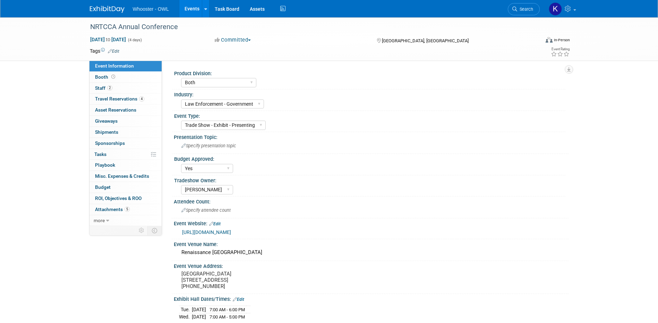
select select "Both"
select select "Law Enforcement - Government"
select select "Trade Show - Exhibit - Presenting"
select select "Yes"
select select "Kamila Castaneda"
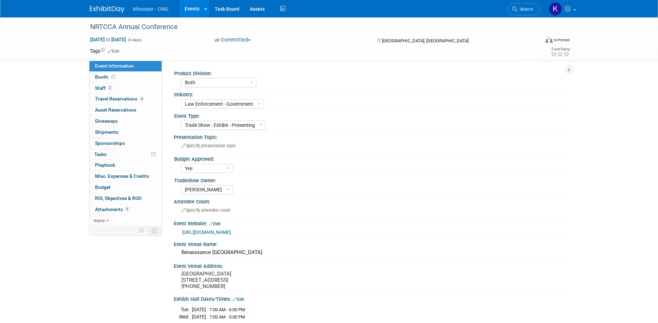
click at [188, 7] on link "Events" at bounding box center [191, 8] width 25 height 17
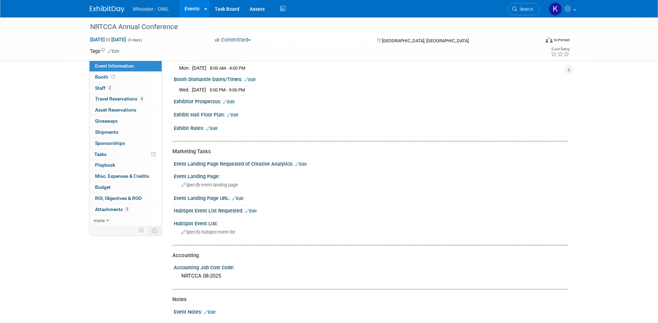
scroll to position [298, 0]
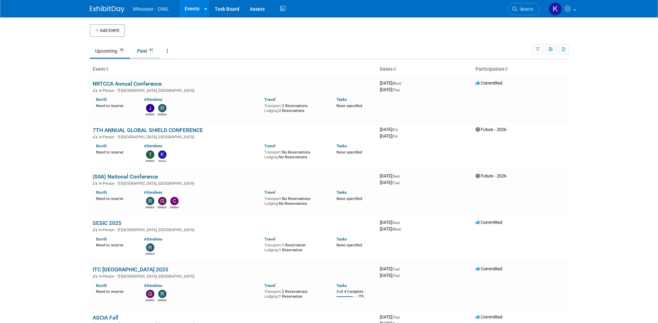
click at [140, 52] on link "Past 41" at bounding box center [146, 50] width 28 height 13
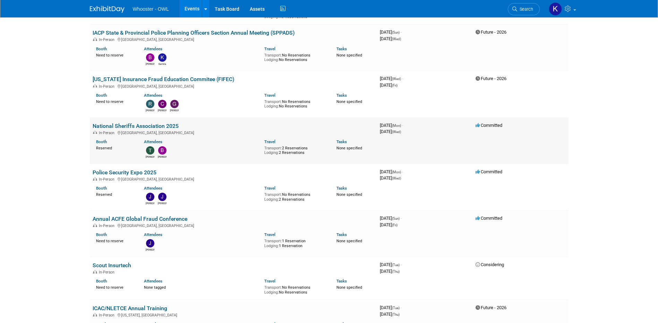
scroll to position [729, 0]
click at [165, 122] on link "National Sheriffs Association 2025" at bounding box center [136, 125] width 86 height 7
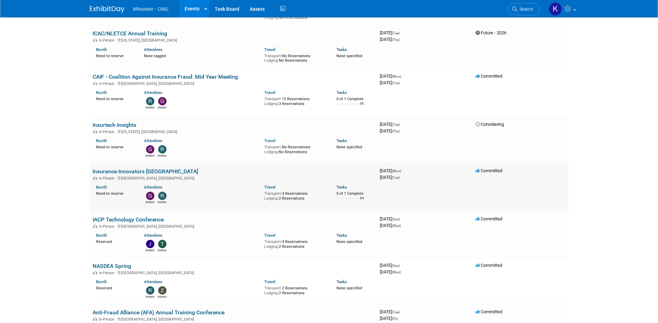
scroll to position [1006, 0]
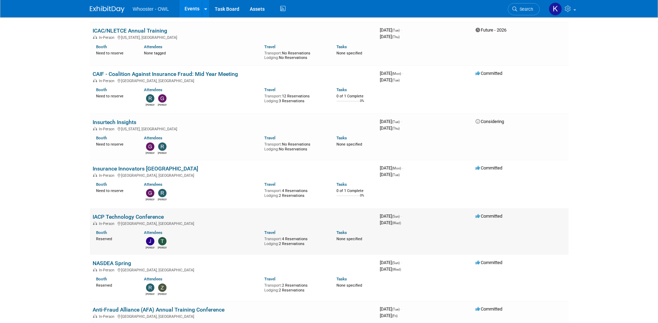
click at [126, 214] on link "IACP Technology Conference" at bounding box center [128, 217] width 71 height 7
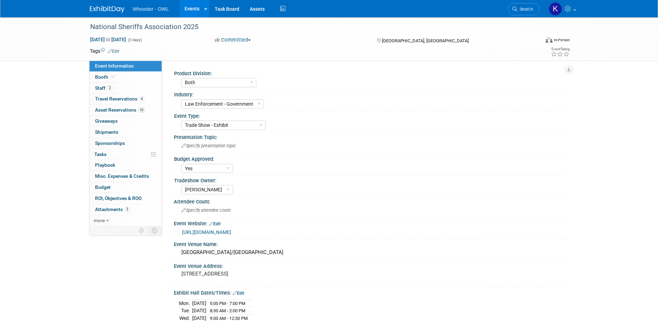
select select "Both"
select select "Law Enforcement - Government"
select select "Trade Show - Exhibit"
select select "Yes"
select select "[PERSON_NAME]"
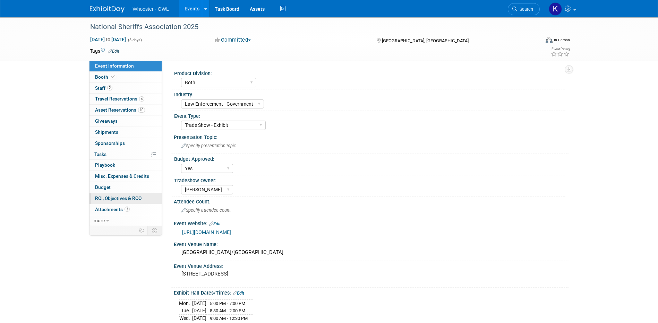
click at [111, 199] on span "ROI, Objectives & ROO 0" at bounding box center [118, 199] width 46 height 6
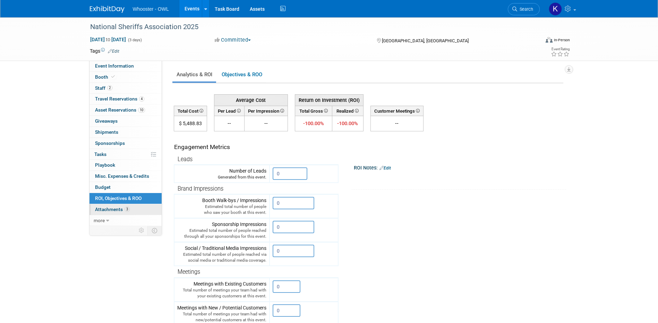
click at [111, 206] on link "3 Attachments 3" at bounding box center [126, 209] width 72 height 11
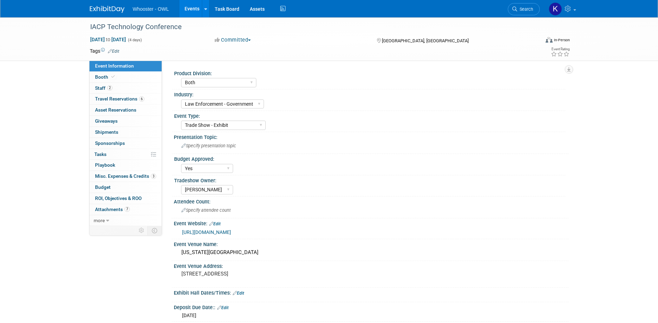
select select "Both"
select select "Law Enforcement - Government"
select select "Trade Show - Exhibit"
select select "Yes"
select select "[PERSON_NAME]"
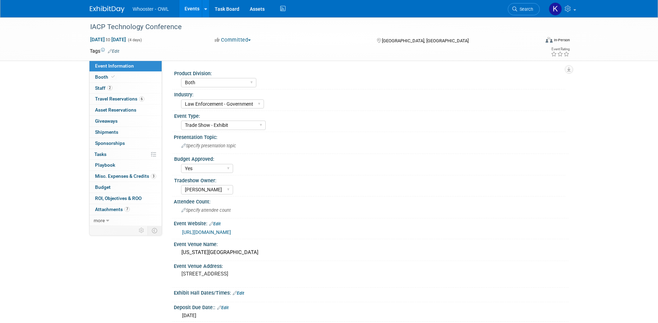
click at [126, 197] on span "ROI, Objectives & ROO 0" at bounding box center [118, 199] width 46 height 6
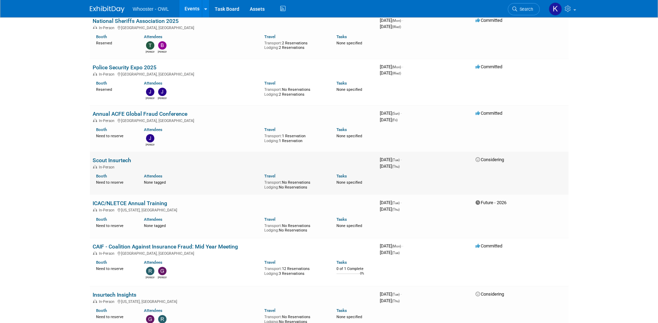
scroll to position [798, 0]
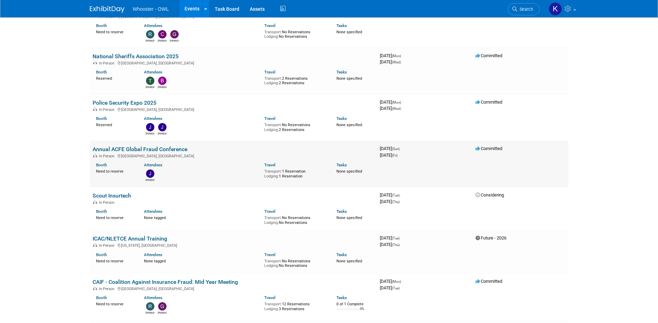
click at [131, 146] on link "Annual ACFE Global Fraud Conference" at bounding box center [140, 149] width 95 height 7
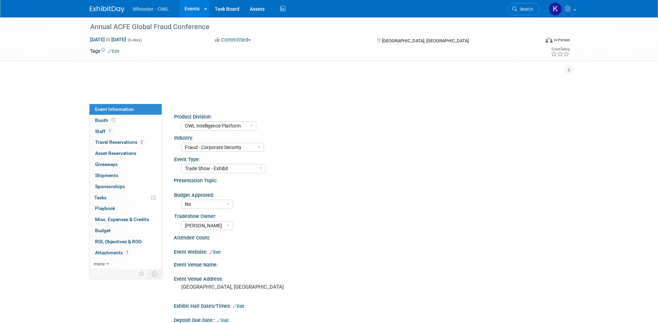
select select "OWL Intelligence Platform"
select select "Fraud - Corporate Security"
select select "Trade Show - Exhibit"
select select "No"
select select "[PERSON_NAME]"
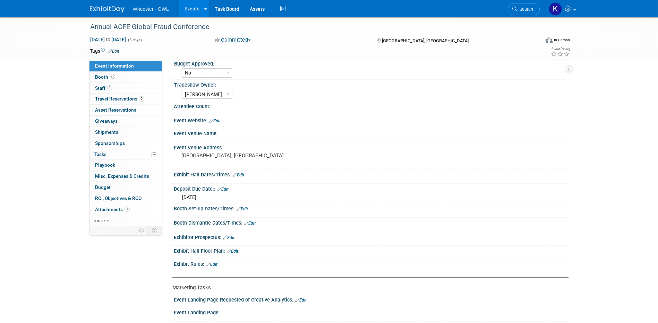
scroll to position [139, 0]
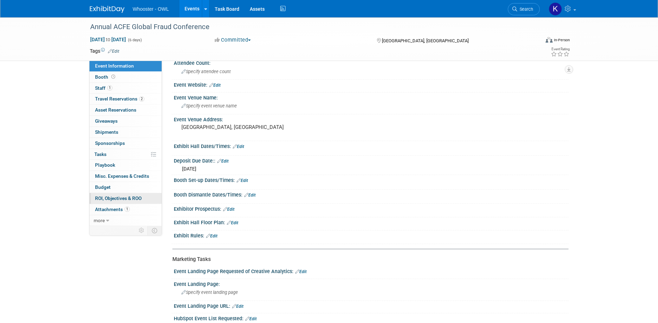
click at [131, 199] on span "ROI, Objectives & ROO 0" at bounding box center [118, 199] width 46 height 6
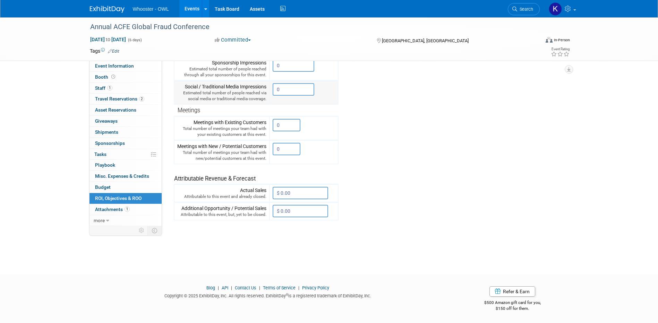
scroll to position [58, 0]
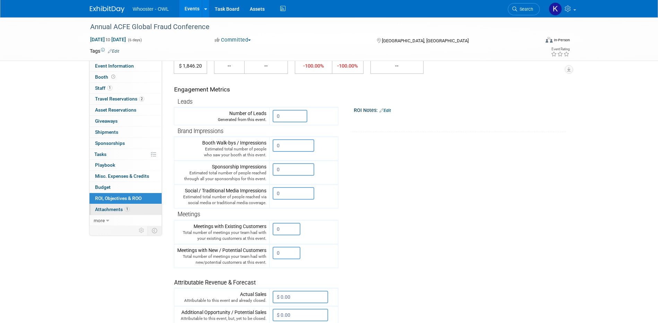
click at [133, 212] on link "1 Attachments 1" at bounding box center [126, 209] width 72 height 11
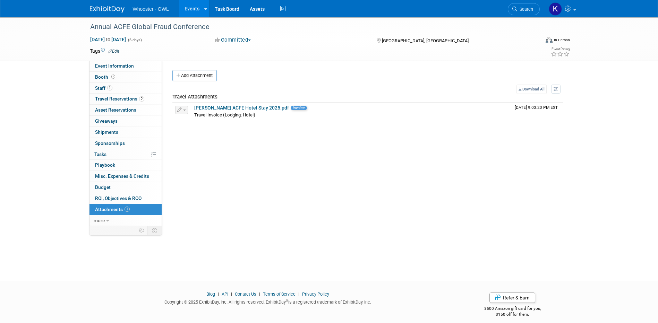
click at [184, 77] on button "Add Attachment" at bounding box center [194, 75] width 44 height 11
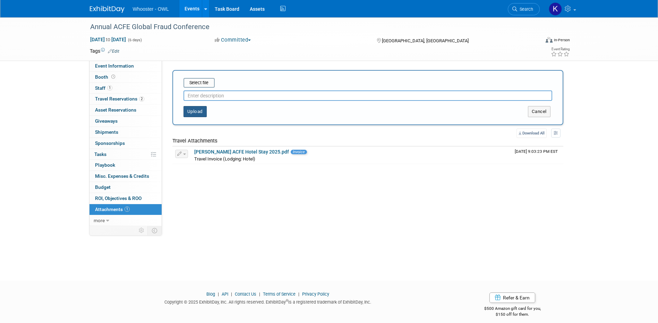
click at [195, 110] on button "Upload" at bounding box center [195, 111] width 23 height 11
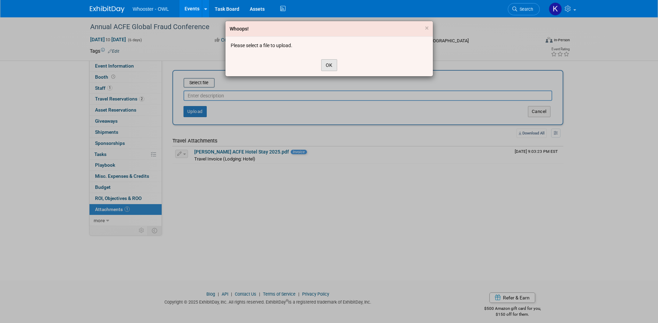
click at [326, 62] on button "OK" at bounding box center [329, 65] width 16 height 12
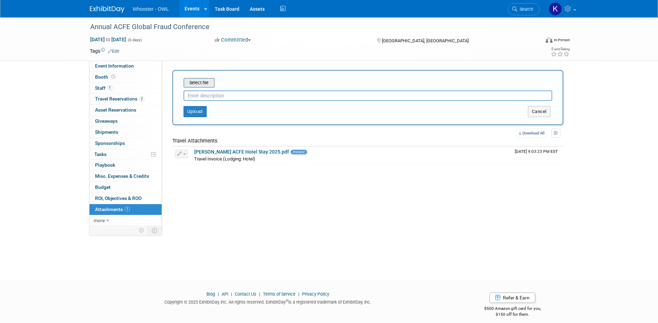
click at [187, 86] on input "file" at bounding box center [173, 83] width 83 height 8
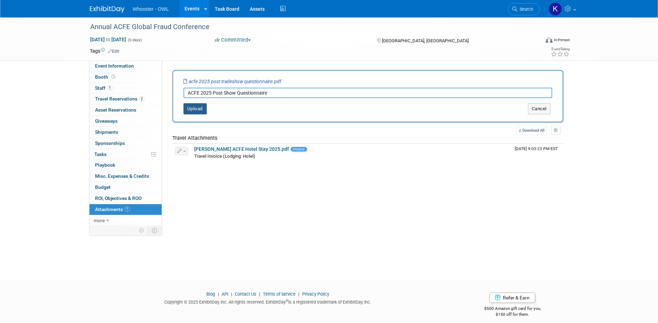
type input "ACFE 2025 Post Show Questionnaire"
click at [193, 107] on button "Upload" at bounding box center [195, 108] width 23 height 11
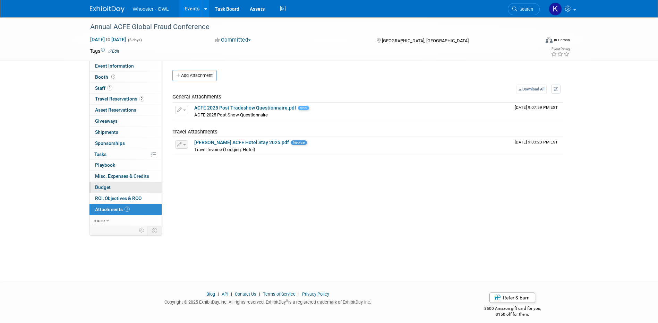
click at [125, 186] on link "Budget" at bounding box center [126, 187] width 72 height 11
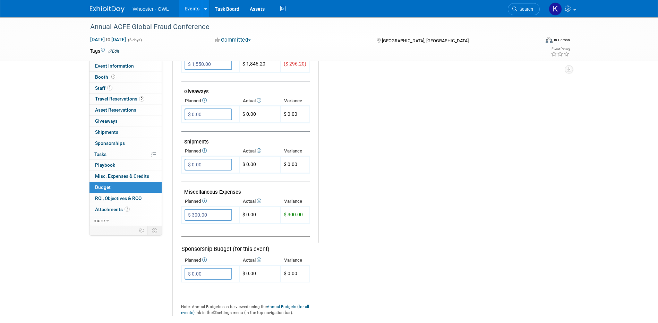
scroll to position [380, 0]
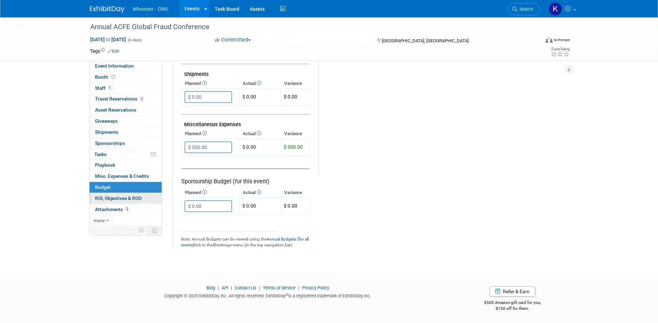
click at [126, 197] on span "ROI, Objectives & ROO 0" at bounding box center [118, 199] width 46 height 6
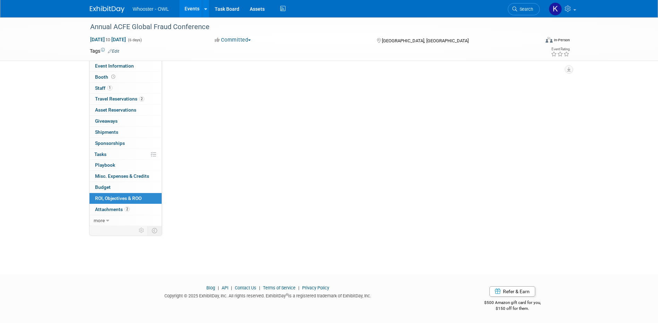
scroll to position [0, 0]
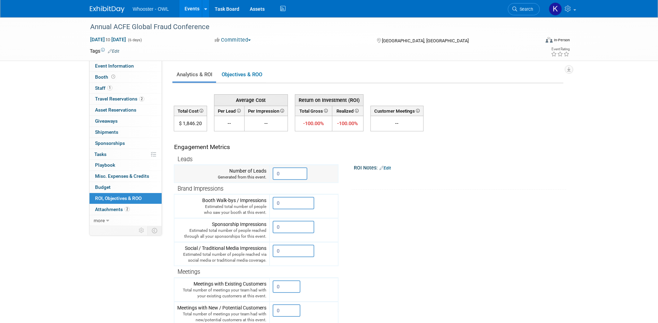
click at [293, 179] on input "0" at bounding box center [290, 174] width 35 height 12
click at [288, 174] on input "0" at bounding box center [290, 174] width 35 height 12
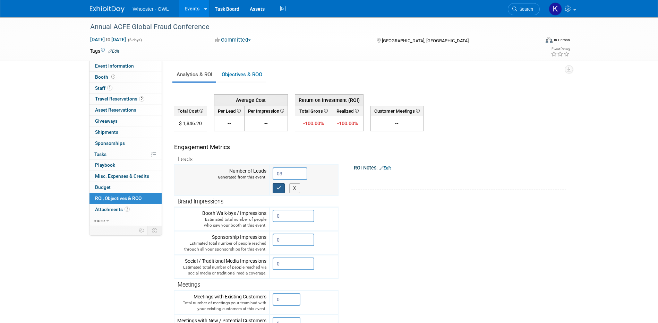
type input "0"
type input "31"
click at [284, 186] on button "button" at bounding box center [279, 189] width 12 height 10
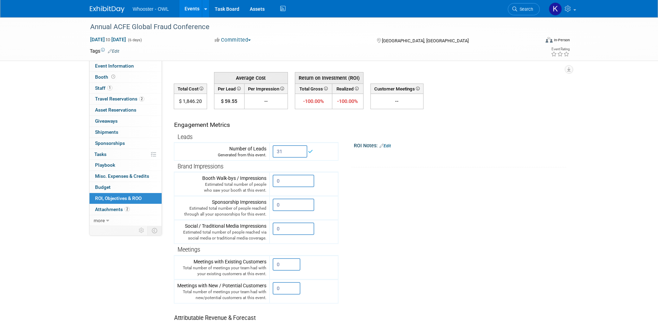
scroll to position [35, 0]
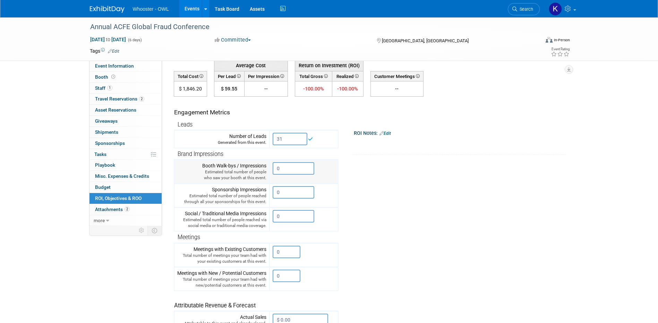
click at [287, 172] on input "0" at bounding box center [294, 168] width 42 height 12
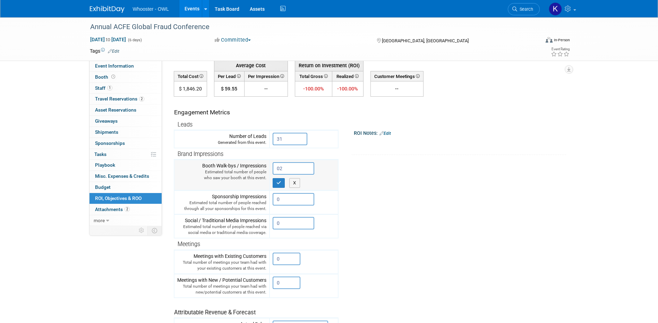
type input "0"
type input "250"
click at [277, 186] on button "button" at bounding box center [279, 183] width 12 height 10
click at [278, 182] on icon "button" at bounding box center [279, 183] width 5 height 5
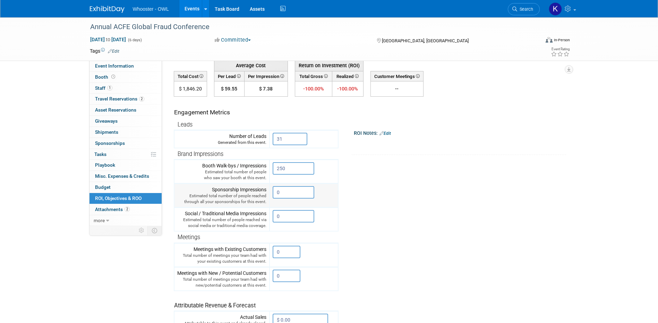
click at [291, 196] on input "0" at bounding box center [294, 192] width 42 height 12
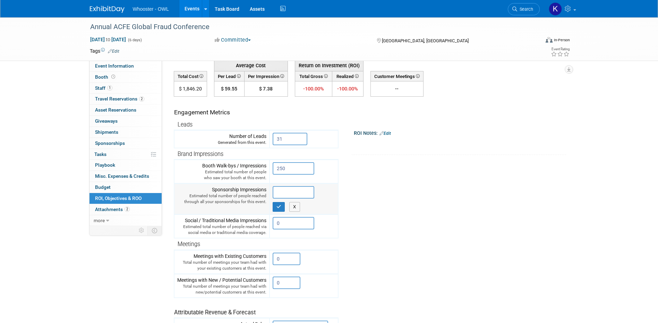
type input "5"
type input "40"
click at [281, 208] on icon "button" at bounding box center [279, 207] width 5 height 5
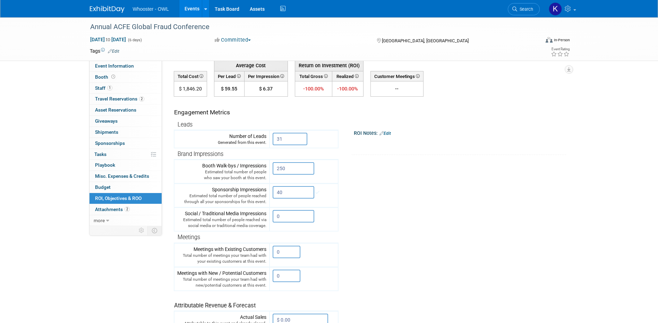
click at [390, 134] on link "Edit" at bounding box center [385, 133] width 11 height 5
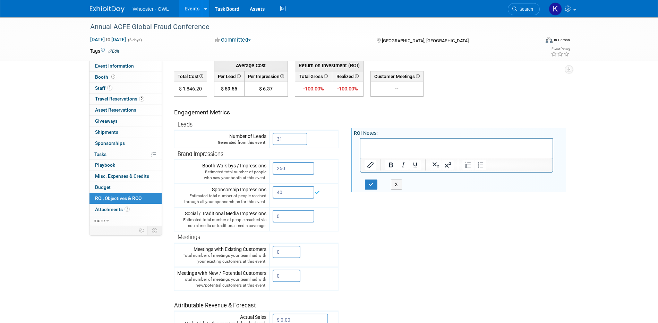
scroll to position [0, 0]
click at [375, 187] on button "button" at bounding box center [371, 185] width 13 height 10
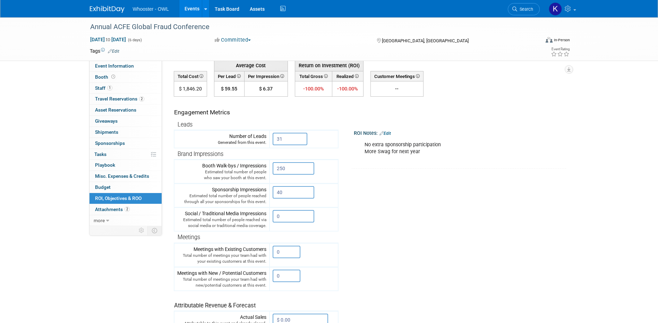
click at [386, 133] on link "Edit" at bounding box center [385, 133] width 11 height 5
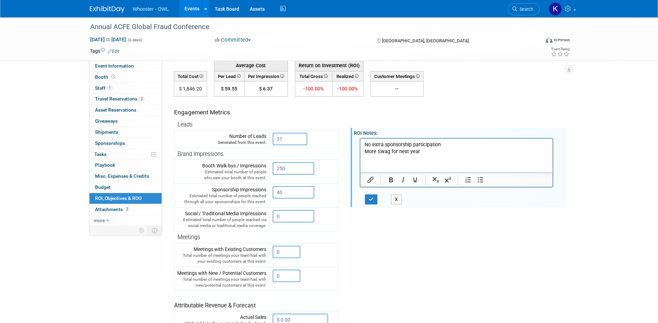
click at [432, 151] on p "No extra sponsorship participation More Swag for next year" at bounding box center [456, 148] width 185 height 14
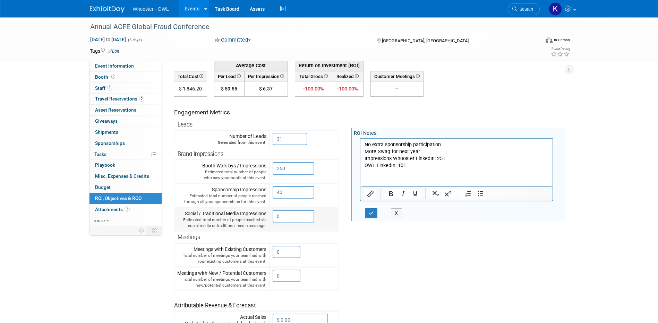
click at [285, 217] on input "0" at bounding box center [294, 216] width 42 height 12
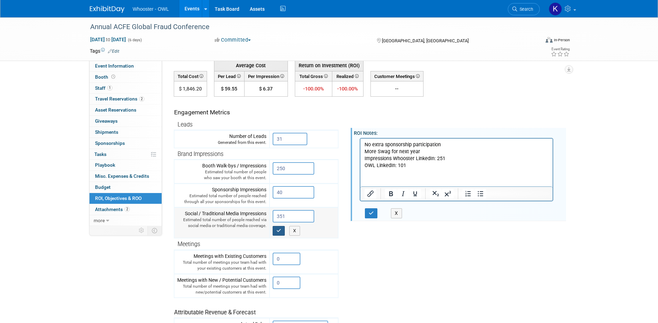
type input "351"
click at [279, 230] on icon "button" at bounding box center [279, 231] width 5 height 5
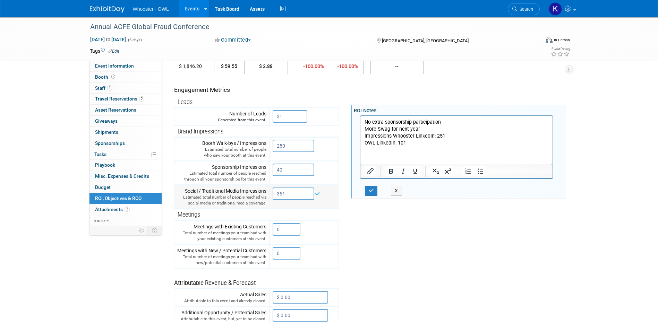
scroll to position [69, 0]
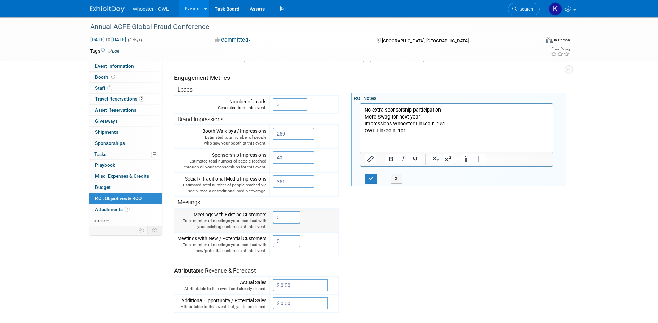
click at [292, 217] on input "0" at bounding box center [287, 217] width 28 height 12
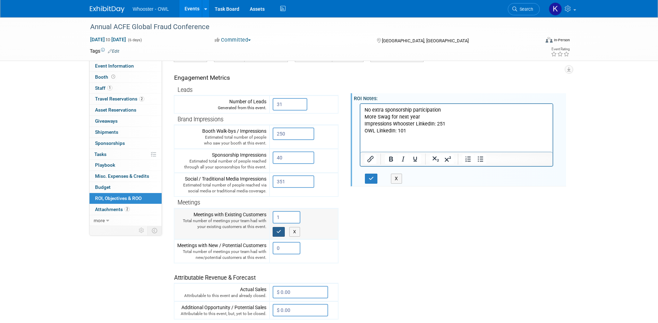
type input "1"
click at [276, 231] on button "button" at bounding box center [279, 232] width 12 height 10
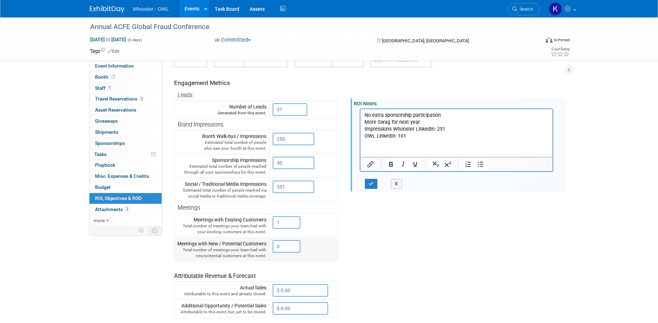
click at [280, 244] on input "0" at bounding box center [287, 246] width 28 height 12
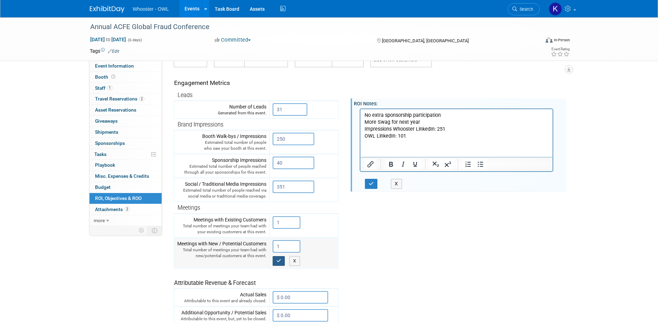
type input "1"
click at [279, 262] on icon "button" at bounding box center [279, 261] width 5 height 5
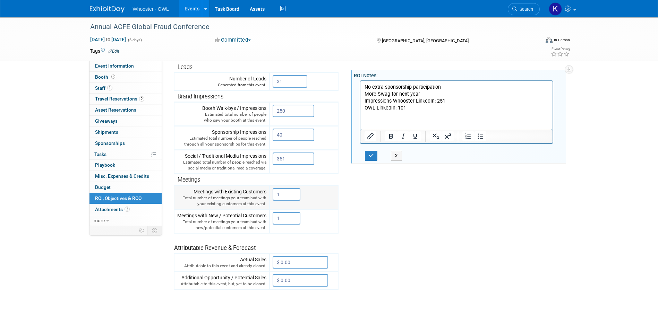
scroll to position [63, 0]
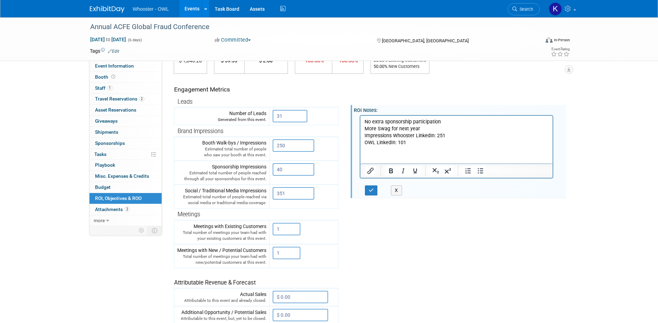
click at [424, 145] on p "OWL LinkedIn: 101" at bounding box center [456, 142] width 185 height 7
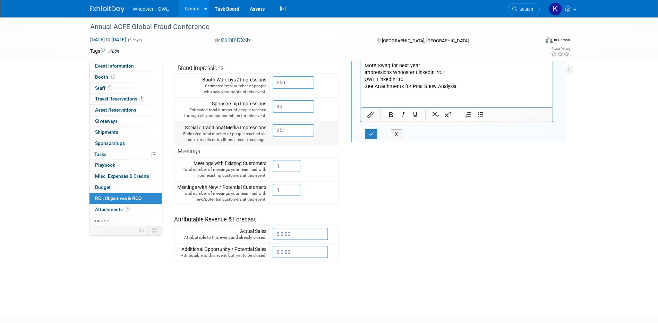
scroll to position [132, 0]
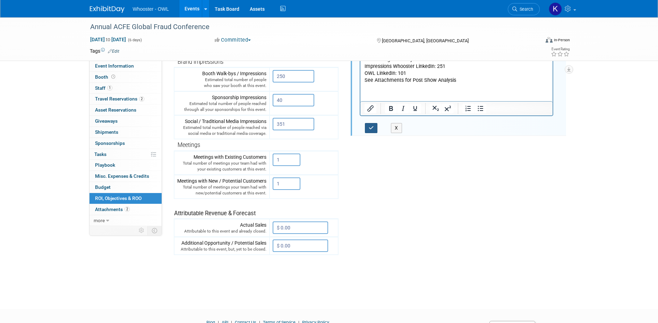
click at [377, 129] on button "button" at bounding box center [371, 128] width 13 height 10
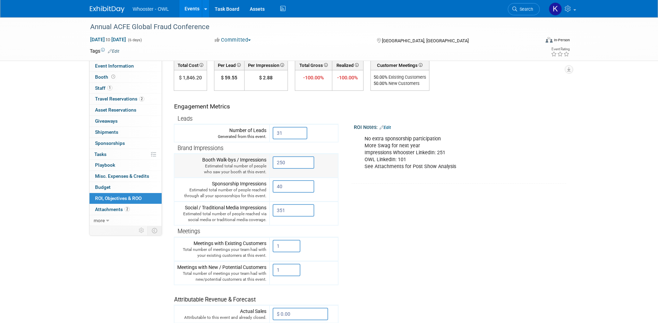
scroll to position [0, 0]
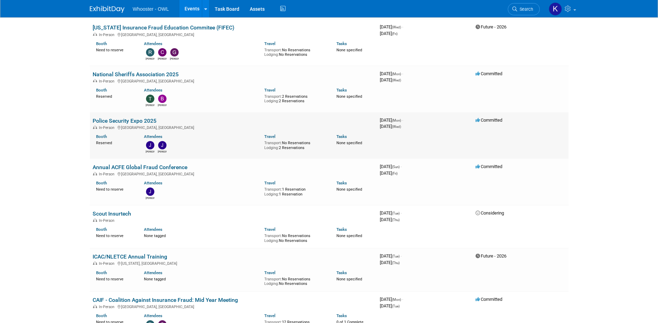
scroll to position [763, 0]
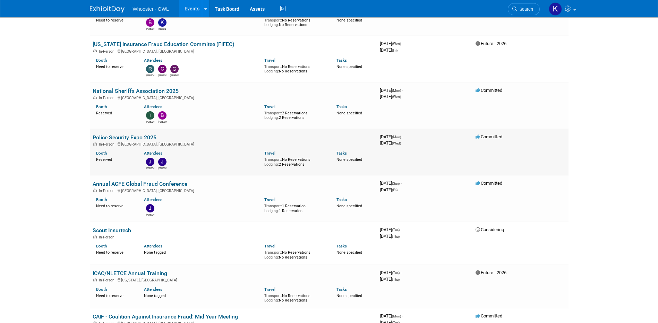
click at [134, 134] on link "Police Security Expo 2025" at bounding box center [125, 137] width 64 height 7
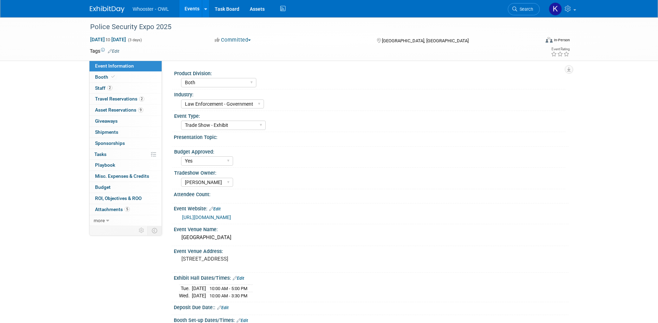
select select "Both"
select select "Law Enforcement - Government"
select select "Trade Show - Exhibit"
select select "Yes"
select select "[PERSON_NAME]"
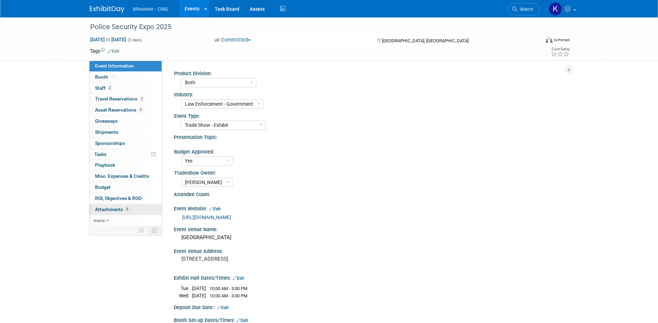
click at [120, 210] on span "Attachments 5" at bounding box center [112, 210] width 35 height 6
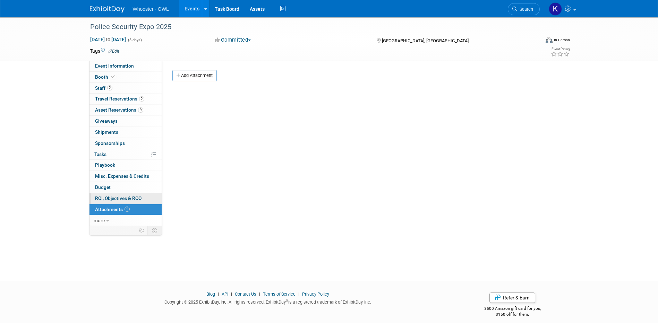
click at [129, 200] on span "ROI, Objectives & ROO 0" at bounding box center [118, 199] width 46 height 6
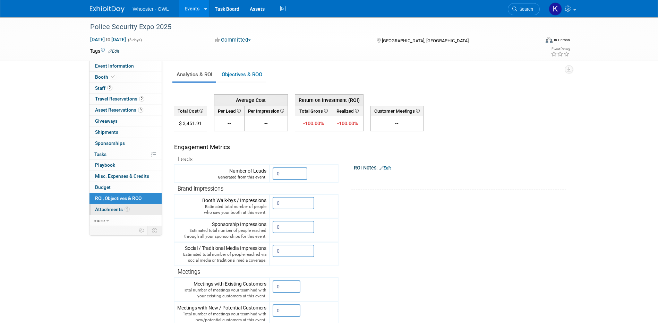
click at [131, 208] on link "5 Attachments 5" at bounding box center [126, 209] width 72 height 11
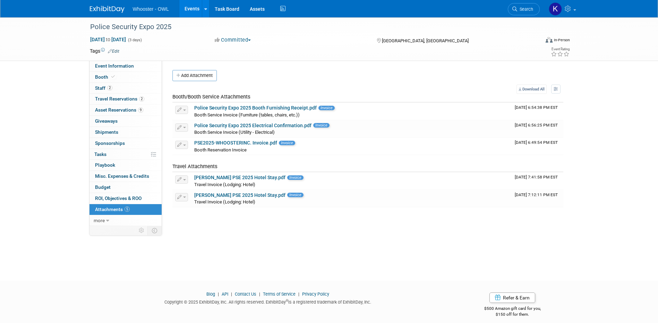
click at [195, 73] on button "Add Attachment" at bounding box center [194, 75] width 44 height 11
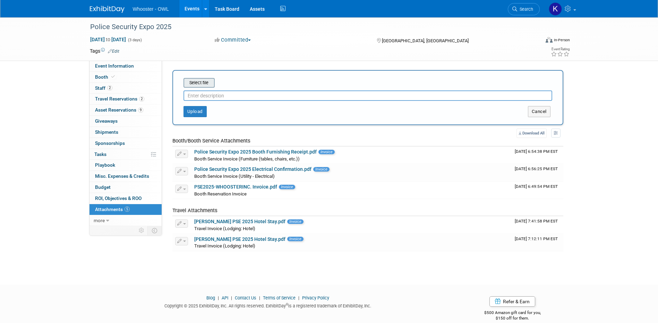
click at [203, 82] on input "file" at bounding box center [173, 83] width 83 height 8
click at [199, 84] on input "file" at bounding box center [173, 83] width 83 height 8
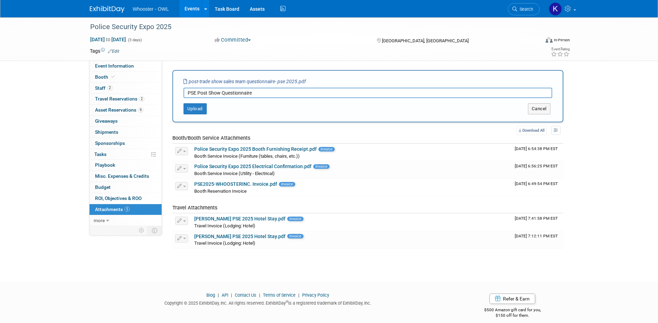
click at [198, 93] on input "PSE Post Show Questionnaire" at bounding box center [368, 93] width 369 height 10
type input "PSE 2025 Post Show Questionnaire"
click at [200, 108] on button "Upload" at bounding box center [195, 108] width 23 height 11
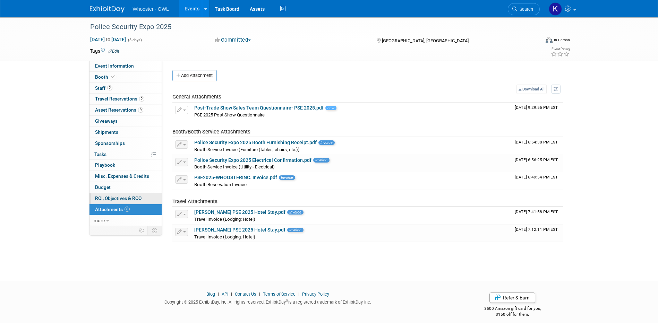
click at [114, 197] on span "ROI, Objectives & ROO 0" at bounding box center [118, 199] width 46 height 6
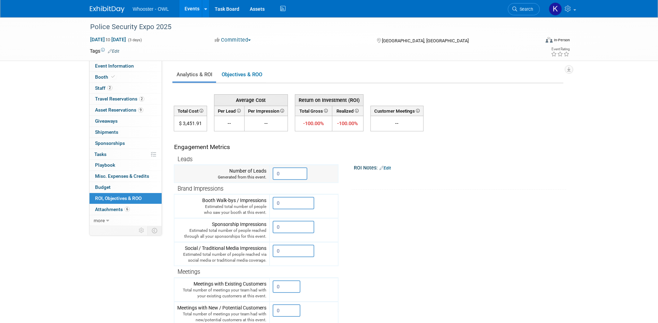
click at [284, 176] on input "0" at bounding box center [290, 174] width 35 height 12
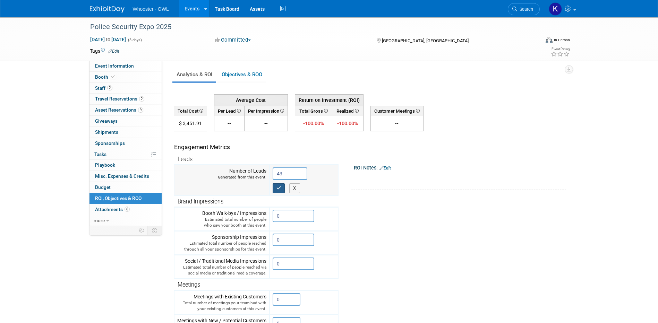
type input "43"
click at [282, 192] on button "button" at bounding box center [279, 189] width 12 height 10
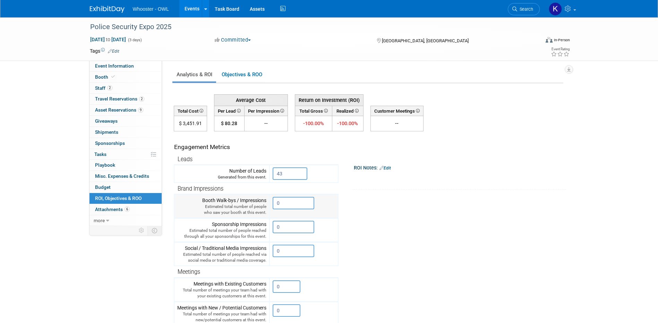
click at [297, 203] on input "0" at bounding box center [294, 203] width 42 height 12
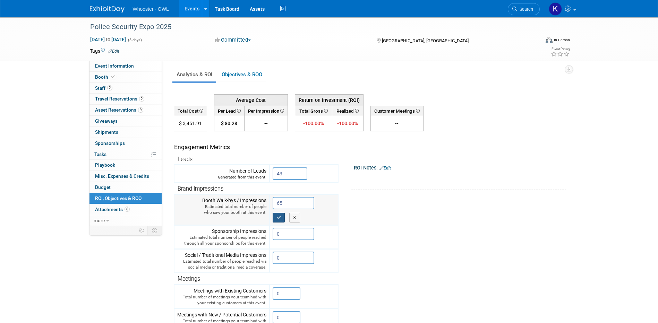
type input "65"
click at [281, 217] on icon "button" at bounding box center [279, 217] width 5 height 5
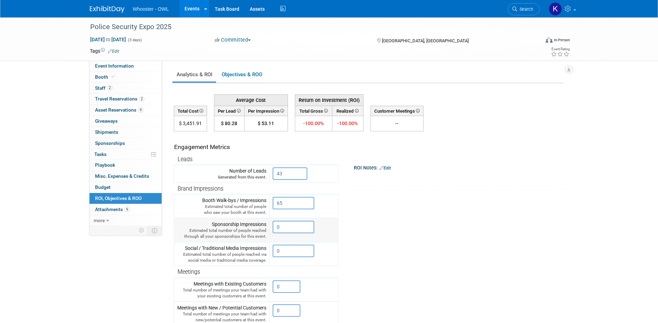
click at [289, 225] on input "0" at bounding box center [294, 227] width 42 height 12
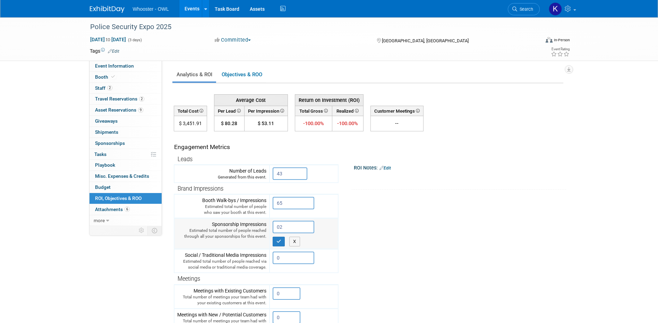
type input "0"
type input "200"
click at [278, 244] on button "button" at bounding box center [279, 242] width 12 height 10
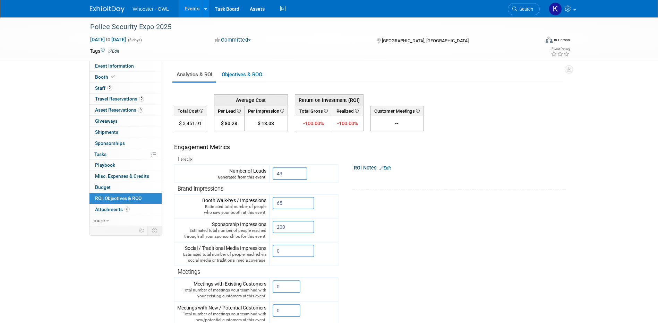
click at [390, 168] on link "Edit" at bounding box center [385, 168] width 11 height 5
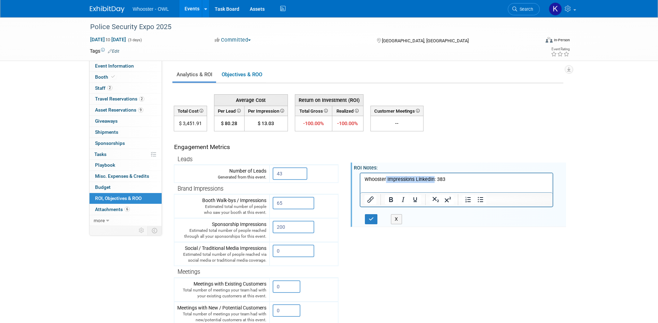
drag, startPoint x: 433, startPoint y: 179, endPoint x: 386, endPoint y: 180, distance: 46.9
click at [386, 180] on p "Whooster Impressions LinkedIn: 383" at bounding box center [456, 179] width 185 height 7
copy p "Impressions LinkedIn"
click at [450, 178] on p "Whooster Impressions LinkedIn: 383" at bounding box center [456, 179] width 185 height 7
click at [440, 185] on p "OWL Impressions LinkedIn" at bounding box center [456, 186] width 185 height 7
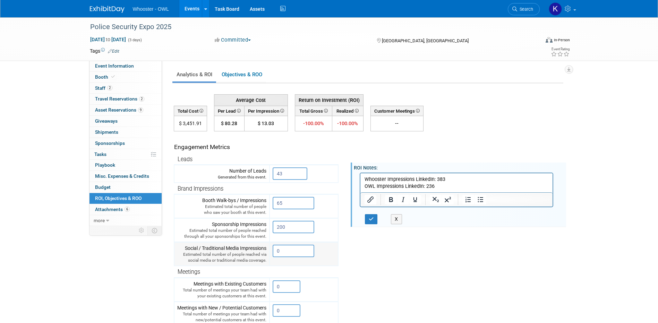
click at [289, 252] on input "0" at bounding box center [294, 251] width 42 height 12
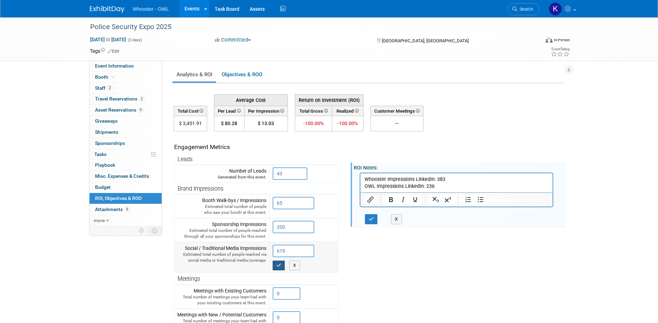
type input "619"
click at [276, 268] on button "button" at bounding box center [279, 266] width 12 height 10
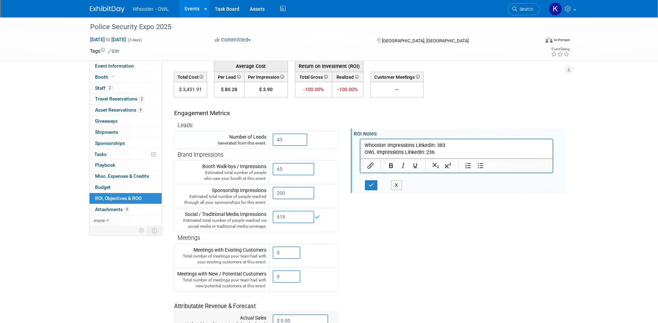
scroll to position [104, 0]
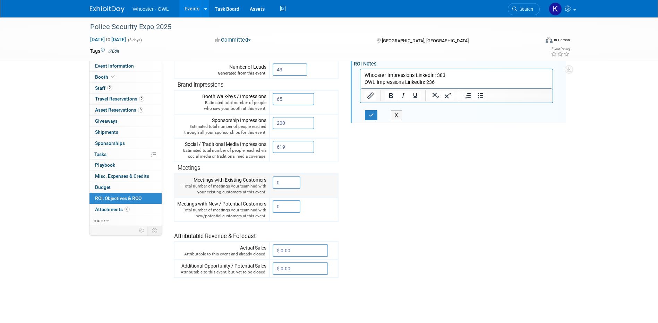
click at [284, 181] on input "0" at bounding box center [287, 183] width 28 height 12
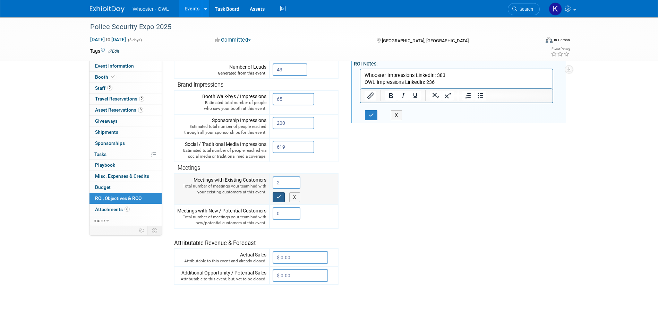
type input "2"
click at [279, 195] on icon "button" at bounding box center [279, 197] width 5 height 5
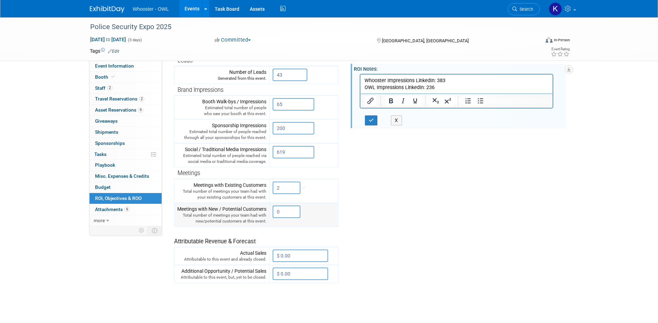
click at [279, 214] on input "0" at bounding box center [287, 212] width 28 height 12
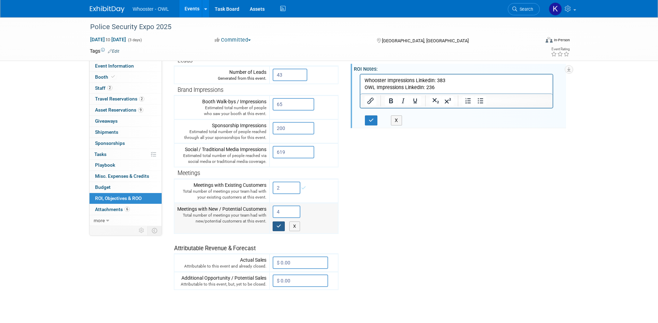
type input "4"
click at [285, 228] on button "button" at bounding box center [279, 227] width 12 height 10
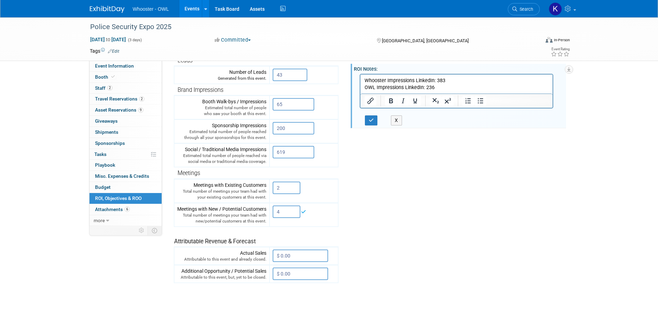
click at [466, 88] on p "OWL Impressions LinkedIn: 236" at bounding box center [456, 87] width 185 height 7
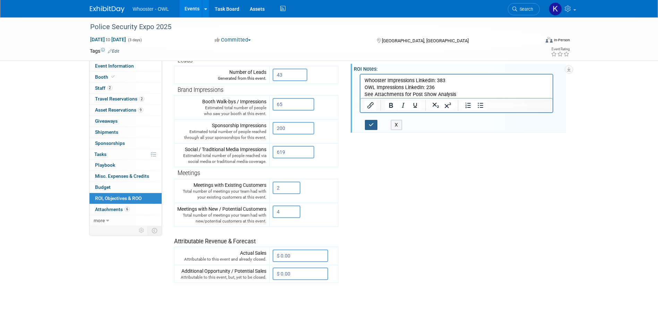
click at [376, 126] on button "button" at bounding box center [371, 125] width 13 height 10
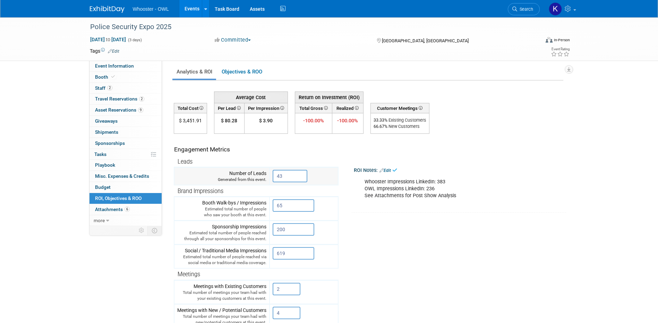
scroll to position [0, 0]
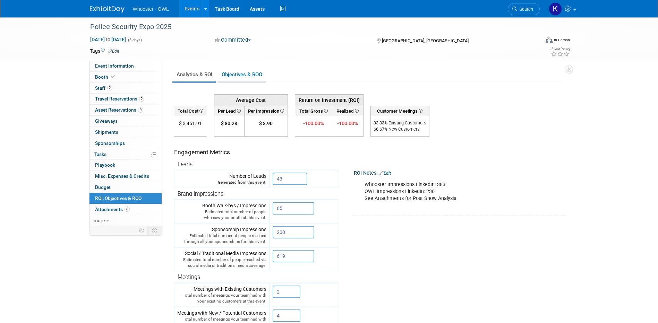
click at [236, 77] on link "Objectives & ROO 0" at bounding box center [242, 75] width 49 height 14
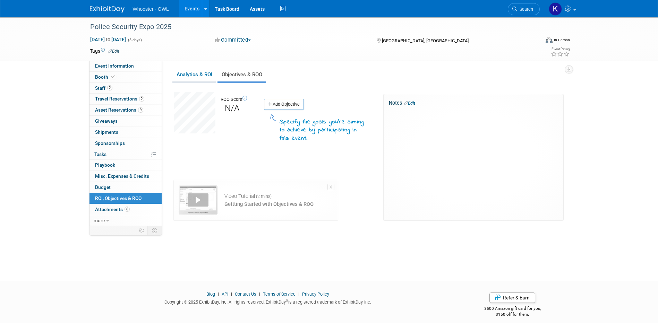
click at [195, 75] on link "Analytics & ROI" at bounding box center [194, 75] width 44 height 14
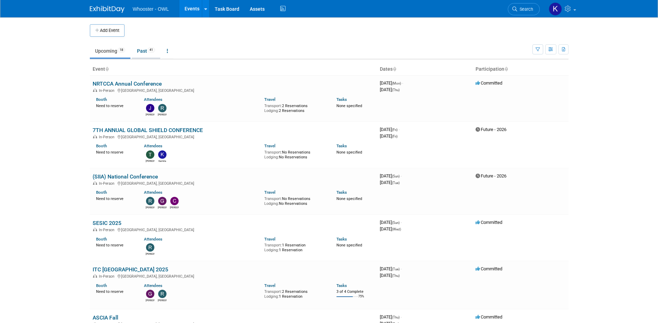
click at [147, 55] on link "Past 41" at bounding box center [146, 50] width 28 height 13
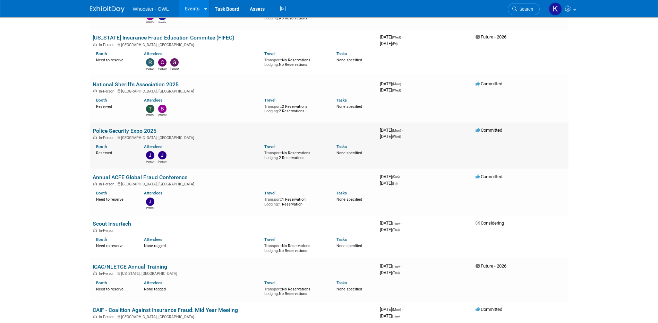
scroll to position [729, 0]
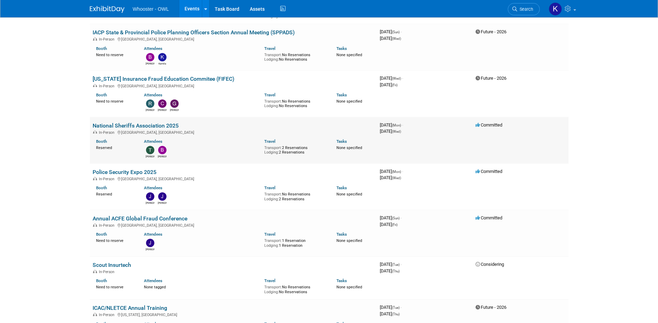
click at [143, 122] on link "National Sheriffs Association 2025" at bounding box center [136, 125] width 86 height 7
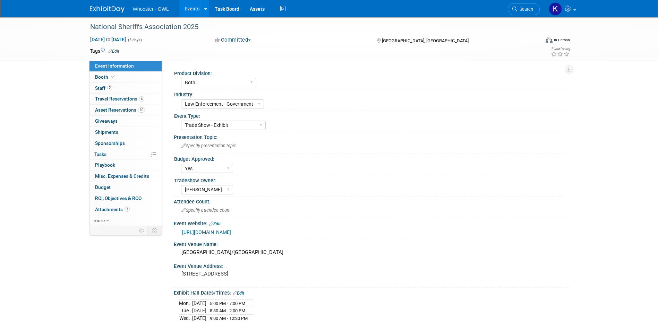
select select "Both"
select select "Law Enforcement - Government"
select select "Trade Show - Exhibit"
select select "Yes"
select select "[PERSON_NAME]"
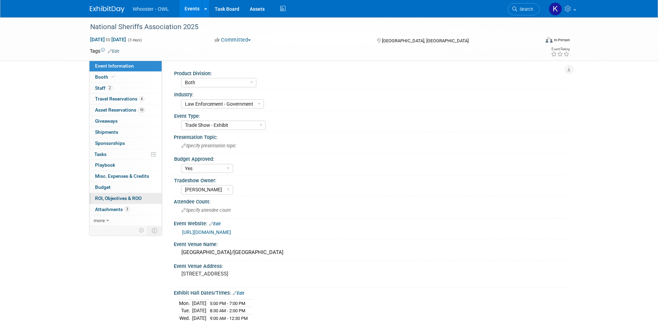
click at [134, 201] on span "ROI, Objectives & ROO 0" at bounding box center [118, 199] width 46 height 6
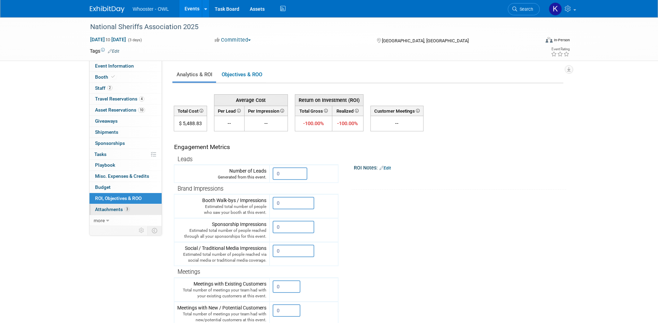
click at [132, 207] on link "3 Attachments 3" at bounding box center [126, 209] width 72 height 11
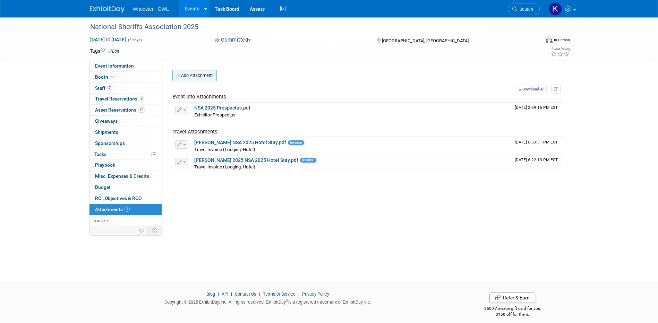
click at [202, 77] on button "Add Attachment" at bounding box center [194, 75] width 44 height 11
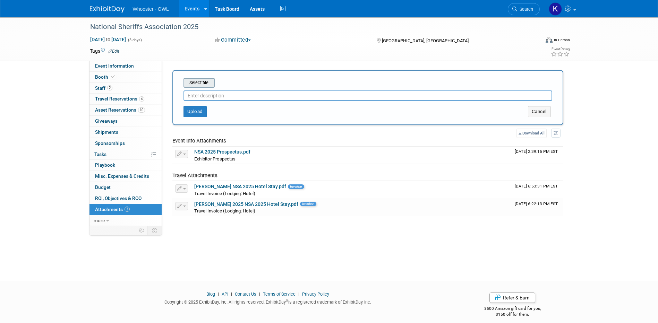
click at [207, 85] on input "file" at bounding box center [173, 83] width 83 height 8
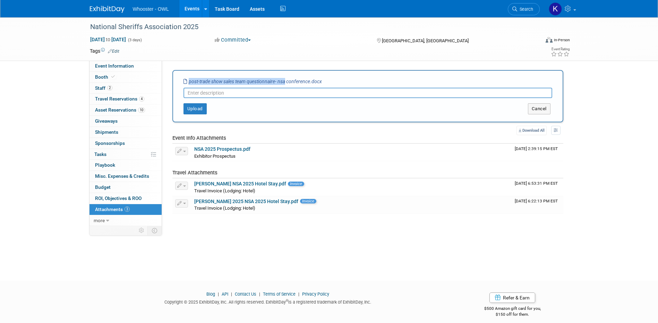
drag, startPoint x: 287, startPoint y: 81, endPoint x: 187, endPoint y: 83, distance: 99.6
click at [187, 83] on icon "post-trade show sales team questionnaire- nsa conference.docx" at bounding box center [253, 82] width 138 height 6
copy icon "post-trade show sales team questionnaire- nsa"
click at [197, 90] on input "text" at bounding box center [368, 93] width 369 height 10
paste input "post-trade show sales team questionnaire- nsa"
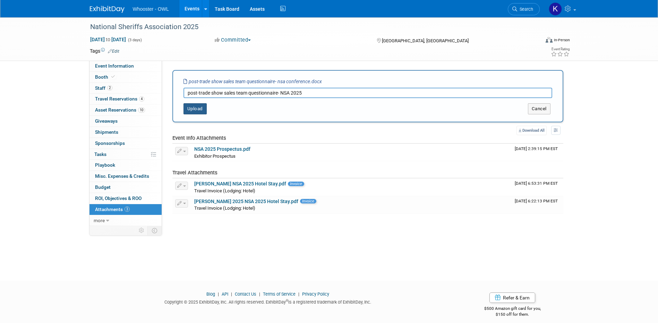
type input "post-trade show sales team questionnaire- NSA 2025"
click at [185, 109] on button "Upload" at bounding box center [195, 108] width 23 height 11
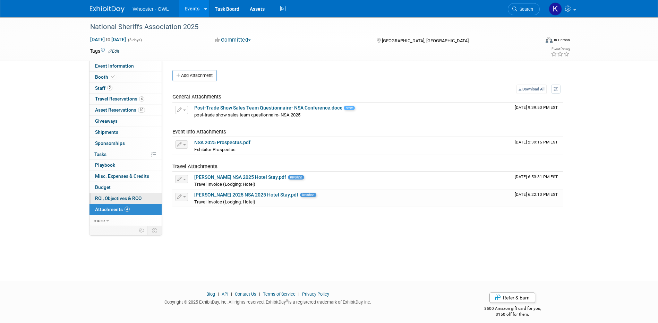
click at [127, 197] on span "ROI, Objectives & ROO 0" at bounding box center [118, 199] width 46 height 6
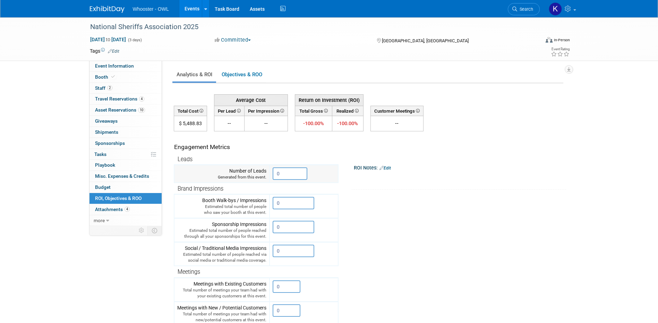
click at [290, 172] on input "0" at bounding box center [290, 174] width 35 height 12
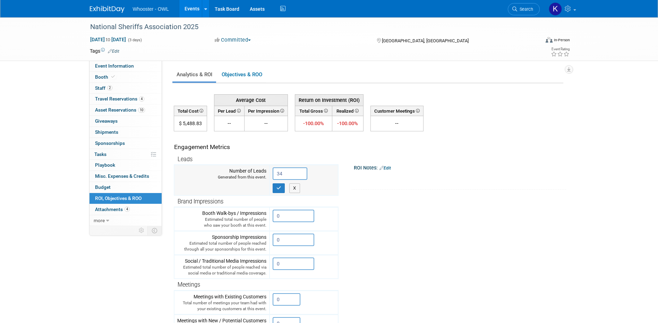
type input "34"
click at [279, 183] on div "X" at bounding box center [304, 186] width 62 height 13
click at [280, 186] on icon "button" at bounding box center [279, 188] width 5 height 5
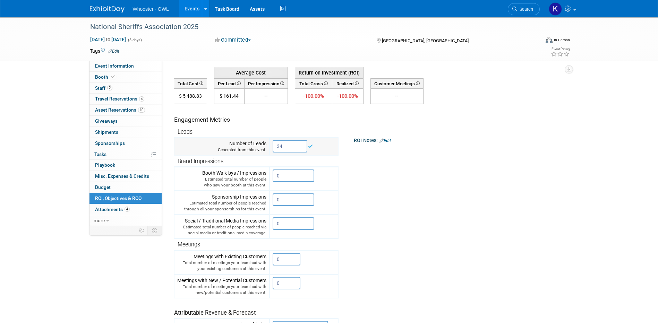
scroll to position [69, 0]
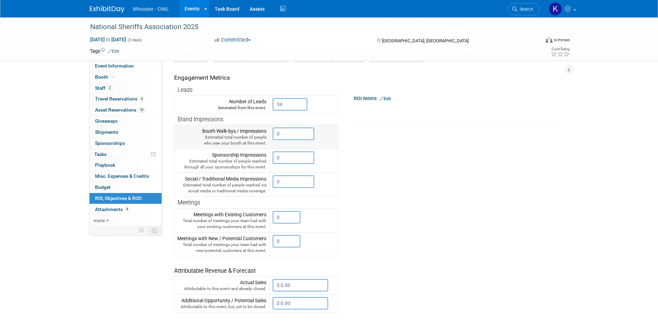
click at [294, 135] on input "0" at bounding box center [294, 134] width 42 height 12
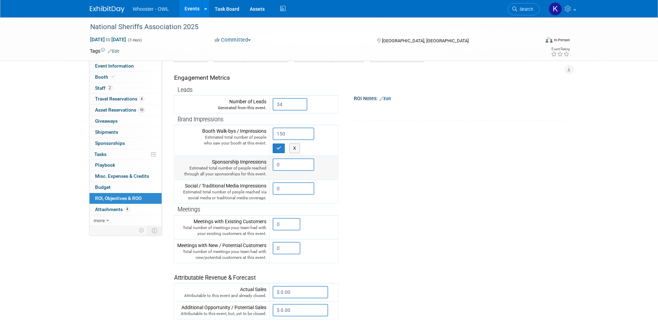
type input "150"
click at [289, 164] on input "0" at bounding box center [294, 165] width 42 height 12
click at [283, 147] on button "button" at bounding box center [279, 149] width 12 height 10
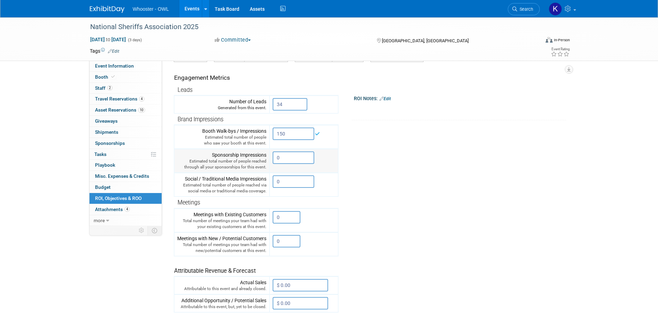
click at [280, 155] on input "0" at bounding box center [294, 158] width 42 height 12
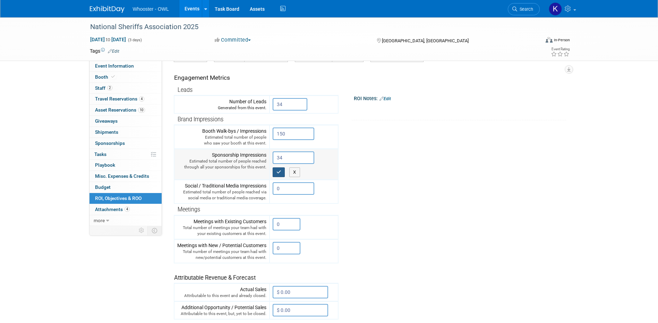
type input "34"
click at [279, 170] on icon "button" at bounding box center [279, 172] width 5 height 5
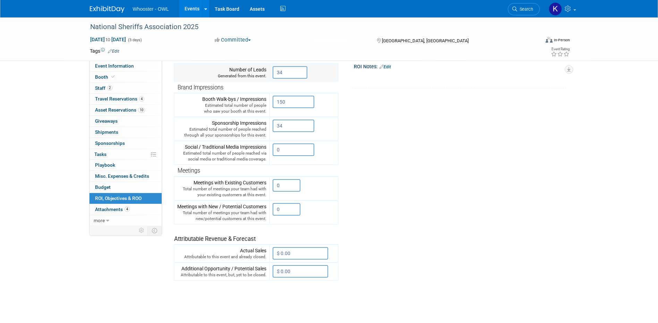
scroll to position [104, 0]
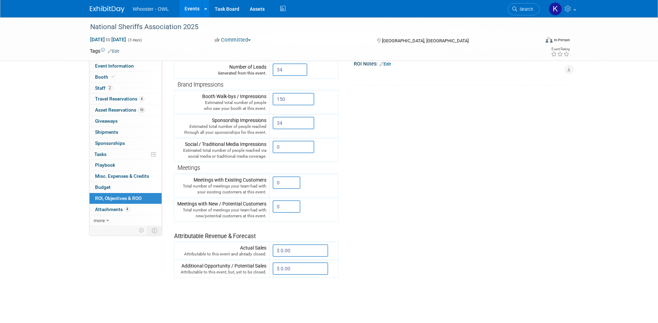
click at [390, 65] on link "Edit" at bounding box center [385, 64] width 11 height 5
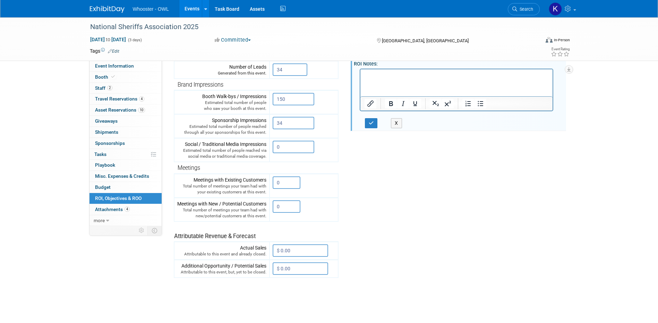
scroll to position [0, 0]
drag, startPoint x: 435, startPoint y: 75, endPoint x: 386, endPoint y: 76, distance: 49.3
click at [386, 76] on p "Whooster LinkedIn Impressions" at bounding box center [456, 75] width 185 height 7
copy p "LinkedIn Impressions"
click at [436, 79] on p "OWL LinkedIn Impressions" at bounding box center [456, 82] width 185 height 7
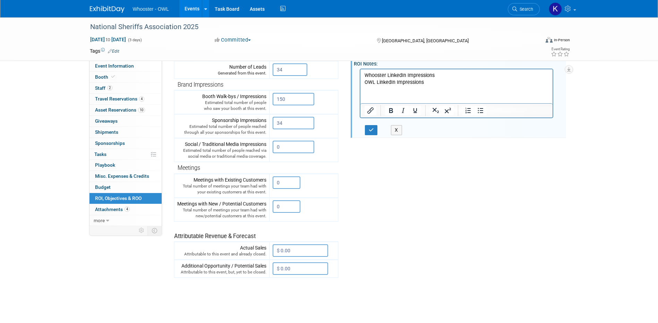
click at [435, 75] on p "Whooster LinkedIn Impressions" at bounding box center [456, 75] width 185 height 7
click at [423, 81] on p "OWL LinkedIn Impressions" at bounding box center [456, 82] width 185 height 7
click at [442, 79] on p "OWL LinkedIn Impressions:" at bounding box center [456, 82] width 185 height 7
click at [441, 77] on p "Whooster LinkedIn Impressions:" at bounding box center [456, 75] width 185 height 7
click at [442, 82] on p "OWL LinkedIn Impressions:" at bounding box center [456, 82] width 185 height 7
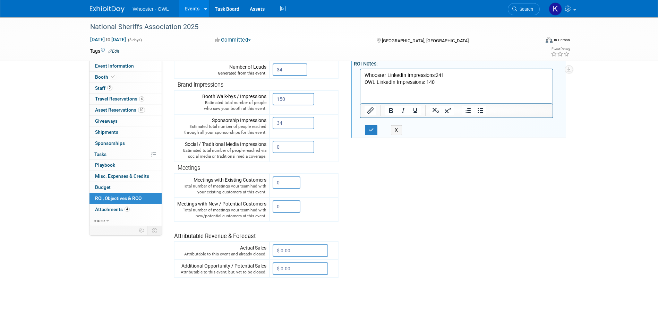
click at [436, 74] on p "Whooster LinkedIn Impressions:241" at bounding box center [456, 75] width 185 height 7
click at [372, 132] on icon "button" at bounding box center [371, 130] width 5 height 5
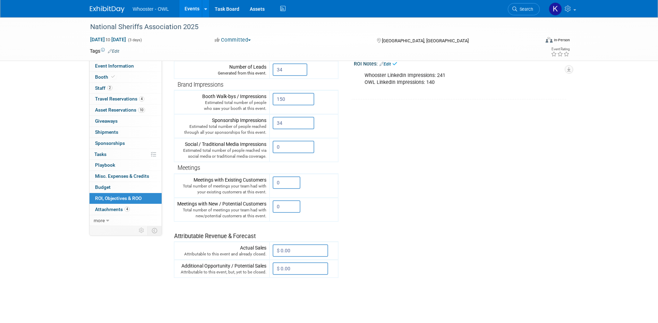
click at [386, 62] on link "Edit" at bounding box center [385, 64] width 11 height 5
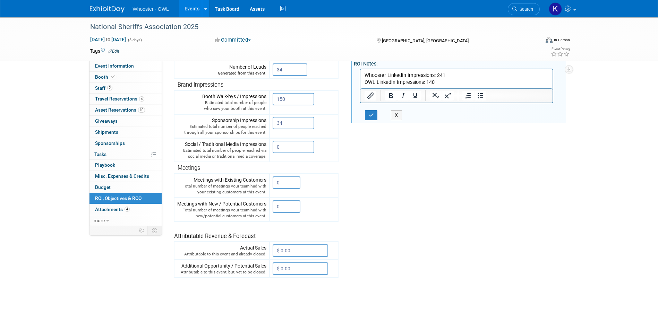
click at [454, 82] on p "Whooster LinkedIn Impressions: 241 OWL LinkedIn Impressions: 140" at bounding box center [456, 79] width 185 height 14
click at [373, 121] on icon "button" at bounding box center [371, 119] width 5 height 5
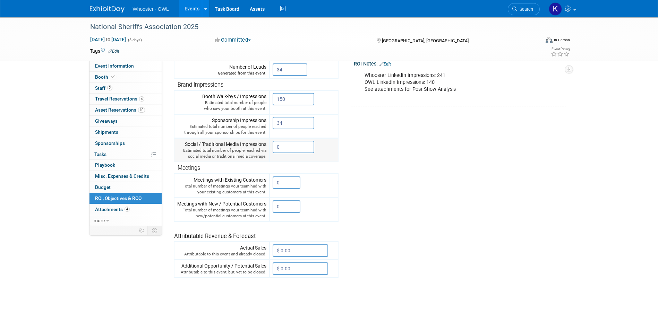
click at [284, 149] on input "0" at bounding box center [294, 147] width 42 height 12
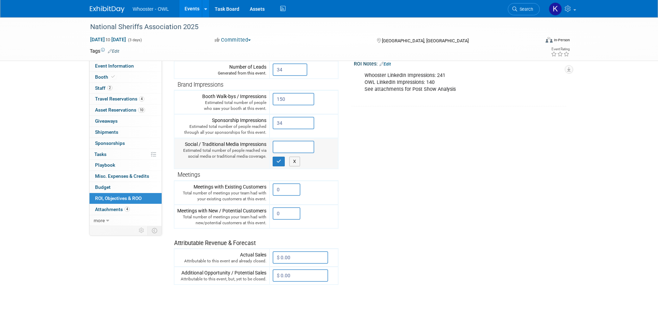
type input "2"
type input "381"
click at [278, 160] on icon "button" at bounding box center [279, 161] width 5 height 5
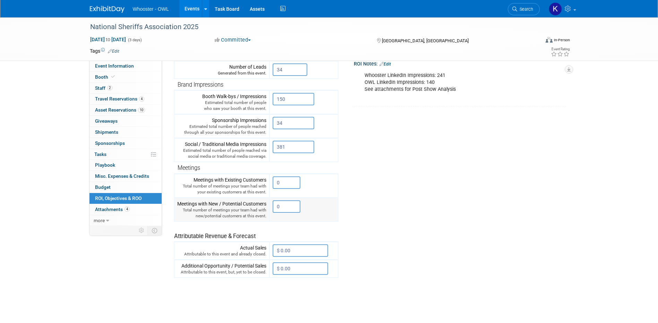
click at [282, 202] on input "0" at bounding box center [287, 207] width 28 height 12
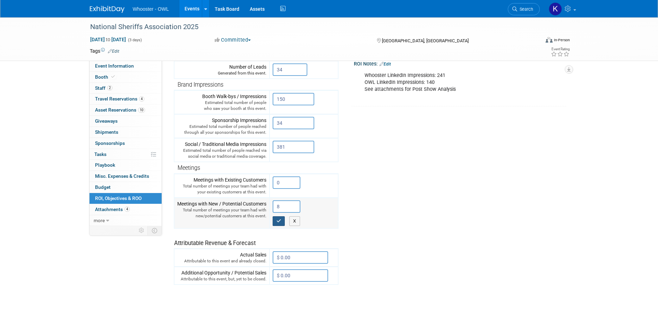
type input "8"
click at [280, 222] on icon "button" at bounding box center [279, 221] width 5 height 5
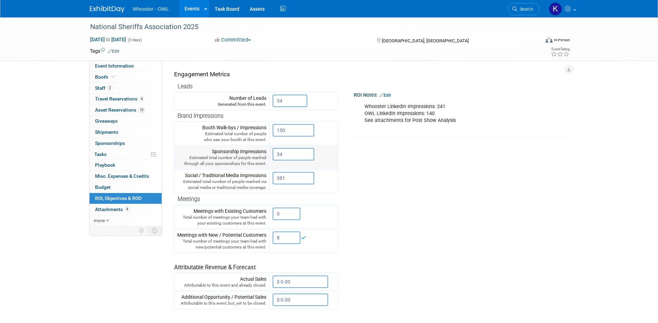
scroll to position [35, 0]
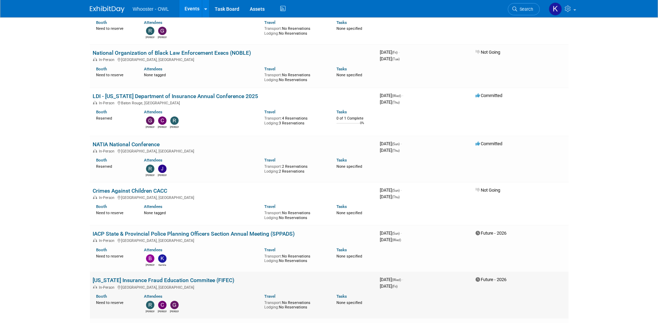
scroll to position [520, 0]
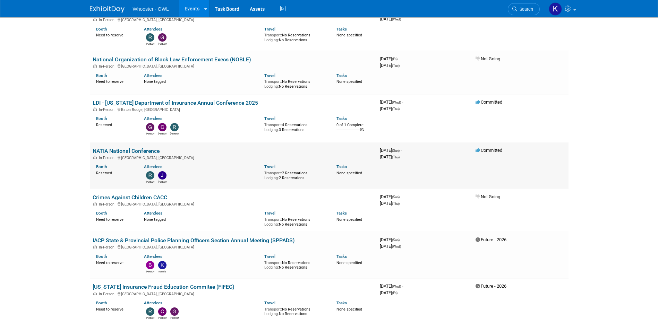
click at [144, 148] on link "NATIA National Conference" at bounding box center [126, 151] width 67 height 7
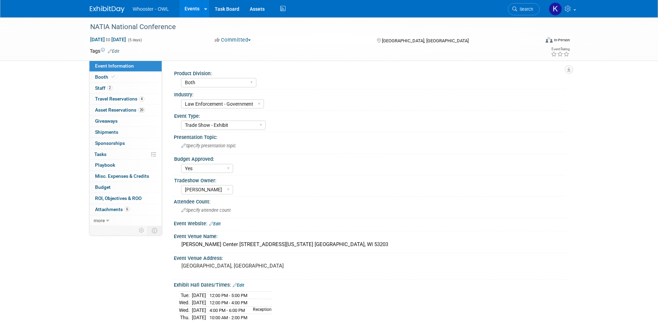
select select "Both"
select select "Law Enforcement - Government"
select select "Trade Show - Exhibit"
select select "Yes"
select select "[PERSON_NAME]"
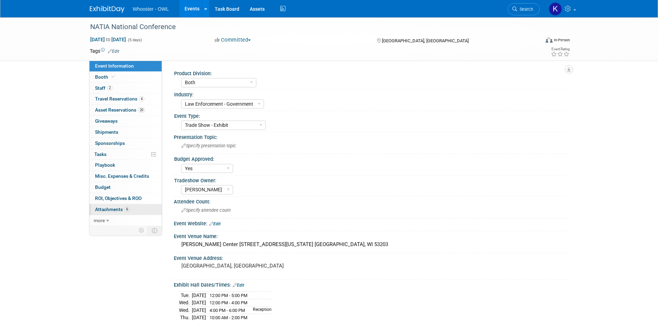
click at [126, 207] on span "6" at bounding box center [127, 209] width 5 height 5
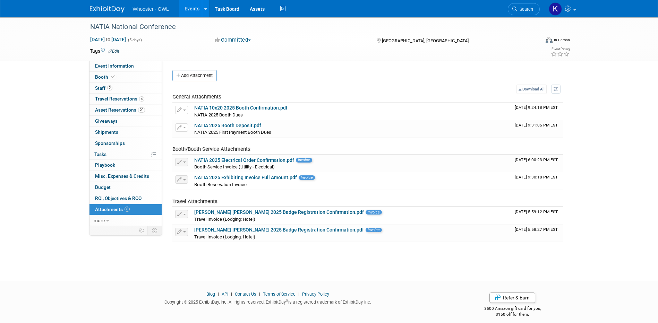
scroll to position [6, 0]
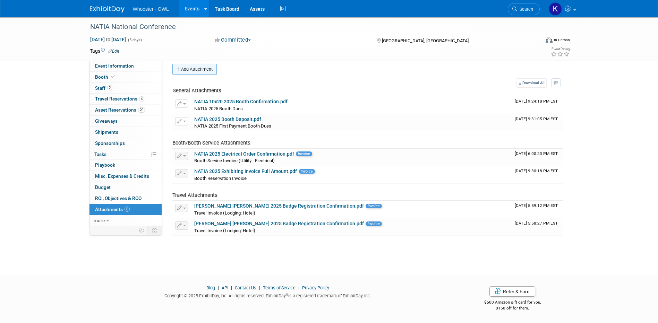
click at [182, 65] on button "Add Attachment" at bounding box center [194, 69] width 44 height 11
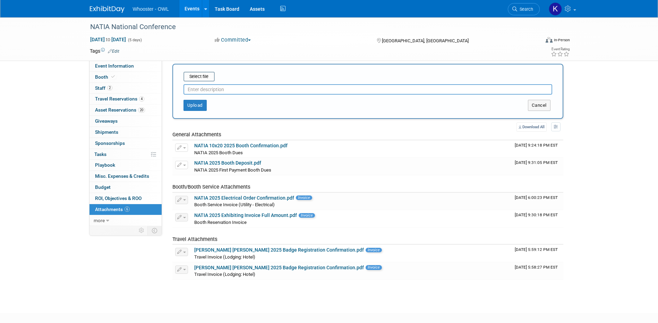
click at [201, 70] on div "Select file This is an invoice Upload Cancel" at bounding box center [367, 91] width 391 height 55
click at [201, 77] on input "file" at bounding box center [173, 77] width 83 height 8
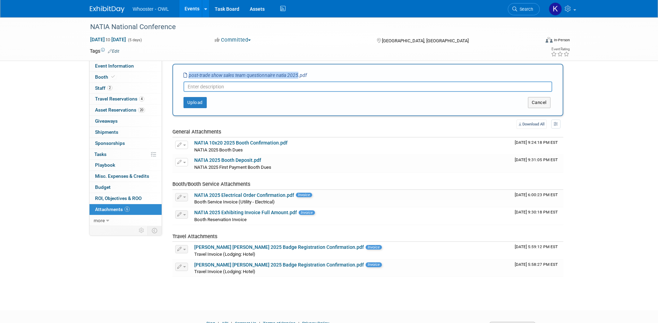
drag, startPoint x: 299, startPoint y: 75, endPoint x: 188, endPoint y: 72, distance: 110.4
click at [188, 73] on icon "post-trade show sales team questionnaire natia 2025.pdf" at bounding box center [246, 76] width 124 height 6
copy icon "post-trade show sales team questionnaire natia 2025"
click at [203, 83] on input "text" at bounding box center [368, 87] width 369 height 10
paste input "post-trade show sales team questionnaire natia 2025"
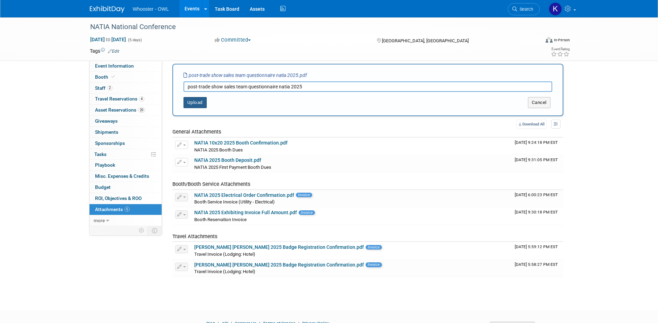
type input "post-trade show sales team questionnaire natia 2025"
click at [203, 97] on button "Upload" at bounding box center [195, 102] width 23 height 11
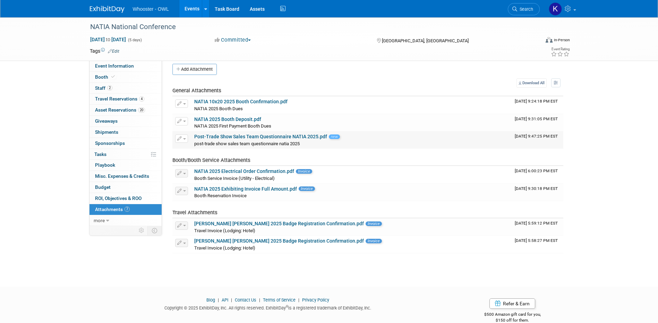
click at [290, 137] on link "Post-Trade Show Sales Team Questionnaire NATIA 2025.pdf" at bounding box center [260, 137] width 133 height 6
click at [133, 197] on span "ROI, Objectives & ROO 0" at bounding box center [118, 199] width 46 height 6
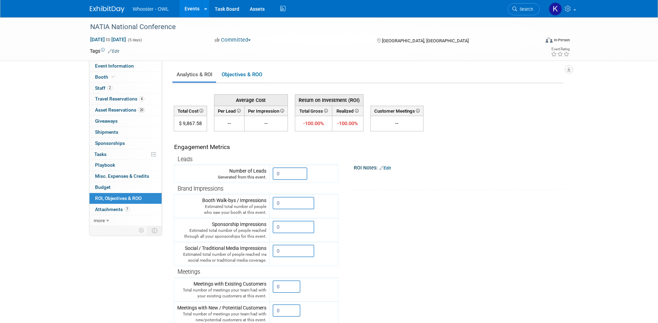
click at [390, 167] on link "Edit" at bounding box center [385, 168] width 11 height 5
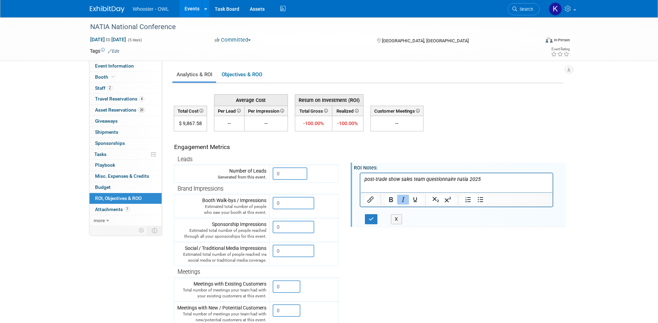
drag, startPoint x: 486, startPoint y: 174, endPoint x: 457, endPoint y: 181, distance: 30.0
click at [457, 181] on html "post-trade show sales team questionnaire natia 2025" at bounding box center [456, 178] width 193 height 10
drag, startPoint x: 489, startPoint y: 180, endPoint x: 697, endPoint y: 348, distance: 267.4
click at [360, 175] on html "post-trade show sales team questionnaire natia 2025" at bounding box center [456, 178] width 193 height 10
click at [456, 179] on p "Whooster LinkedIn Impressions:" at bounding box center [456, 179] width 185 height 7
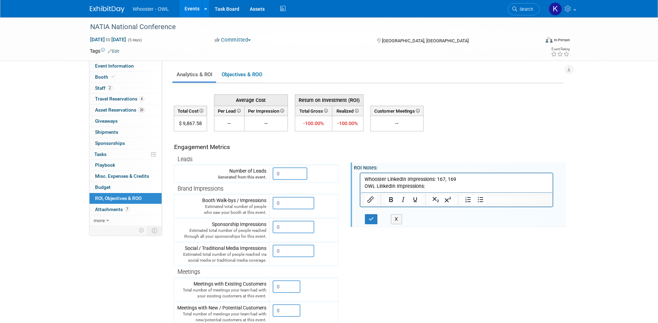
click at [443, 189] on p "OWL LinkedIn Impressions:" at bounding box center [456, 186] width 185 height 7
click at [296, 177] on input "0" at bounding box center [290, 174] width 35 height 12
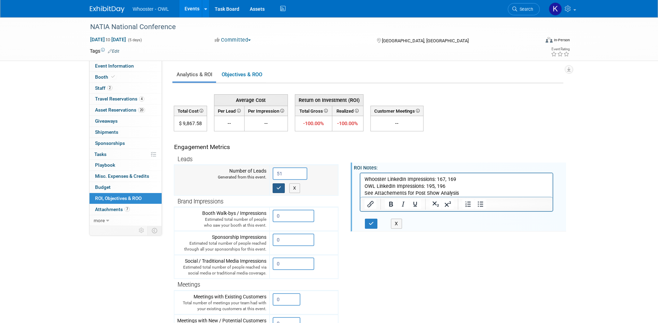
type input "51"
click at [276, 190] on button "button" at bounding box center [279, 189] width 12 height 10
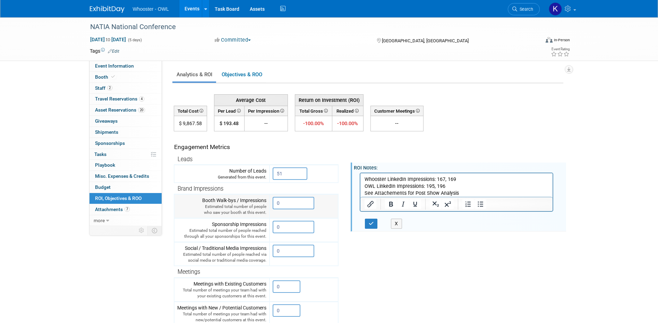
click at [287, 207] on input "0" at bounding box center [294, 203] width 42 height 12
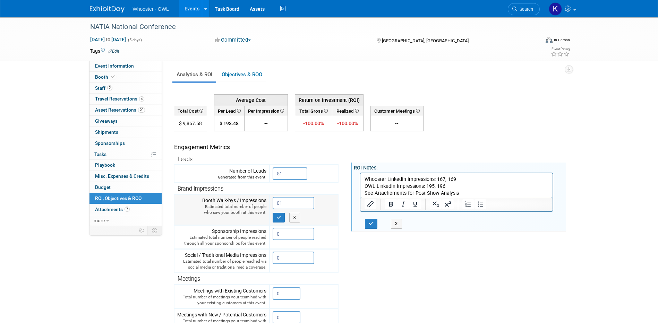
type input "0"
type input "100"
click at [293, 237] on input "0" at bounding box center [294, 234] width 42 height 12
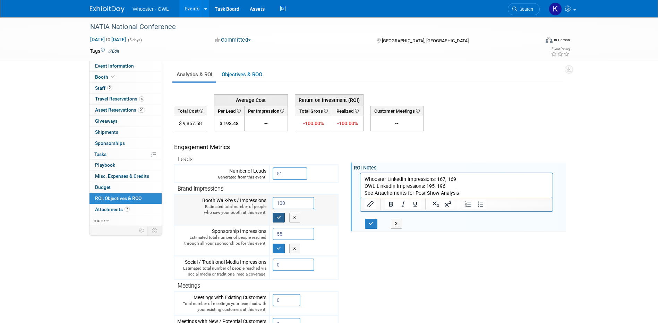
type input "55"
click at [283, 220] on button "button" at bounding box center [279, 218] width 12 height 10
click at [281, 248] on icon "button" at bounding box center [279, 248] width 5 height 5
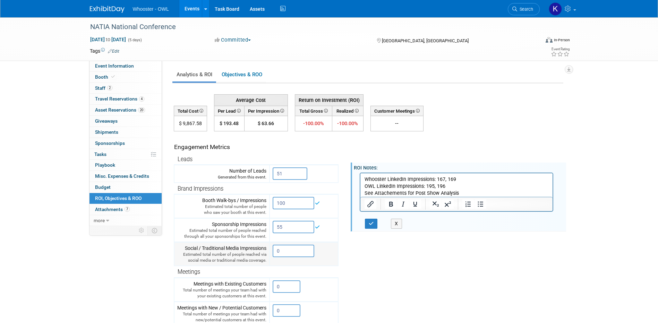
click at [287, 254] on input "0" at bounding box center [294, 251] width 42 height 12
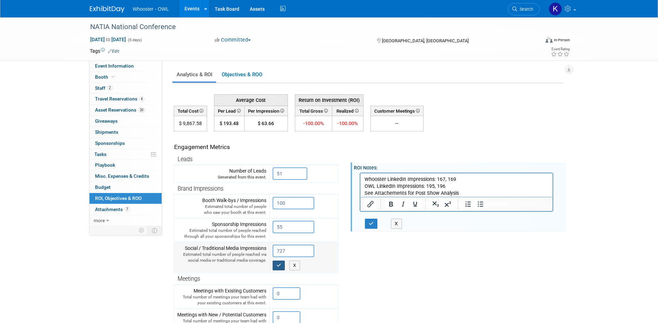
type input "727"
click at [283, 263] on button "button" at bounding box center [279, 266] width 12 height 10
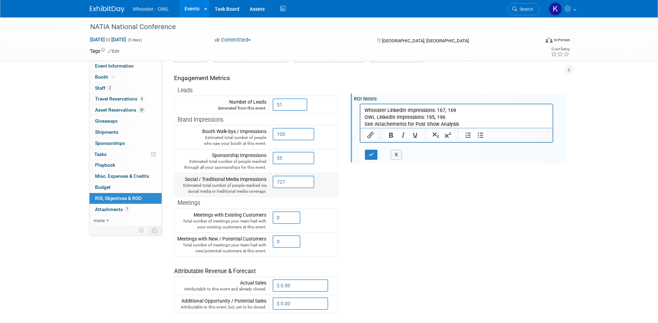
scroll to position [69, 0]
click at [369, 152] on button "button" at bounding box center [371, 155] width 13 height 10
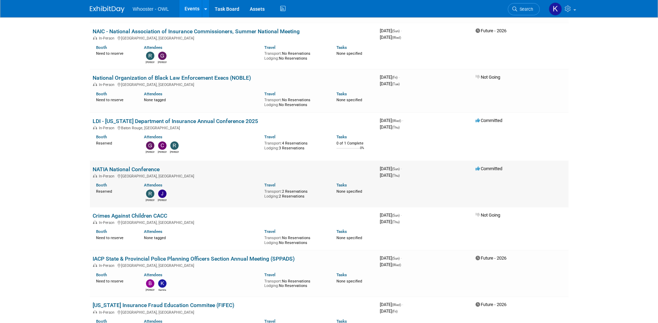
scroll to position [486, 0]
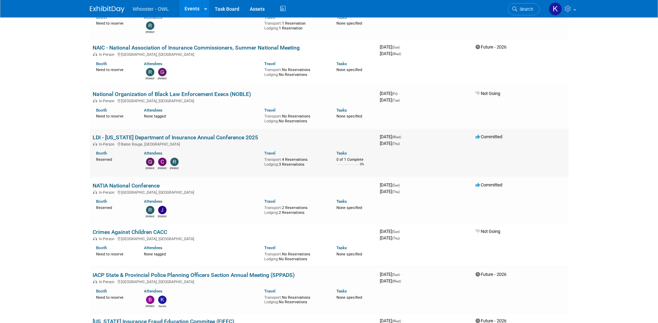
click at [201, 134] on link "LDI - [US_STATE] Department of Insurance Annual Conference 2025" at bounding box center [176, 137] width 166 height 7
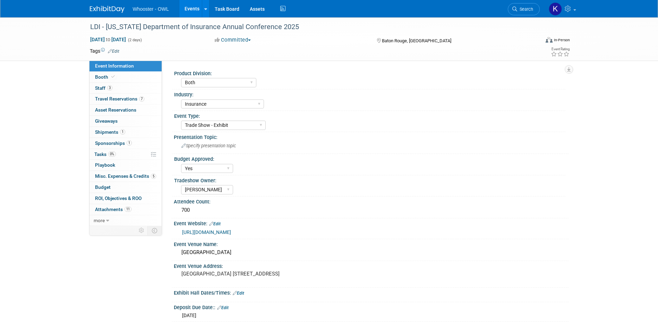
select select "Both"
select select "Insurance"
select select "Trade Show - Exhibit"
select select "Yes"
select select "[PERSON_NAME]"
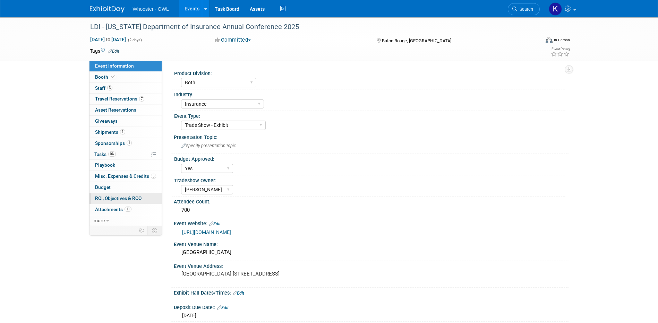
click at [128, 201] on span "ROI, Objectives & ROO 0" at bounding box center [118, 199] width 46 height 6
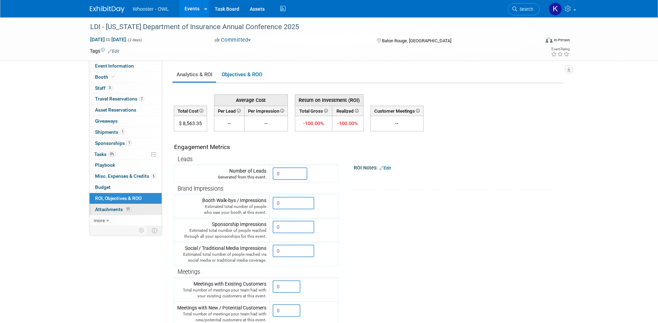
click at [132, 209] on link "11 Attachments 11" at bounding box center [126, 209] width 72 height 11
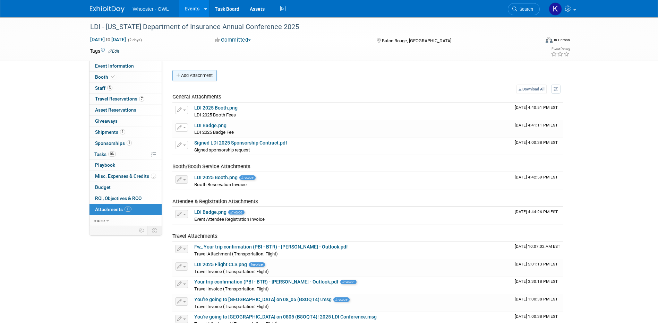
click at [193, 74] on button "Add Attachment" at bounding box center [194, 75] width 44 height 11
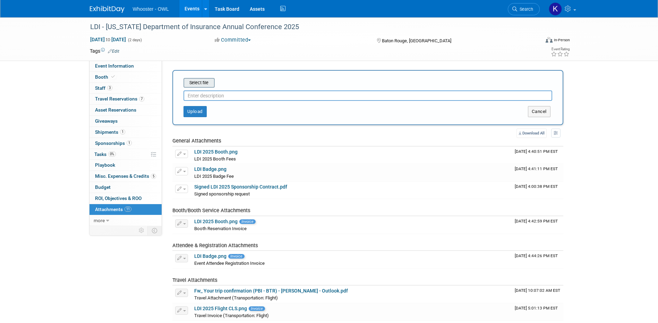
click at [204, 82] on input "file" at bounding box center [173, 83] width 83 height 8
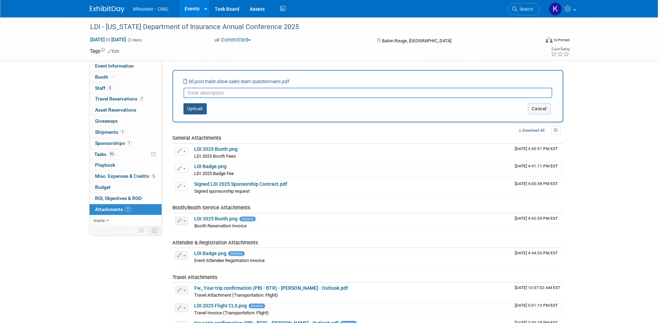
click at [198, 108] on button "Upload" at bounding box center [195, 108] width 23 height 11
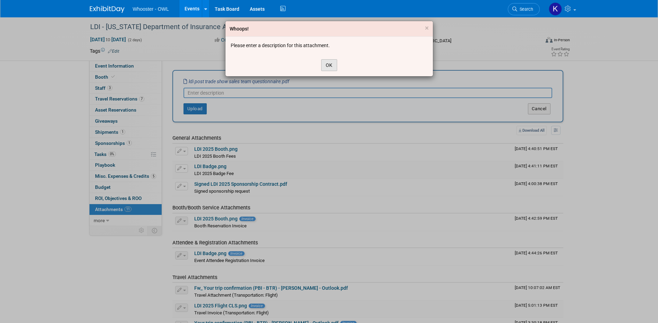
click at [328, 67] on button "OK" at bounding box center [329, 65] width 16 height 12
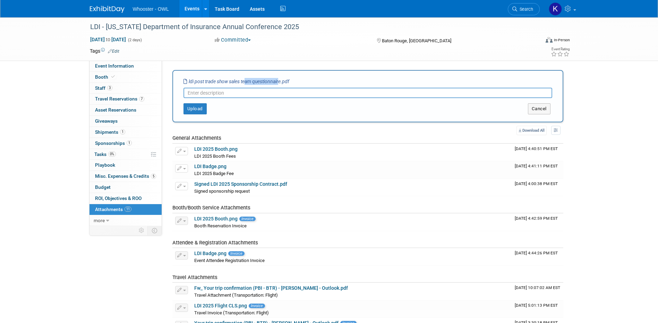
drag, startPoint x: 281, startPoint y: 79, endPoint x: 246, endPoint y: 80, distance: 34.4
click at [246, 80] on icon "ldi post trade show sales team questionnaire.pdf" at bounding box center [237, 82] width 106 height 6
drag, startPoint x: 188, startPoint y: 80, endPoint x: 281, endPoint y: 80, distance: 92.6
click at [281, 80] on icon "ldi post trade show sales team questionnaire.pdf" at bounding box center [237, 82] width 106 height 6
copy icon "ldi post trade show sales team questionnaire"
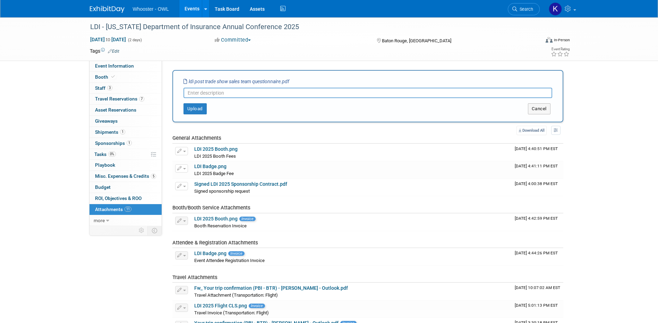
click at [263, 96] on input "text" at bounding box center [368, 93] width 369 height 10
paste input "ldi post trade show sales team questionnaire"
click at [194, 90] on input "ldi post trade show sales team questionnaire" at bounding box center [368, 93] width 369 height 10
type input "ldi 2025 post trade show sales team questionnaire"
click at [203, 106] on button "Upload" at bounding box center [195, 108] width 23 height 11
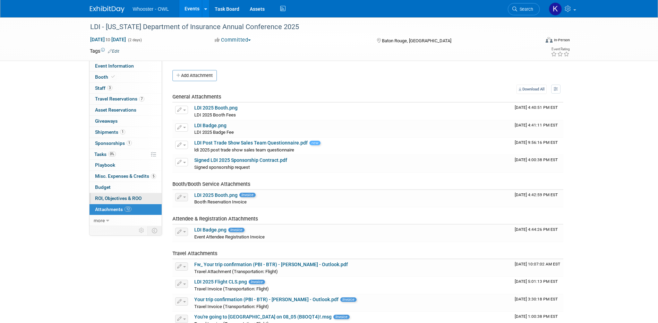
click at [133, 196] on span "ROI, Objectives & ROO 0" at bounding box center [118, 199] width 46 height 6
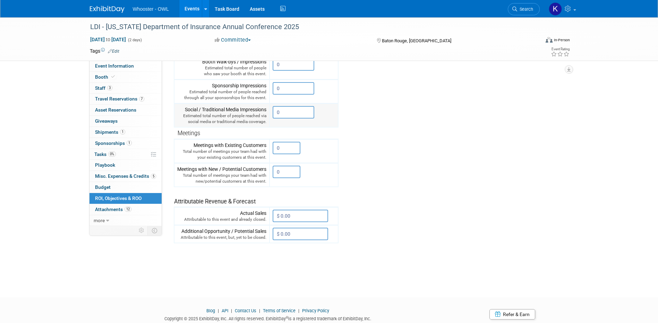
scroll to position [35, 0]
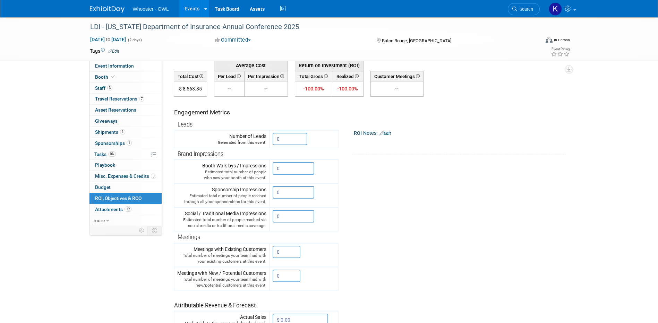
click at [386, 131] on link "Edit" at bounding box center [385, 133] width 11 height 5
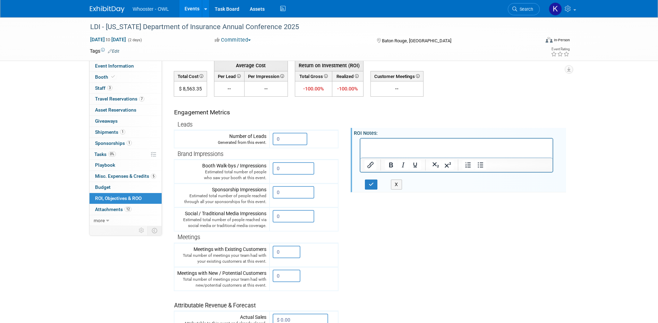
scroll to position [0, 0]
click at [451, 143] on p "Whooster LinkedIn Impressions:" at bounding box center [456, 144] width 185 height 7
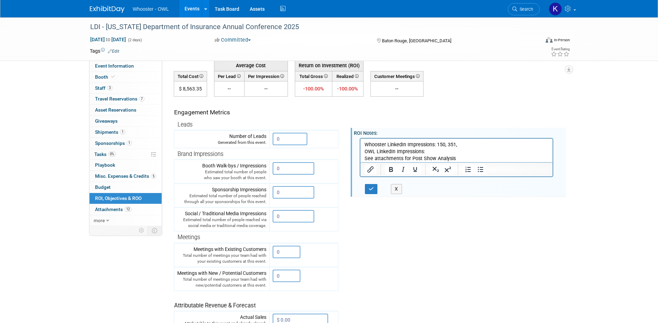
click at [437, 152] on p "OWL LinkedIn Impressions:" at bounding box center [456, 151] width 185 height 7
click at [368, 191] on button "button" at bounding box center [371, 189] width 13 height 10
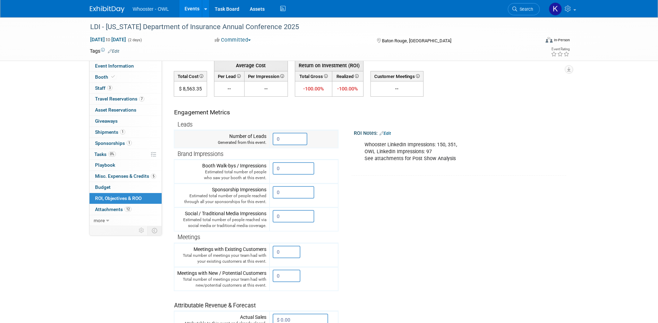
click at [290, 138] on input "0" at bounding box center [290, 139] width 35 height 12
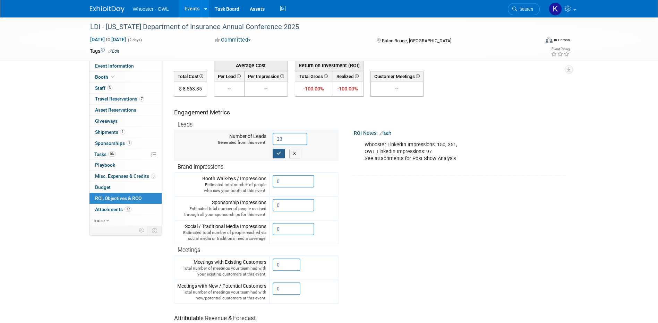
type input "23"
click at [284, 151] on button "button" at bounding box center [279, 154] width 12 height 10
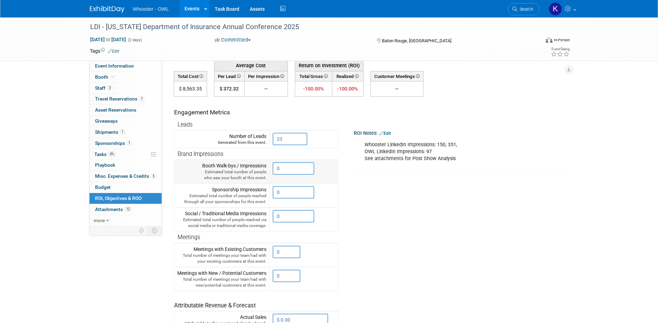
click at [289, 166] on input "0" at bounding box center [294, 168] width 42 height 12
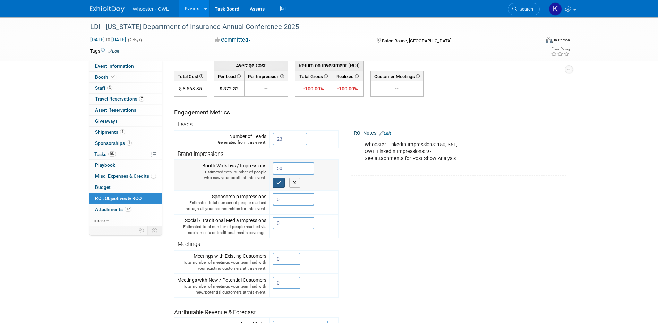
type input "50"
click at [280, 184] on icon "button" at bounding box center [279, 183] width 5 height 5
click at [290, 203] on td "0 X" at bounding box center [304, 203] width 69 height 24
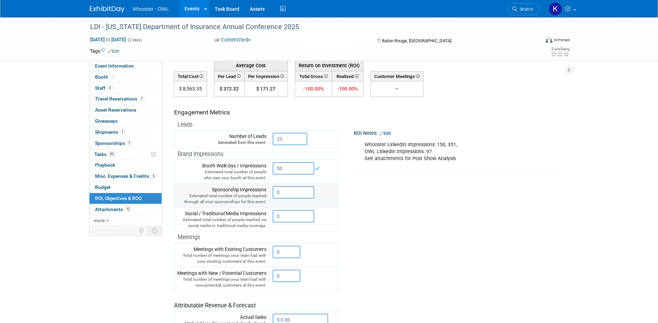
click at [287, 193] on input "0" at bounding box center [294, 192] width 42 height 12
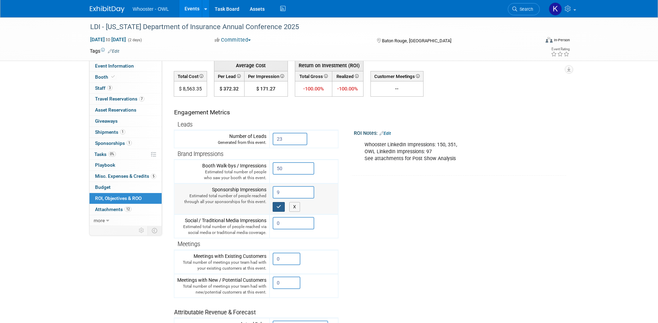
type input "9"
click at [279, 207] on icon "button" at bounding box center [279, 207] width 5 height 5
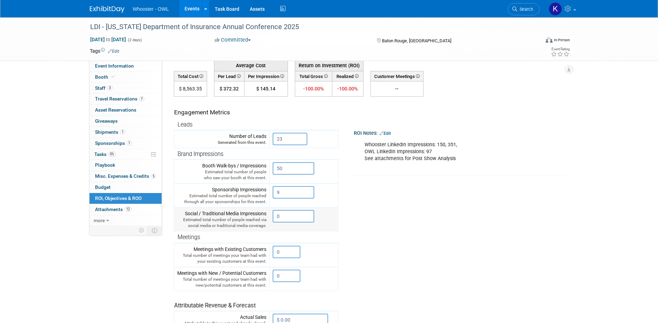
click at [289, 221] on input "0" at bounding box center [294, 216] width 42 height 12
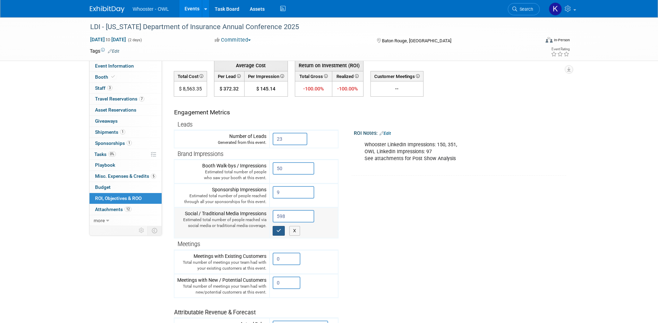
type input "598"
click at [276, 233] on button "button" at bounding box center [279, 231] width 12 height 10
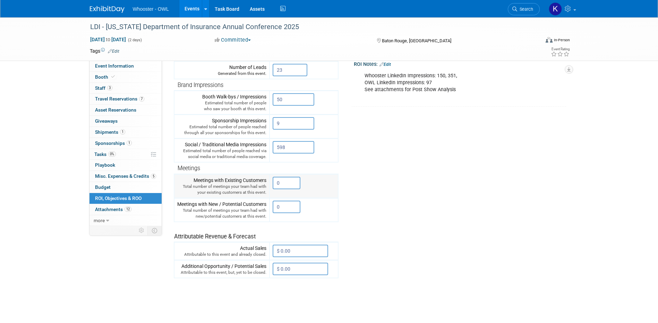
scroll to position [104, 0]
click at [288, 186] on input "0" at bounding box center [287, 183] width 28 height 12
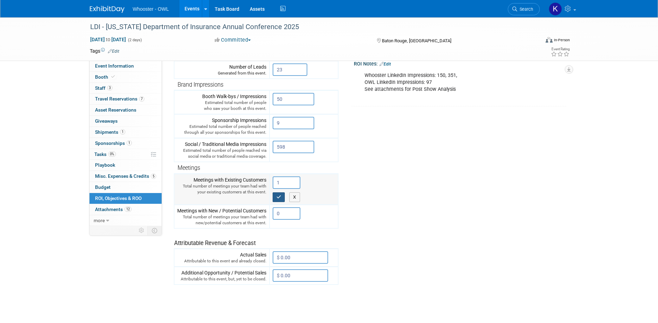
type input "1"
click at [278, 195] on icon "button" at bounding box center [279, 197] width 5 height 5
click at [282, 217] on input "0" at bounding box center [287, 213] width 28 height 12
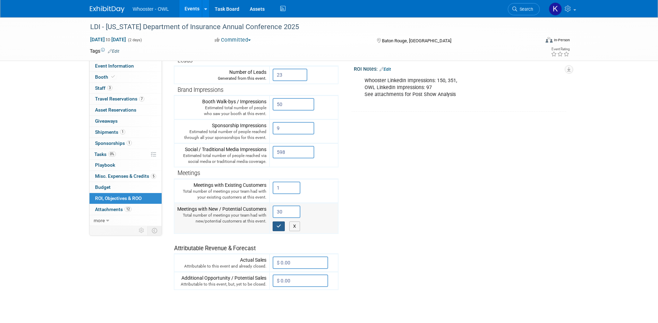
type input "30"
click at [279, 230] on button "button" at bounding box center [279, 227] width 12 height 10
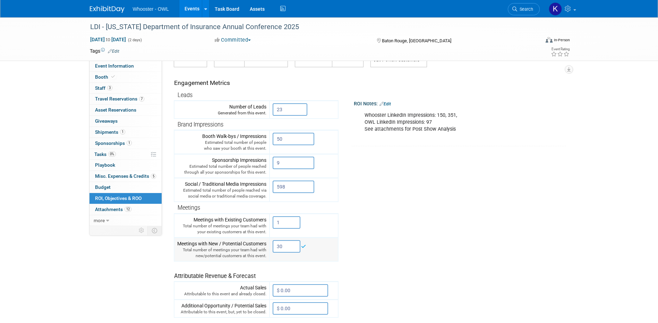
scroll to position [0, 0]
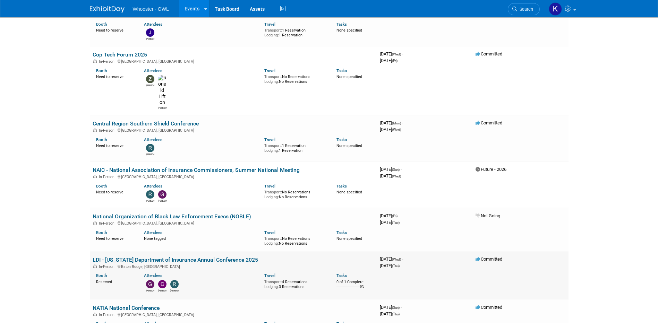
scroll to position [347, 0]
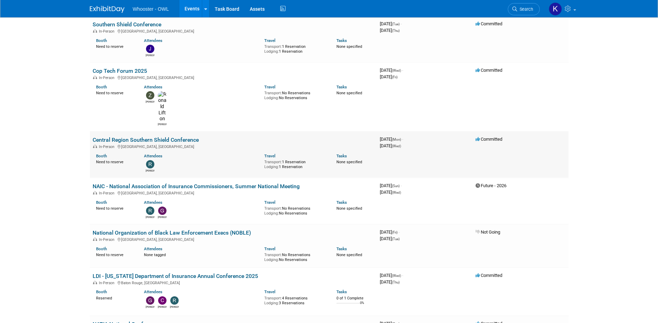
click at [182, 137] on link "Central Region Southern Shield Conference" at bounding box center [146, 140] width 106 height 7
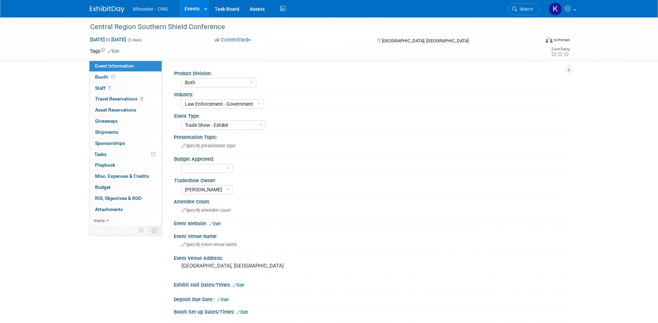
select select "Both"
select select "Law Enforcement - Government"
select select "Trade Show - Exhibit"
select select "[PERSON_NAME]"
click at [133, 196] on span "ROI, Objectives & ROO 0" at bounding box center [118, 199] width 46 height 6
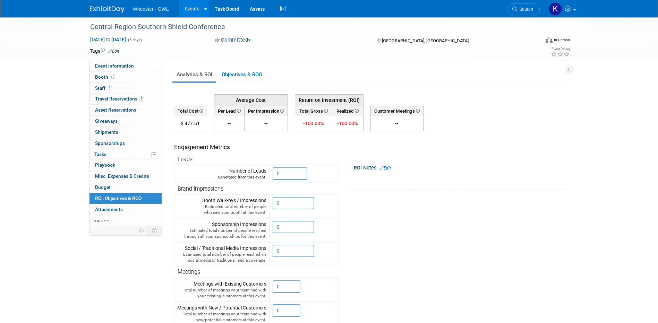
click at [390, 169] on link "Edit" at bounding box center [385, 168] width 11 height 5
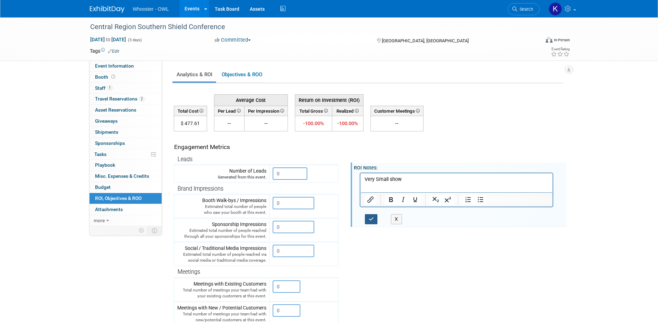
click at [370, 220] on icon "button" at bounding box center [371, 219] width 5 height 5
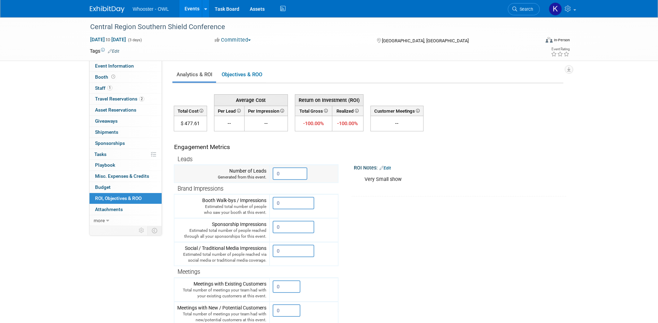
click at [295, 173] on input "0" at bounding box center [290, 174] width 35 height 12
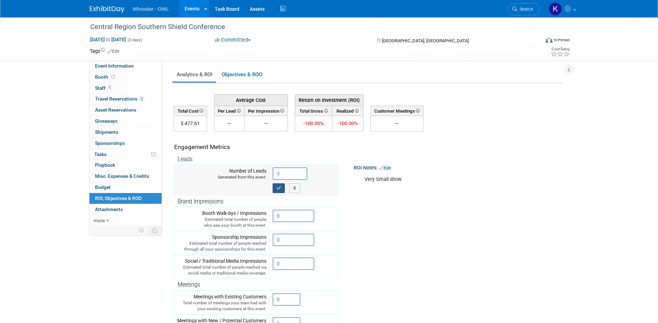
type input "3"
click at [283, 188] on button "button" at bounding box center [279, 189] width 12 height 10
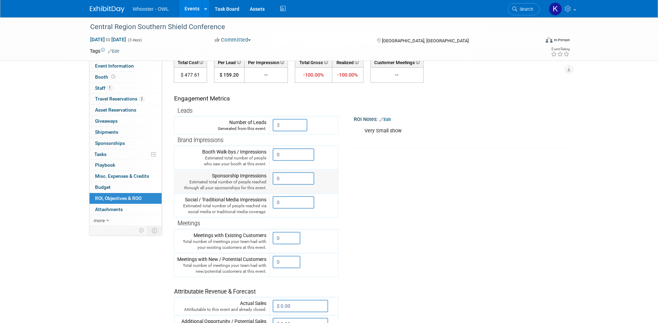
scroll to position [69, 0]
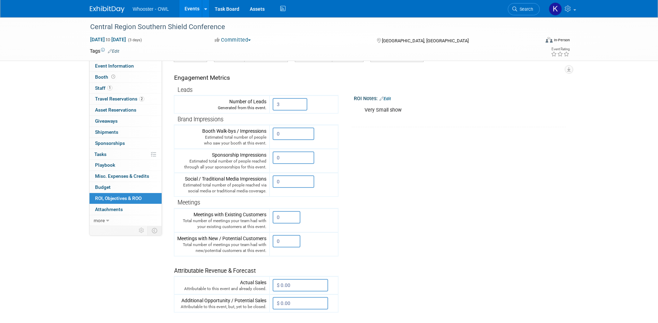
click at [388, 97] on link "Edit" at bounding box center [385, 98] width 11 height 5
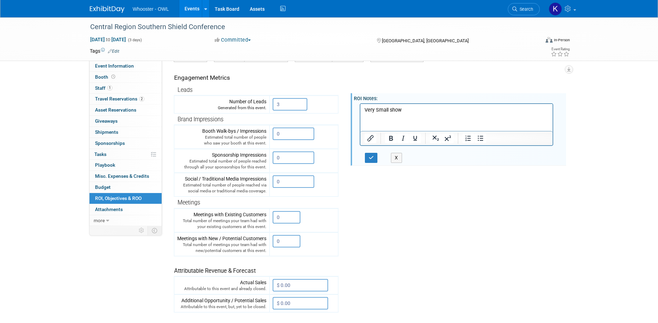
scroll to position [0, 0]
click at [373, 155] on icon "button" at bounding box center [371, 157] width 5 height 5
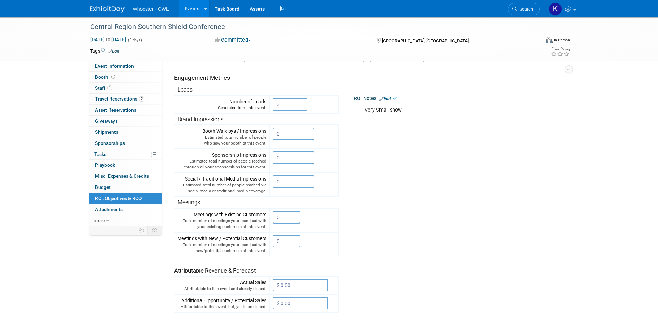
click at [390, 99] on link "Edit" at bounding box center [385, 98] width 11 height 5
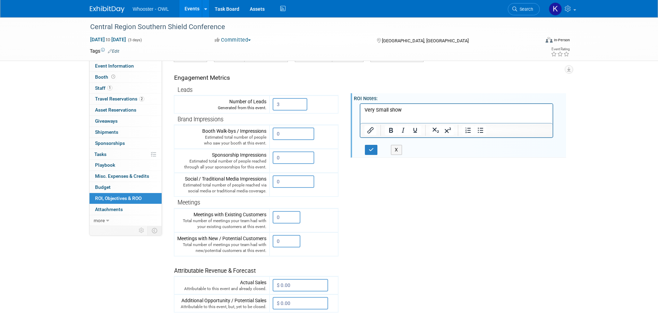
click at [378, 110] on p "Very Small show" at bounding box center [456, 110] width 185 height 7
click at [405, 107] on p "Very small show" at bounding box center [456, 110] width 185 height 7
click at [363, 107] on html "Very small show" at bounding box center [456, 109] width 193 height 10
click at [375, 149] on button "button" at bounding box center [371, 150] width 13 height 10
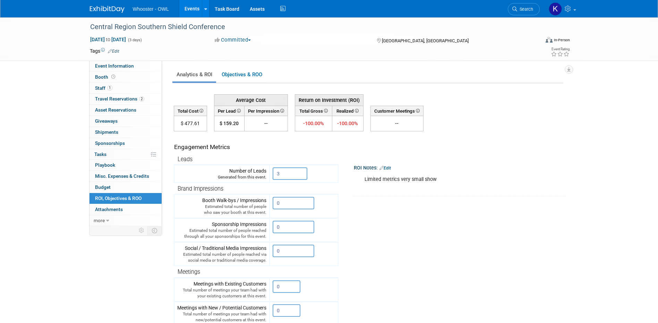
click at [384, 168] on icon at bounding box center [382, 168] width 4 height 5
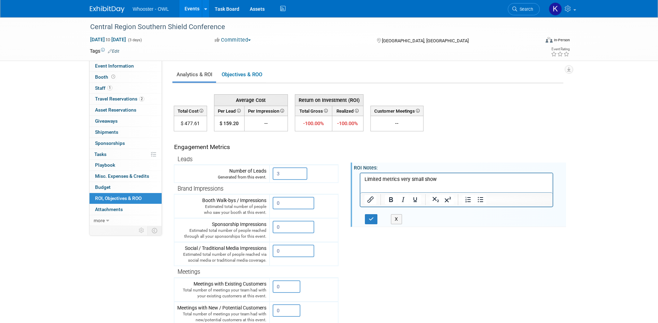
click at [448, 176] on p "Limited metrics very small show" at bounding box center [456, 179] width 185 height 7
click at [370, 221] on icon "button" at bounding box center [371, 219] width 5 height 5
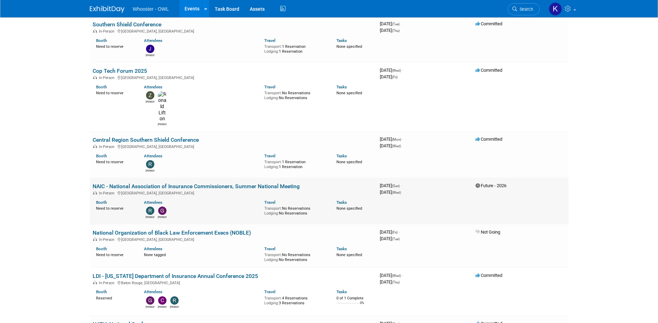
scroll to position [278, 0]
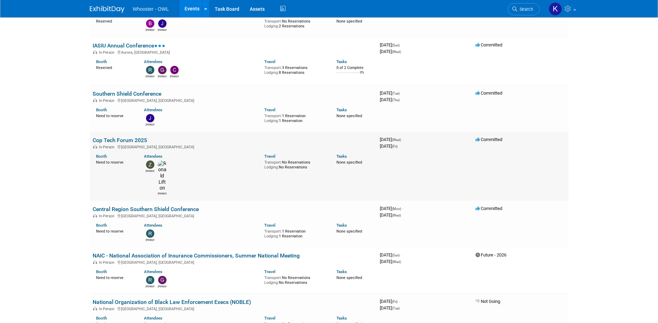
click at [131, 137] on link "Cop Tech Forum 2025" at bounding box center [120, 140] width 54 height 7
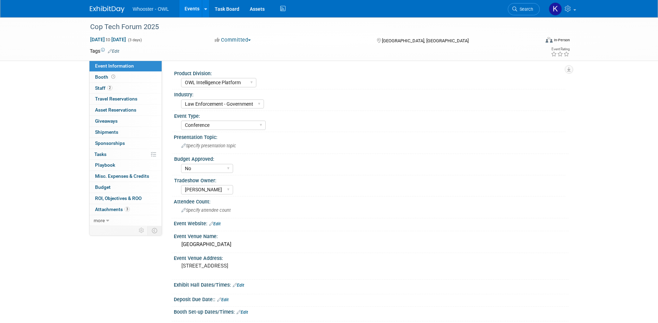
select select "OWL Intelligence Platform"
select select "Law Enforcement - Government"
select select "Conference"
select select "No"
select select "Kamila Castaneda"
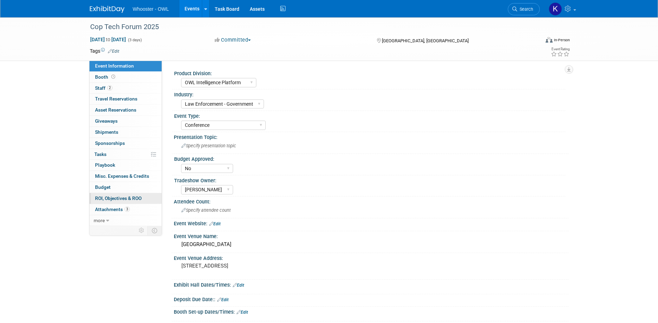
click at [141, 198] on span "ROI, Objectives & ROO 0" at bounding box center [118, 199] width 46 height 6
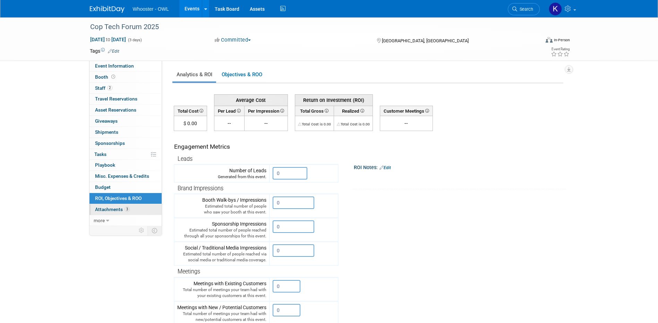
click at [125, 208] on span "3" at bounding box center [127, 209] width 5 height 5
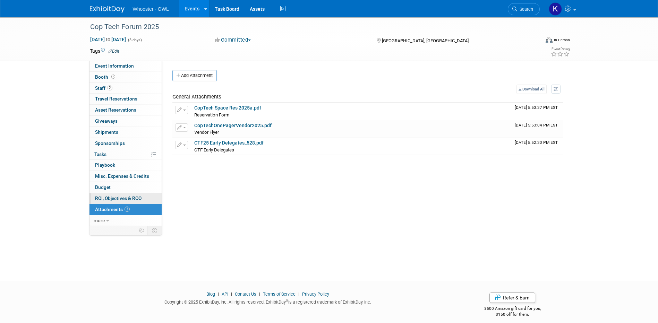
click at [136, 196] on span "ROI, Objectives & ROO 0" at bounding box center [118, 199] width 46 height 6
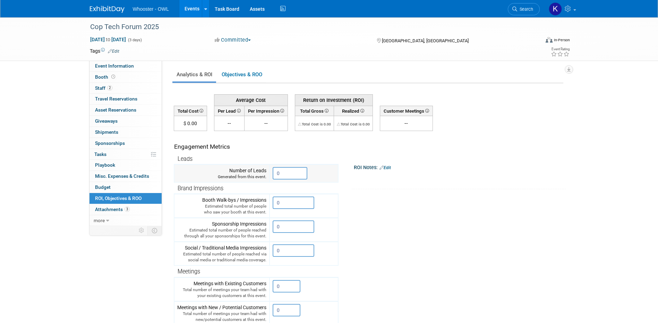
click at [292, 173] on input "0" at bounding box center [290, 173] width 35 height 12
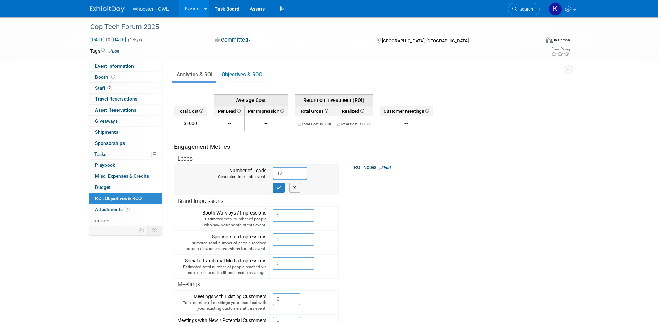
type input "12"
click at [269, 195] on td "Number of Leads Generated from this event." at bounding box center [221, 180] width 95 height 31
click at [277, 190] on button "button" at bounding box center [279, 188] width 12 height 10
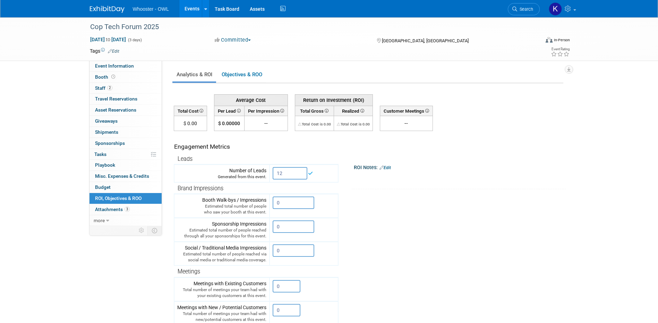
click at [387, 171] on div "X" at bounding box center [459, 172] width 204 height 3
click at [389, 168] on link "Edit" at bounding box center [385, 168] width 11 height 5
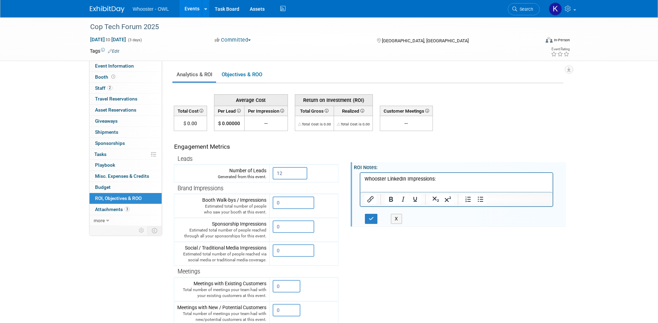
click at [365, 179] on p "Whooster LinkedIn Impressions:" at bounding box center [456, 179] width 185 height 7
click at [367, 178] on p "Rich Text Area. Press ALT-0 for help." at bounding box center [456, 179] width 185 height 7
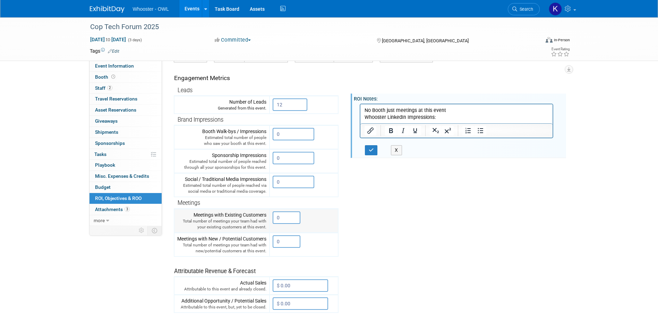
scroll to position [69, 0]
drag, startPoint x: 443, startPoint y: 116, endPoint x: 358, endPoint y: 123, distance: 85.6
click at [360, 120] on html "No Booth just meetings at this event Whooster LinkedIn Impressions:" at bounding box center [456, 111] width 193 height 17
click at [295, 217] on input "0" at bounding box center [287, 217] width 28 height 12
click at [290, 240] on input "0" at bounding box center [287, 241] width 28 height 12
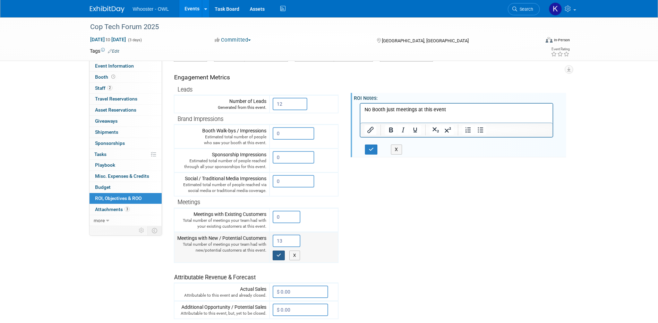
type input "13"
click at [278, 254] on icon "button" at bounding box center [279, 255] width 5 height 5
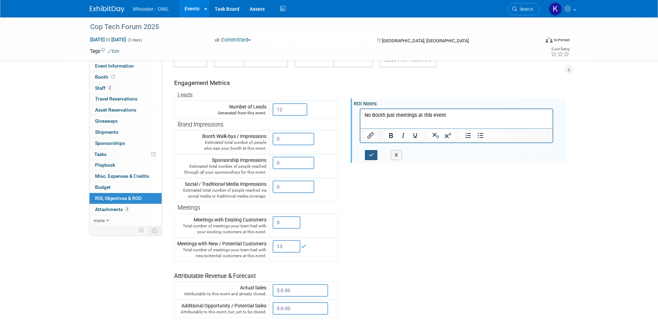
click at [370, 156] on icon "button" at bounding box center [371, 155] width 5 height 5
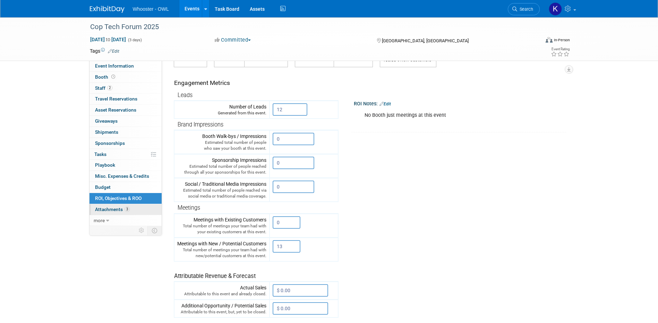
click at [138, 207] on link "3 Attachments 3" at bounding box center [126, 209] width 72 height 11
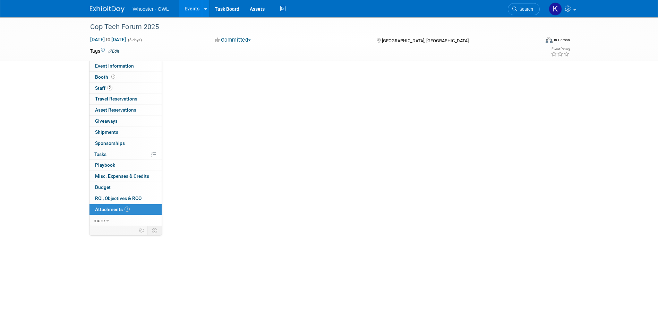
scroll to position [0, 0]
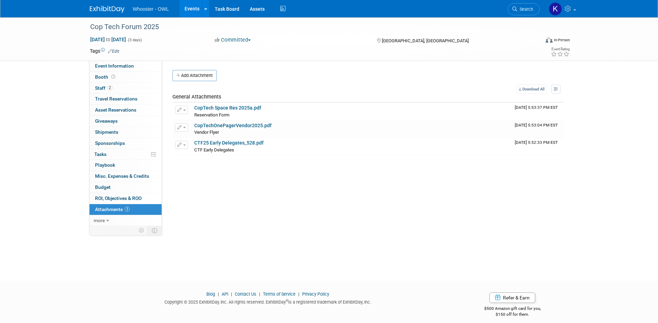
click at [194, 77] on button "Add Attachment" at bounding box center [194, 75] width 44 height 11
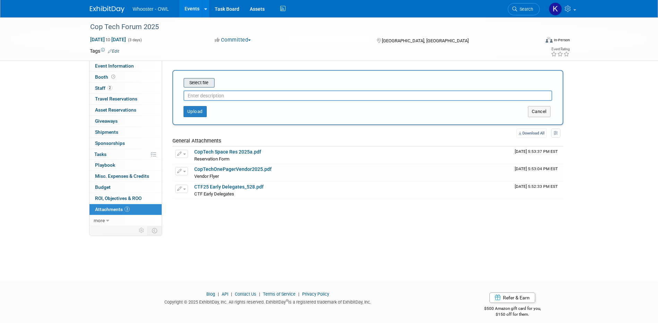
click at [202, 86] on input "file" at bounding box center [173, 83] width 83 height 8
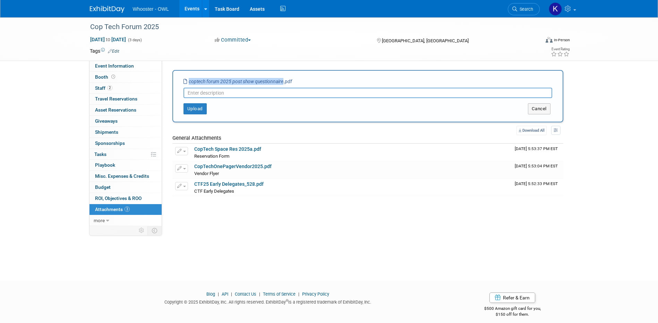
drag, startPoint x: 188, startPoint y: 82, endPoint x: 283, endPoint y: 81, distance: 94.7
click at [283, 81] on icon "coptech forum 2025 post show questionnaire.pdf" at bounding box center [238, 82] width 109 height 6
copy icon "coptech forum 2025 post show questionnaire"
click at [265, 94] on input "text" at bounding box center [368, 93] width 369 height 10
paste input "coptech forum 2025 post show questionnaire"
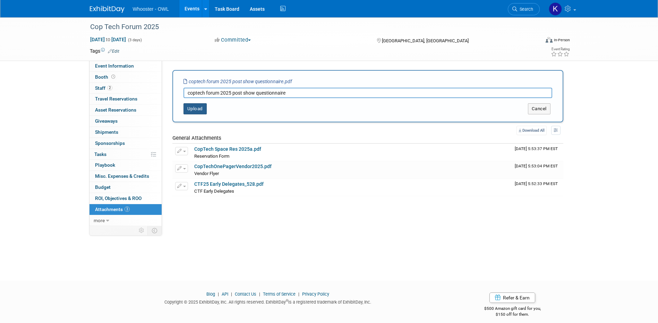
type input "coptech forum 2025 post show questionnaire"
click at [200, 108] on button "Upload" at bounding box center [195, 108] width 23 height 11
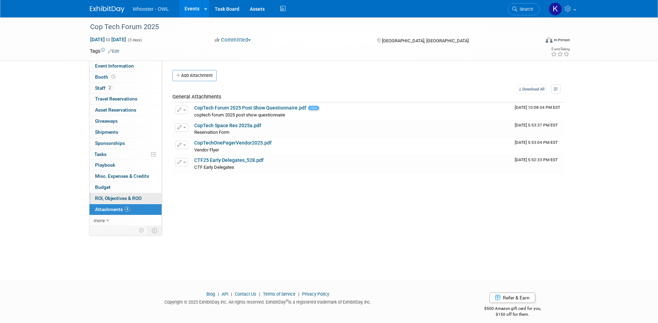
click at [128, 201] on link "0 ROI, Objectives & ROO 0" at bounding box center [126, 198] width 72 height 11
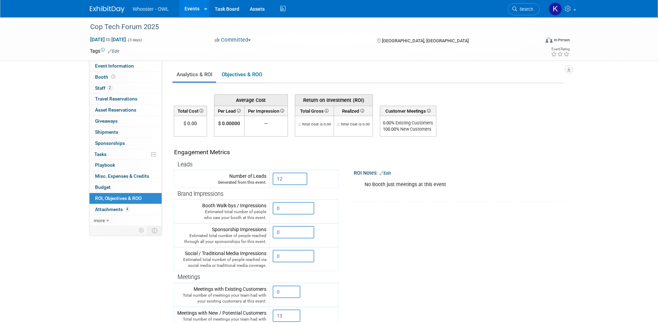
click at [390, 172] on link "Edit" at bounding box center [385, 173] width 11 height 5
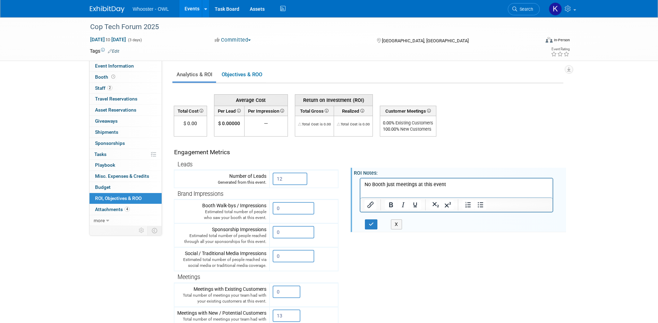
click at [407, 188] on html "No Booth just meetings at this event" at bounding box center [456, 183] width 193 height 10
click at [450, 184] on p "No Booth just meetings at this event" at bounding box center [456, 184] width 185 height 7
click at [370, 224] on button "button" at bounding box center [371, 225] width 13 height 10
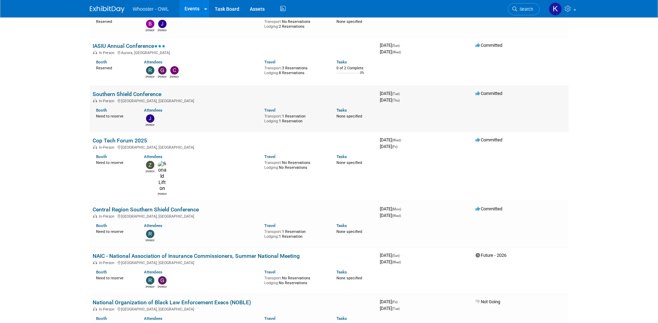
scroll to position [243, 0]
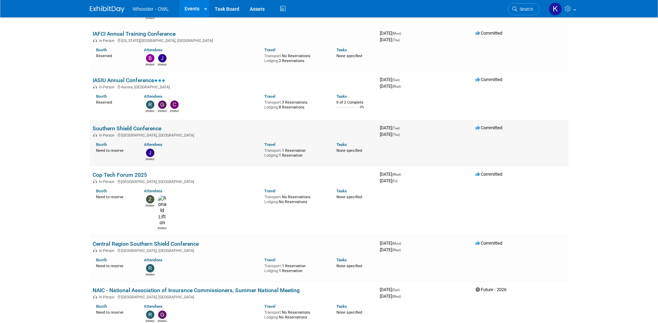
click at [157, 129] on link "Southern Shield Conference" at bounding box center [127, 128] width 69 height 7
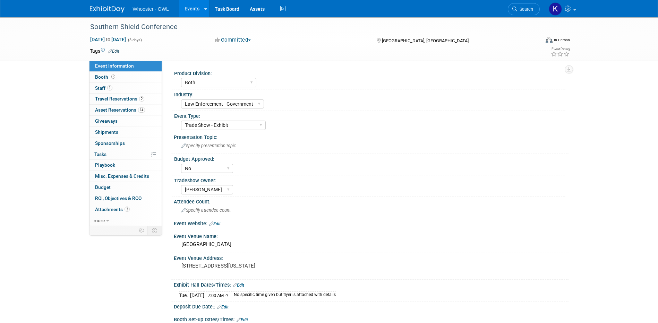
select select "Both"
select select "Law Enforcement - Government"
select select "Trade Show - Exhibit"
select select "No"
select select "[PERSON_NAME]"
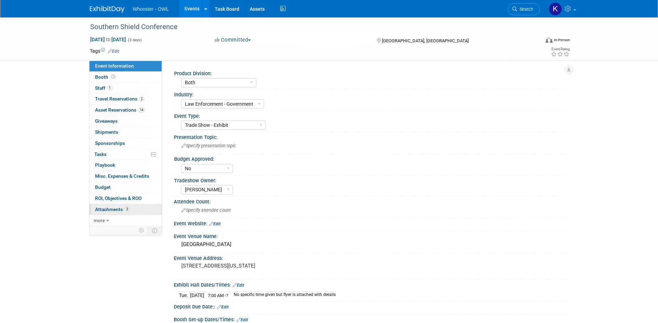
click at [122, 211] on span "Attachments 3" at bounding box center [112, 210] width 35 height 6
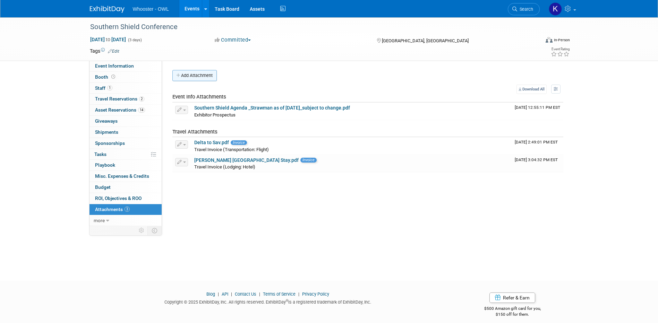
click at [203, 74] on button "Add Attachment" at bounding box center [194, 75] width 44 height 11
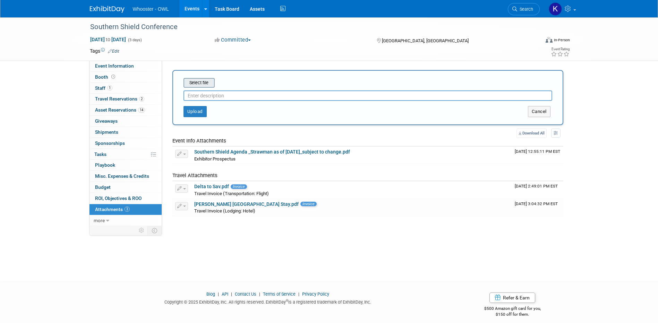
click at [204, 86] on input "file" at bounding box center [173, 83] width 83 height 8
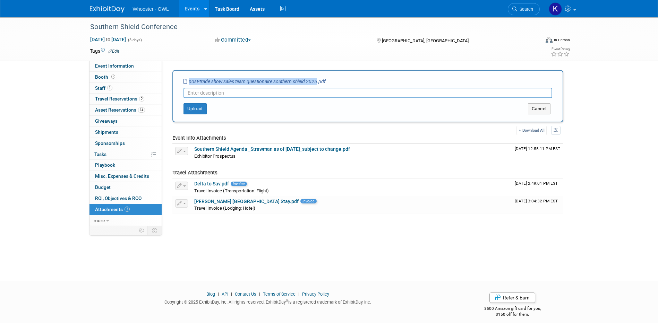
drag, startPoint x: 318, startPoint y: 80, endPoint x: 193, endPoint y: 75, distance: 125.0
click at [193, 75] on div "Select file post-trade show sales team questionaire southern shield 2025.pdf Th…" at bounding box center [367, 96] width 391 height 52
copy div "Select file post-trade show sales team questionaire southern shield 2025"
click at [207, 94] on input "text" at bounding box center [368, 93] width 369 height 10
paste input "post-trade show sales team questionaire southern shield 2025"
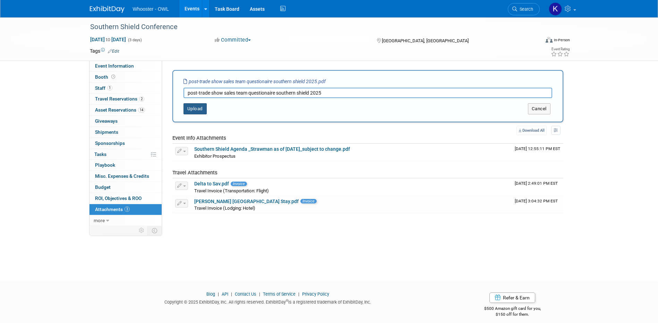
type input "post-trade show sales team questionaire southern shield 2025"
click at [201, 107] on button "Upload" at bounding box center [195, 108] width 23 height 11
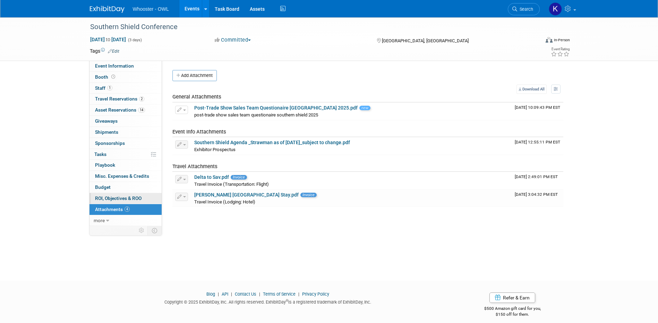
click at [119, 200] on span "ROI, Objectives & ROO 0" at bounding box center [118, 199] width 46 height 6
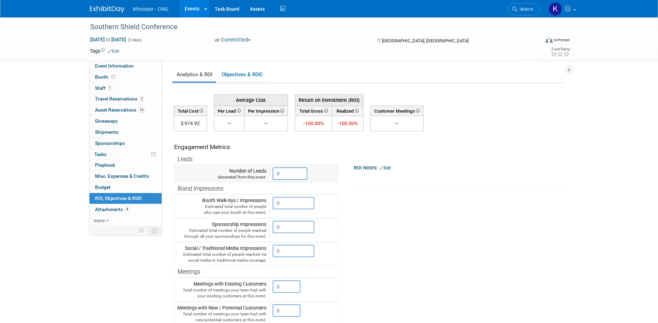
click at [287, 172] on input "0" at bounding box center [290, 174] width 35 height 12
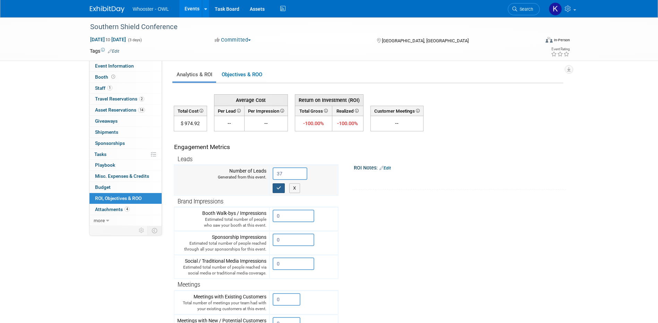
type input "37"
click at [281, 186] on icon "button" at bounding box center [279, 188] width 5 height 5
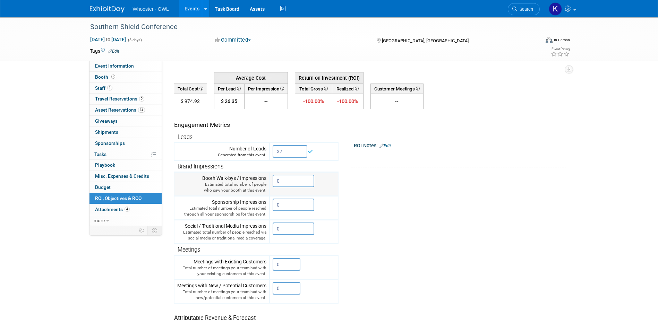
scroll to position [35, 0]
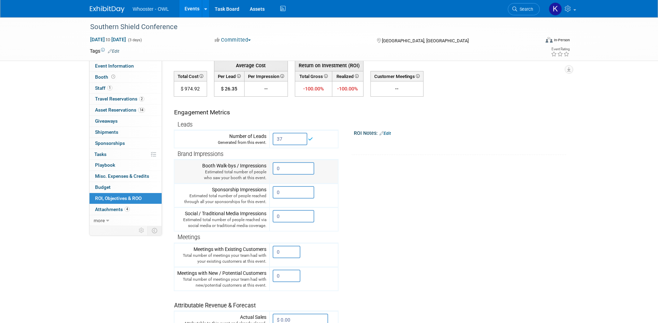
click at [297, 168] on input "0" at bounding box center [294, 168] width 42 height 12
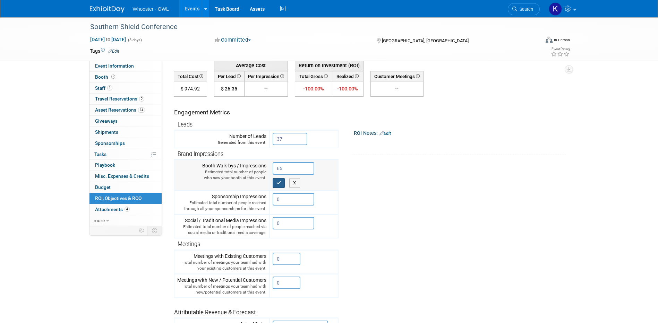
type input "65"
drag, startPoint x: 278, startPoint y: 183, endPoint x: 281, endPoint y: 188, distance: 6.2
click at [278, 182] on icon "button" at bounding box center [279, 183] width 5 height 5
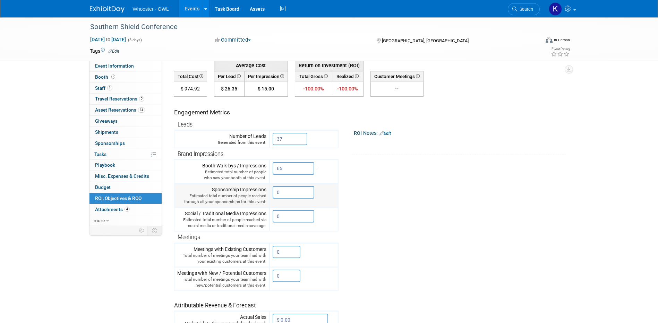
click at [287, 197] on input "0" at bounding box center [294, 192] width 42 height 12
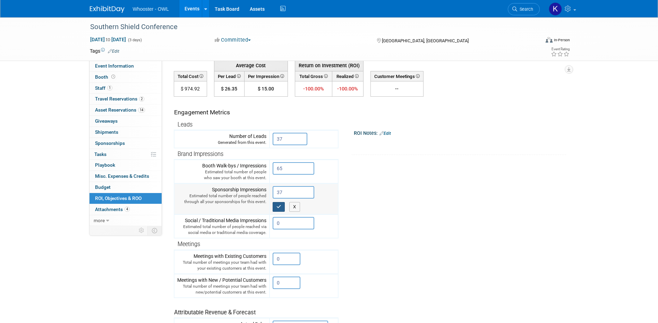
type input "37"
click at [285, 206] on button "button" at bounding box center [279, 207] width 12 height 10
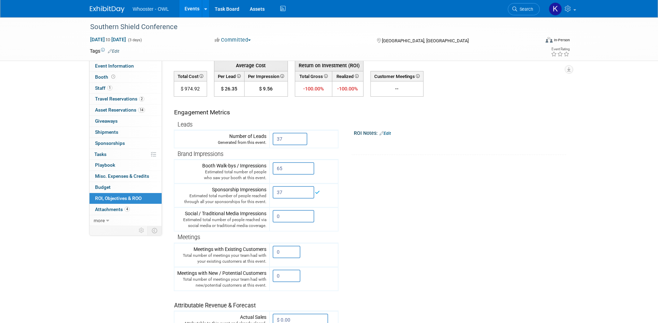
click at [390, 130] on div "ROI Notes: Edit" at bounding box center [460, 132] width 213 height 9
click at [389, 133] on link "Edit" at bounding box center [385, 133] width 11 height 5
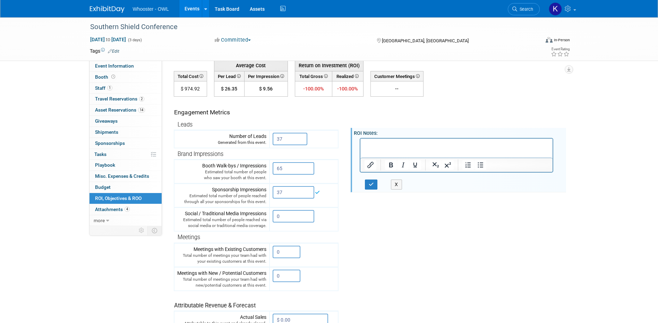
scroll to position [0, 0]
click at [375, 183] on button "button" at bounding box center [371, 185] width 13 height 10
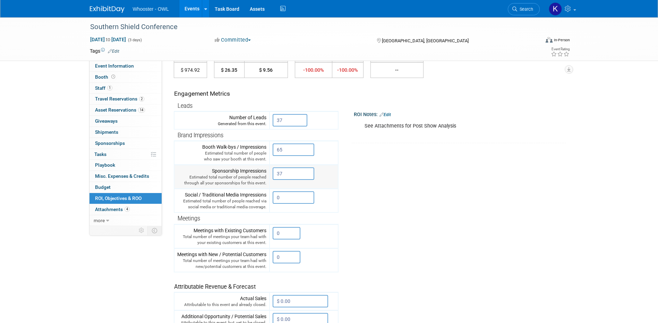
scroll to position [69, 0]
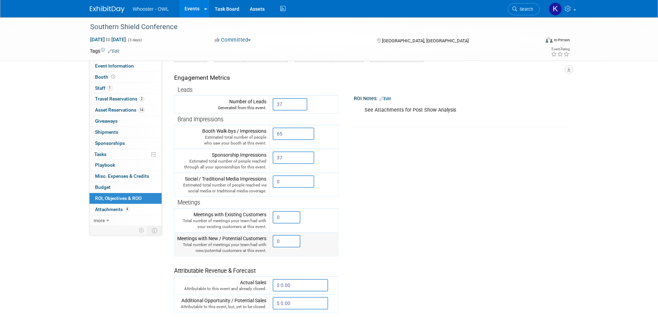
click at [290, 238] on input "0" at bounding box center [287, 241] width 28 height 12
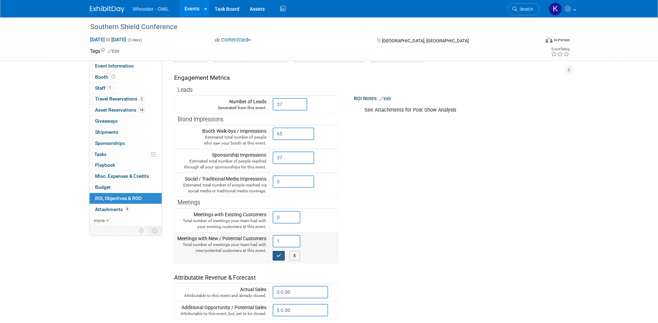
type input "1"
click at [277, 252] on button "button" at bounding box center [279, 256] width 12 height 10
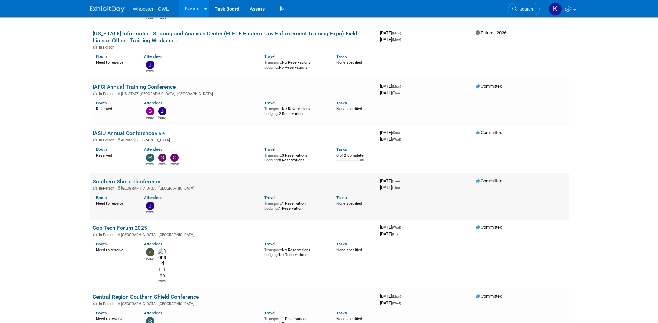
scroll to position [173, 0]
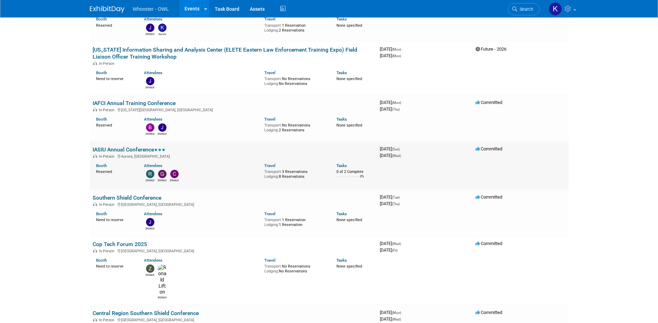
click at [125, 148] on link "IASIU Annual Conference" at bounding box center [129, 149] width 73 height 7
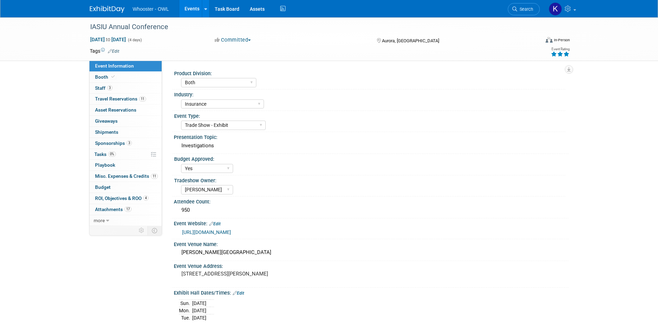
select select "Both"
select select "Insurance"
select select "Trade Show - Exhibit"
select select "Yes"
select select "Clare Southcombe"
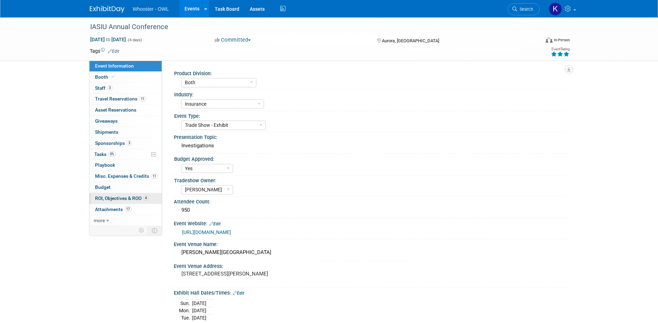
click at [121, 197] on span "ROI, Objectives & ROO 4" at bounding box center [121, 199] width 53 height 6
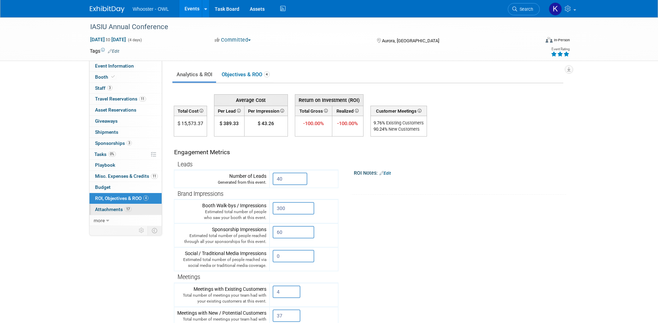
click at [121, 207] on span "Attachments 17" at bounding box center [113, 210] width 36 height 6
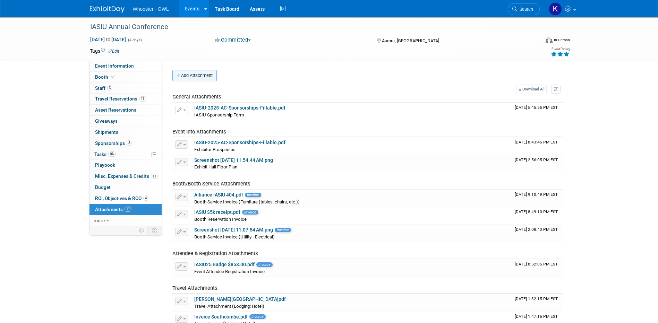
click at [194, 75] on button "Add Attachment" at bounding box center [194, 75] width 44 height 11
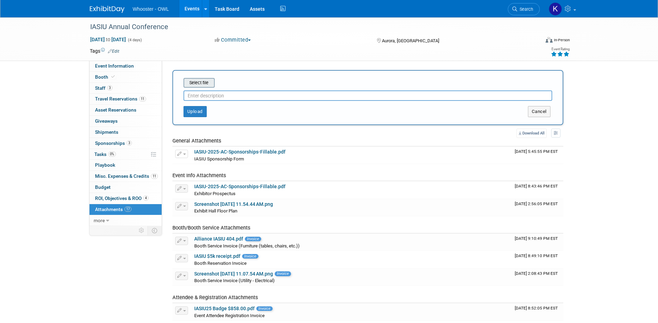
click at [198, 82] on input "file" at bounding box center [173, 83] width 83 height 8
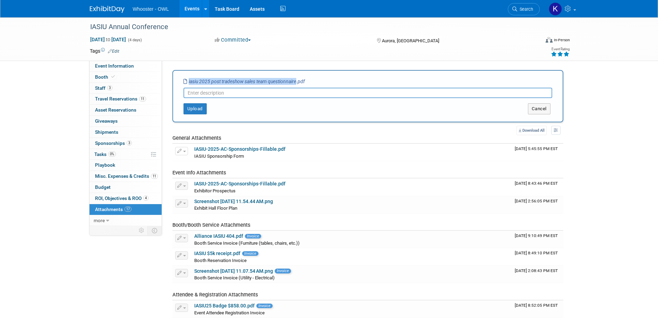
drag, startPoint x: 297, startPoint y: 80, endPoint x: 183, endPoint y: 85, distance: 113.9
click at [184, 85] on div "iasiu 2025 post tradeshow sales team questionnaire.pdf" at bounding box center [244, 81] width 121 height 7
copy icon "iasiu 2025 post tradeshow sales team questionnaire"
click at [212, 91] on input "text" at bounding box center [368, 93] width 369 height 10
paste input "iasiu 2025 post tradeshow sales team questionnaire"
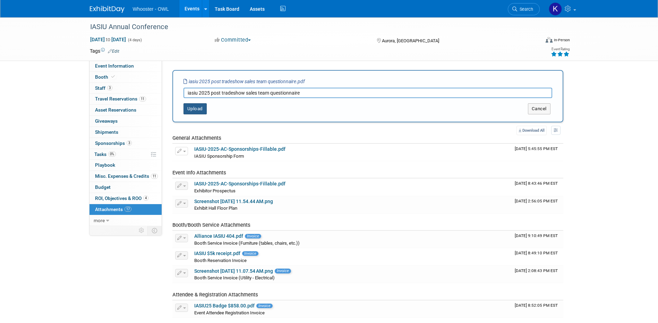
type input "iasiu 2025 post tradeshow sales team questionnaire"
click at [199, 108] on button "Upload" at bounding box center [195, 108] width 23 height 11
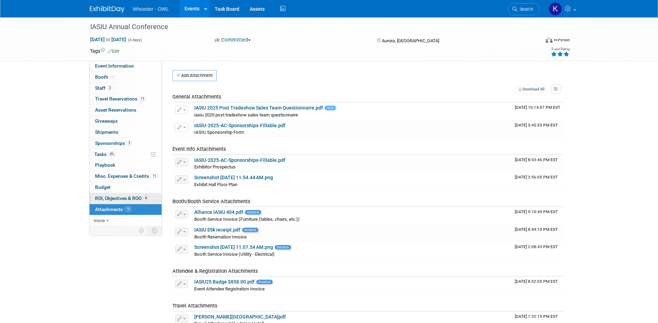
click at [128, 197] on span "ROI, Objectives & ROO 4" at bounding box center [121, 199] width 53 height 6
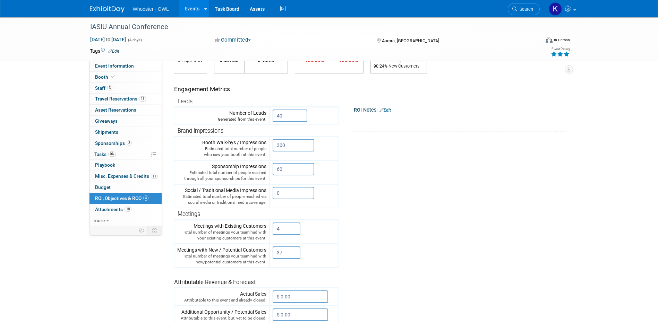
scroll to position [69, 0]
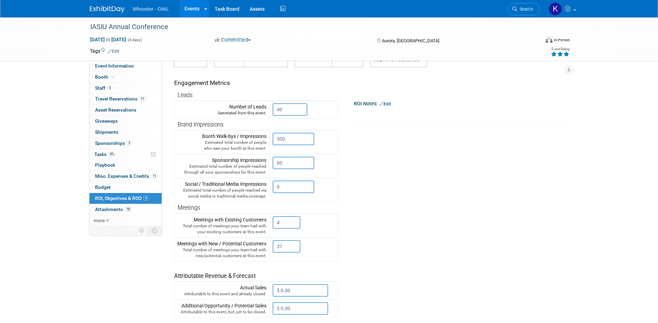
click at [391, 103] on link "Edit" at bounding box center [385, 104] width 11 height 5
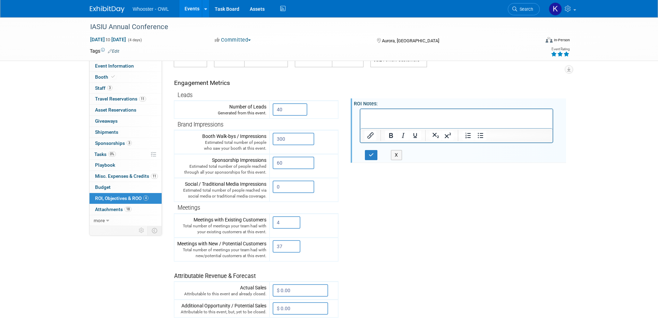
scroll to position [0, 0]
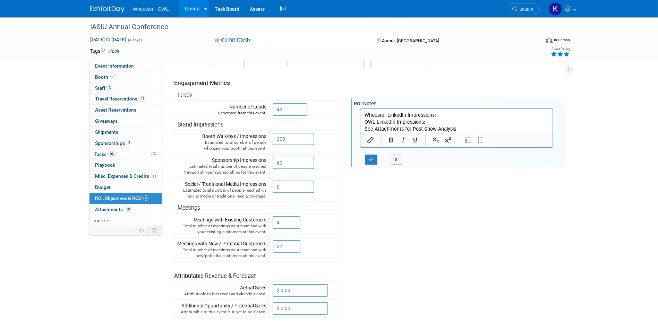
click at [441, 113] on p "Whooster LinkedIn Impressions:" at bounding box center [456, 115] width 185 height 7
click at [426, 120] on p "OWL LinkedIn Impressions:" at bounding box center [456, 122] width 185 height 7
click at [299, 189] on input "0" at bounding box center [294, 187] width 42 height 12
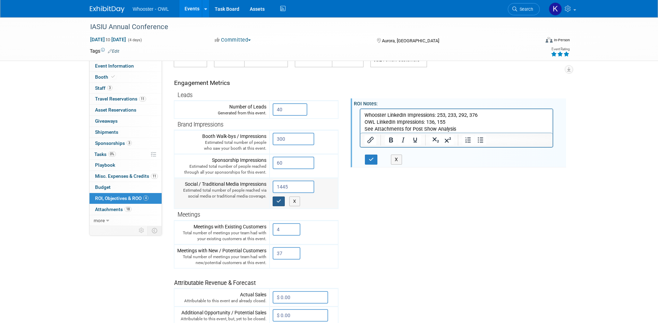
type input "1445"
click at [278, 202] on icon "button" at bounding box center [279, 201] width 5 height 5
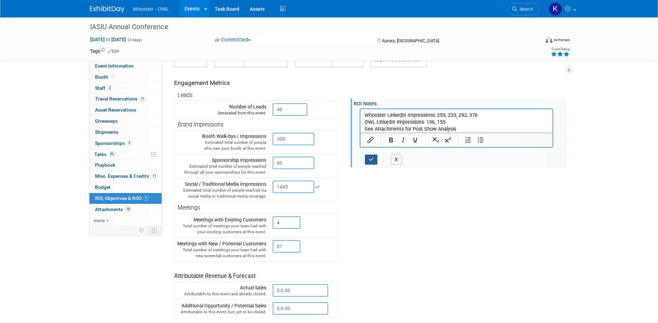
click at [370, 159] on icon "button" at bounding box center [371, 159] width 5 height 5
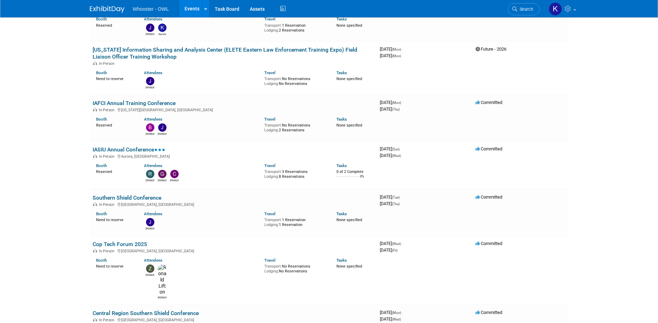
scroll to position [173, 0]
click at [169, 103] on link "IAFCI Annual Training Conference" at bounding box center [134, 103] width 83 height 7
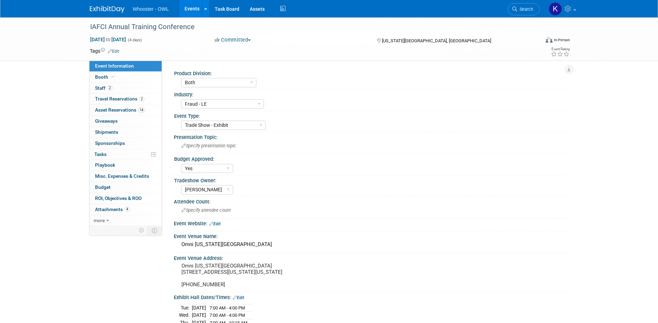
select select "Both"
select select "Fraud - LE"
select select "Trade Show - Exhibit"
select select "Yes"
select select "[PERSON_NAME]"
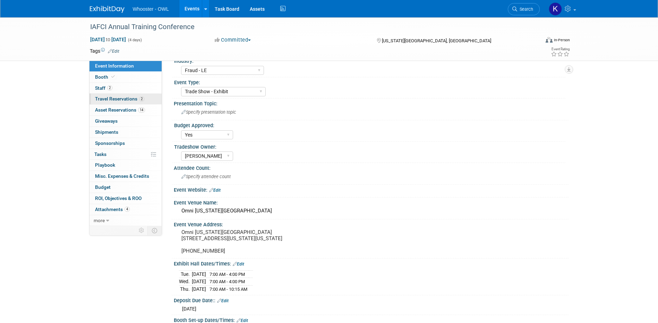
scroll to position [69, 0]
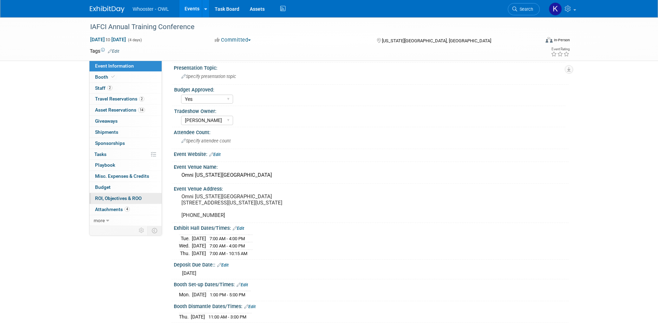
click at [138, 200] on span "ROI, Objectives & ROO 0" at bounding box center [118, 199] width 46 height 6
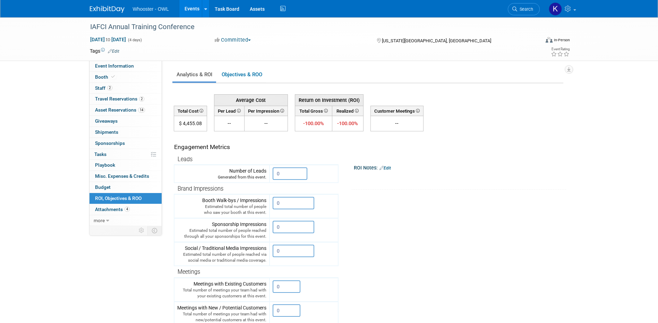
click at [391, 169] on link "Edit" at bounding box center [385, 168] width 11 height 5
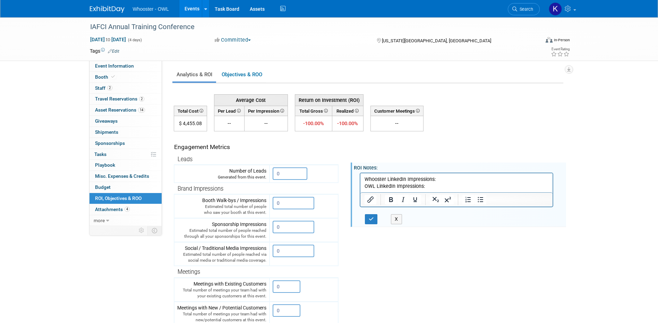
click at [442, 180] on p "Whooster LinkedIn Impressions:" at bounding box center [456, 179] width 185 height 7
drag, startPoint x: 430, startPoint y: 187, endPoint x: 325, endPoint y: 176, distance: 104.7
click at [360, 176] on html "Whooster LinkedIn Impressions: 262 OWL LinkedIn Impressions:" at bounding box center [456, 181] width 193 height 17
click at [433, 186] on p "OWL LinkedIn Impressions:" at bounding box center [456, 186] width 185 height 7
drag, startPoint x: 432, startPoint y: 187, endPoint x: 362, endPoint y: 186, distance: 70.4
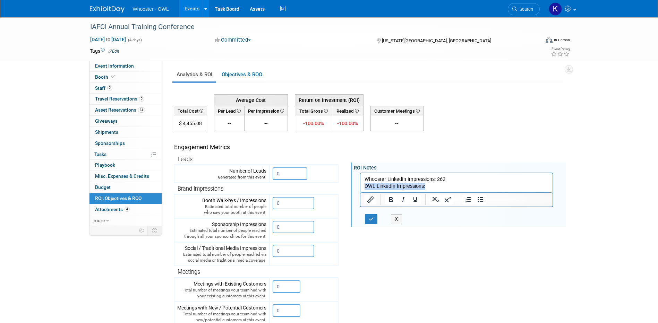
click at [362, 186] on html "Whooster LinkedIn Impressions: 262 OWL LinkedIn Impressions:" at bounding box center [456, 181] width 193 height 17
click at [288, 178] on input "0" at bounding box center [290, 174] width 35 height 12
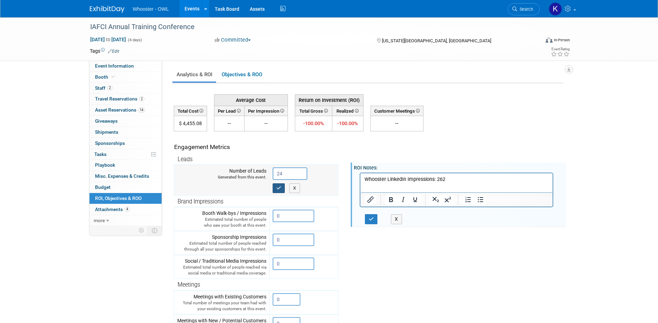
type input "24"
click at [274, 190] on button "button" at bounding box center [279, 189] width 12 height 10
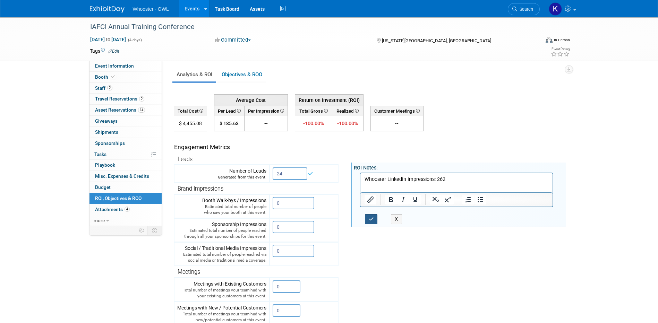
click at [375, 220] on button "button" at bounding box center [371, 219] width 13 height 10
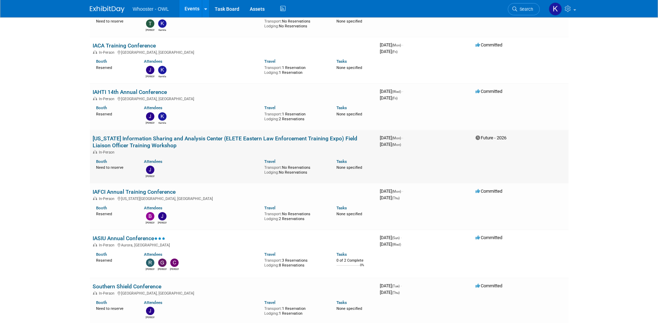
scroll to position [69, 0]
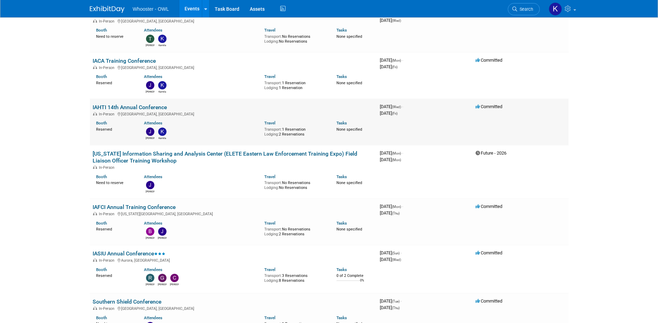
click at [154, 107] on link "IAHTI 14th Annual Conference" at bounding box center [130, 107] width 74 height 7
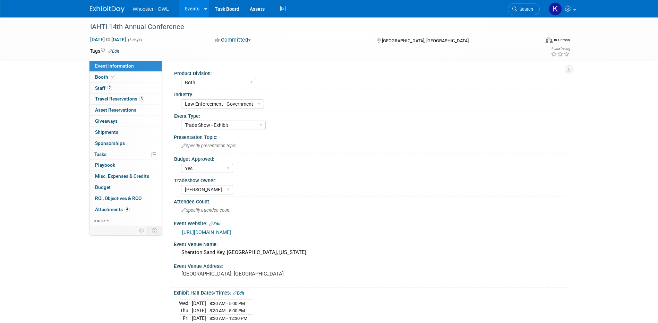
select select "Both"
select select "Law Enforcement - Government"
select select "Trade Show - Exhibit"
select select "Yes"
select select "[PERSON_NAME]"
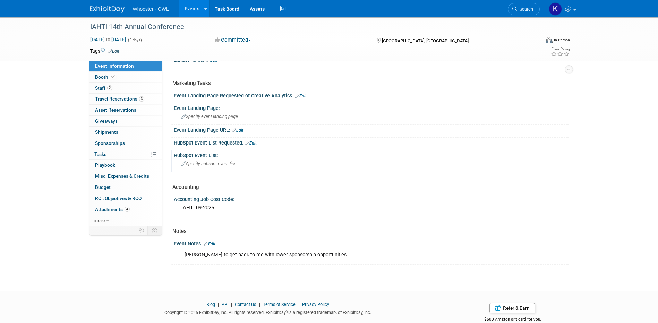
scroll to position [382, 0]
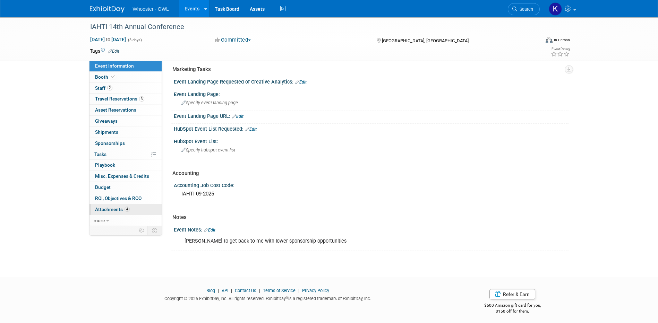
click at [134, 206] on link "4 Attachments 4" at bounding box center [126, 209] width 72 height 11
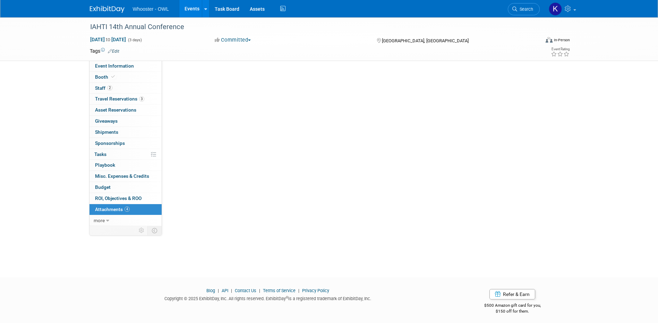
scroll to position [0, 0]
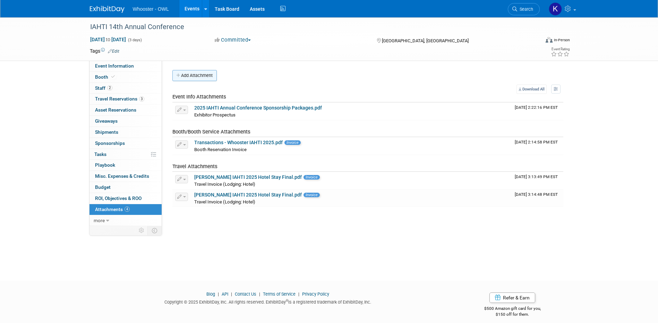
click at [196, 73] on button "Add Attachment" at bounding box center [194, 75] width 44 height 11
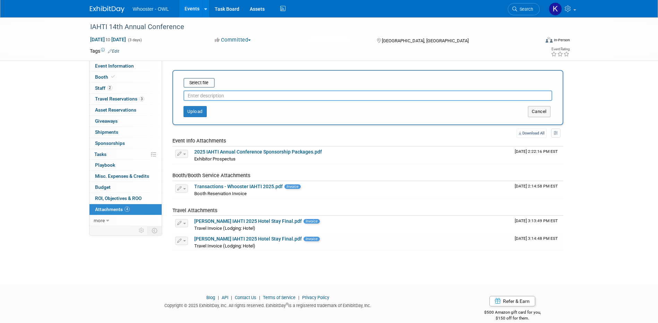
click at [204, 78] on div "Select file This is an invoice Upload Cancel" at bounding box center [367, 97] width 391 height 55
drag, startPoint x: 204, startPoint y: 78, endPoint x: 205, endPoint y: 82, distance: 4.6
click at [205, 82] on input "file" at bounding box center [173, 83] width 83 height 8
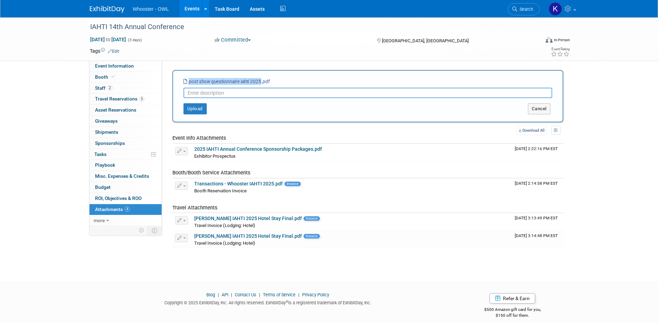
drag, startPoint x: 261, startPoint y: 80, endPoint x: 188, endPoint y: 80, distance: 72.9
click at [188, 80] on icon "post show questionnaire iahti 2025.pdf" at bounding box center [227, 82] width 86 height 6
copy icon "post show questionnaire iahti 2025"
click at [215, 93] on input "text" at bounding box center [368, 93] width 369 height 10
paste input "post show questionnaire iahti 2025"
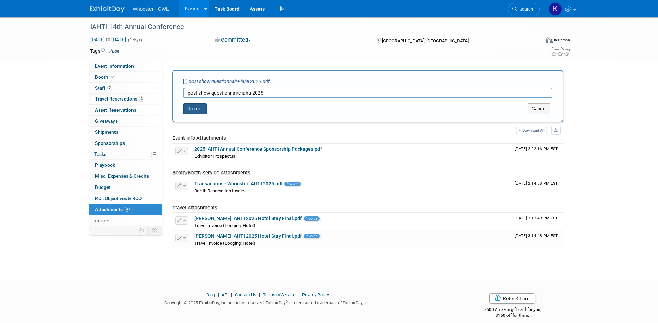
type input "post show questionnaire iahti 2025"
click at [200, 110] on button "Upload" at bounding box center [195, 108] width 23 height 11
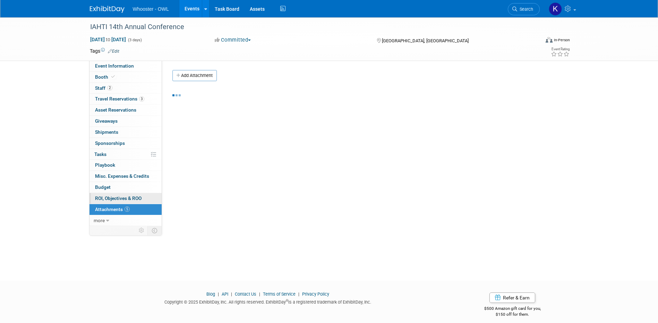
click at [134, 201] on link "0 ROI, Objectives & ROO 0" at bounding box center [126, 198] width 72 height 11
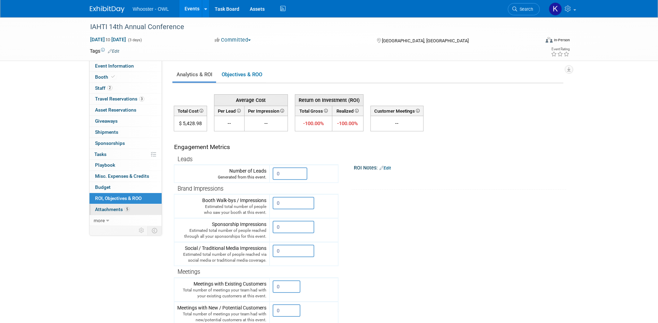
click at [135, 207] on link "5 Attachments 5" at bounding box center [126, 209] width 72 height 11
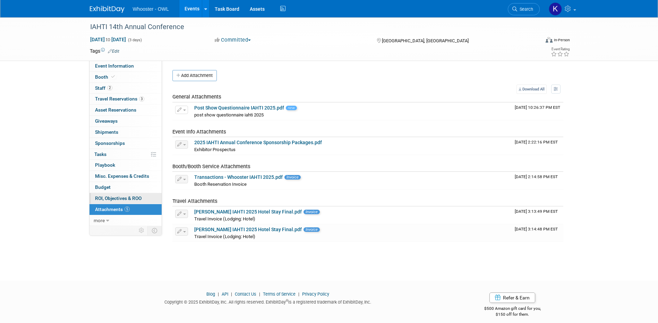
click at [138, 200] on span "ROI, Objectives & ROO 0" at bounding box center [118, 199] width 46 height 6
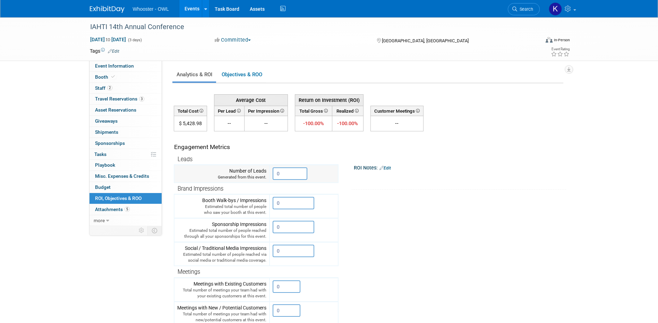
click at [285, 172] on input "0" at bounding box center [290, 174] width 35 height 12
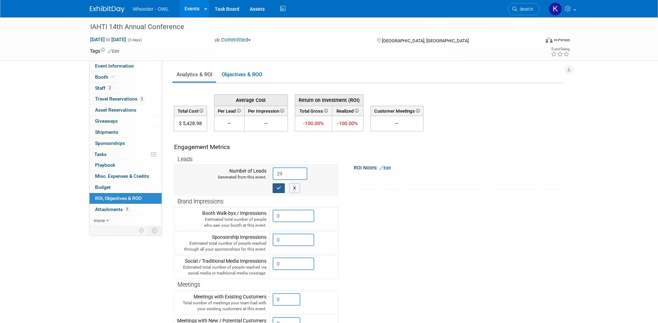
type input "29"
click at [280, 191] on button "button" at bounding box center [279, 189] width 12 height 10
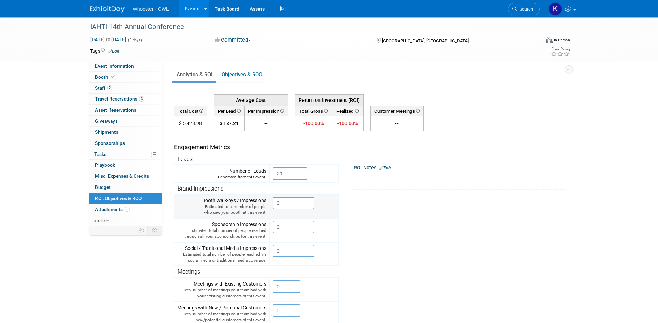
click at [303, 202] on input "0" at bounding box center [294, 203] width 42 height 12
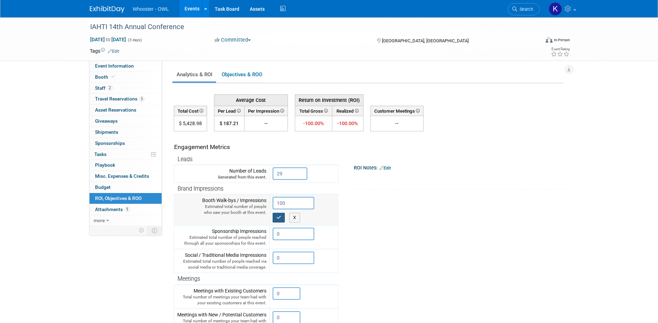
type input "100"
click at [279, 215] on icon "button" at bounding box center [279, 217] width 5 height 5
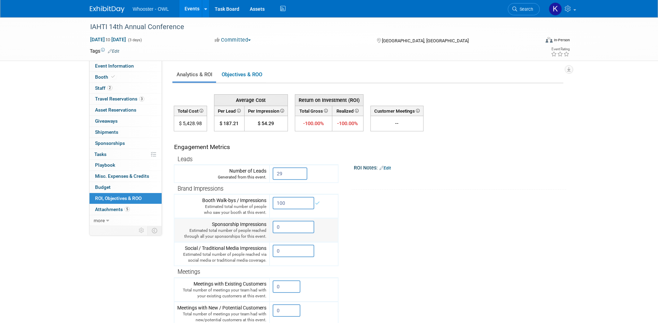
click at [282, 232] on input "0" at bounding box center [294, 227] width 42 height 12
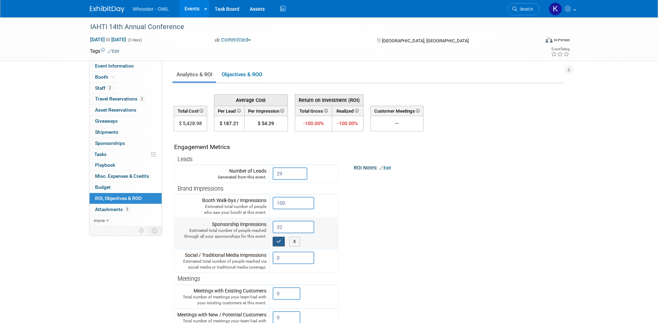
type input "32"
click at [281, 240] on icon "button" at bounding box center [279, 241] width 5 height 5
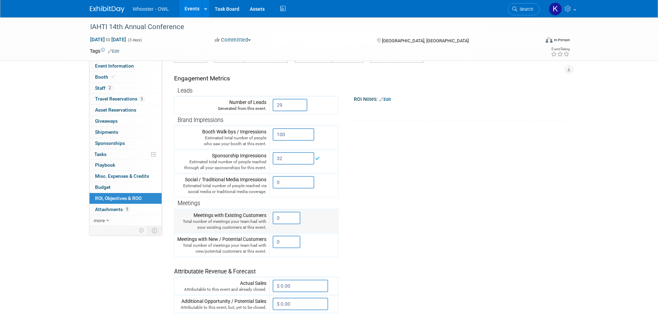
scroll to position [69, 0]
click at [384, 98] on icon at bounding box center [382, 98] width 4 height 5
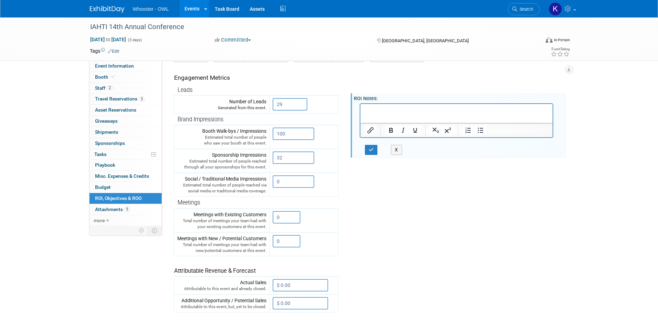
scroll to position [0, 0]
click at [450, 107] on p "Whooster LinkedIn Impressions:" at bounding box center [456, 110] width 185 height 7
click at [448, 108] on p "Whooster LinkedIn Impressions:" at bounding box center [456, 110] width 185 height 7
click at [437, 118] on p "OWL LinkedIn Impressions:" at bounding box center [456, 116] width 185 height 7
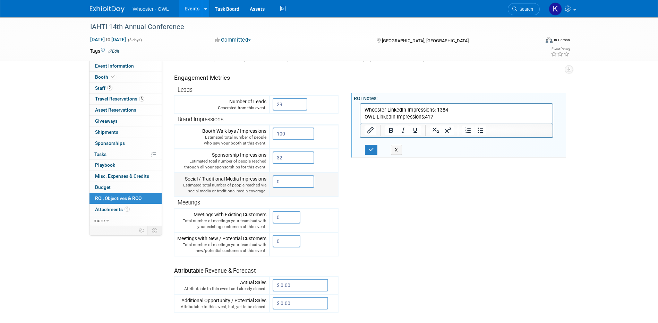
click at [290, 182] on input "0" at bounding box center [294, 182] width 42 height 12
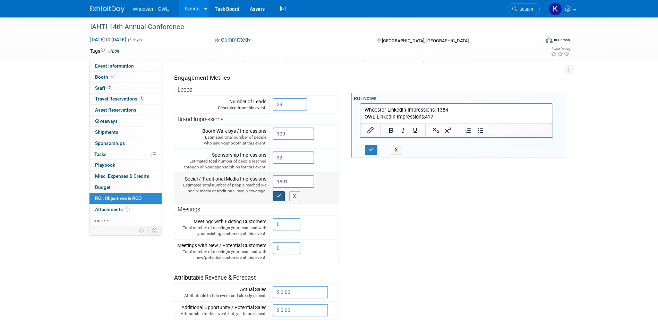
type input "1801"
click at [275, 193] on button "button" at bounding box center [279, 197] width 12 height 10
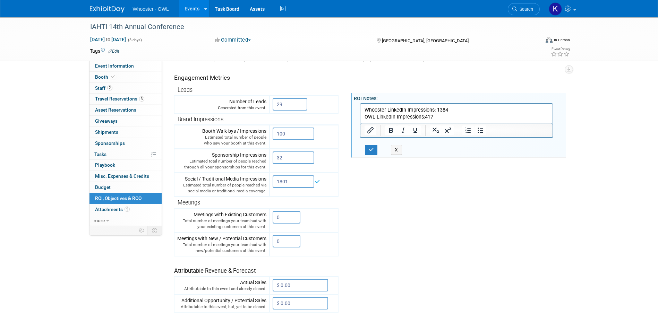
click at [461, 117] on p "OWL LinkedIn Impressions:417" at bounding box center [456, 116] width 185 height 7
click at [374, 155] on icon "button" at bounding box center [371, 154] width 5 height 5
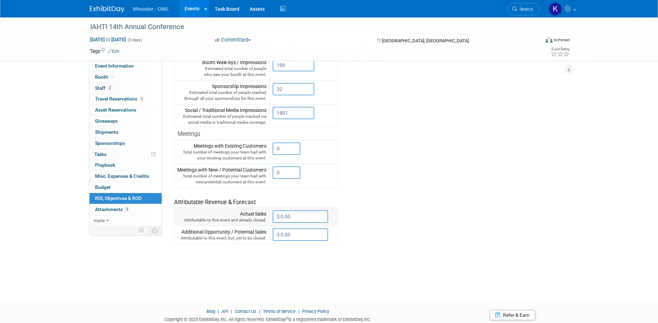
scroll to position [139, 0]
click at [292, 167] on input "0" at bounding box center [287, 172] width 28 height 12
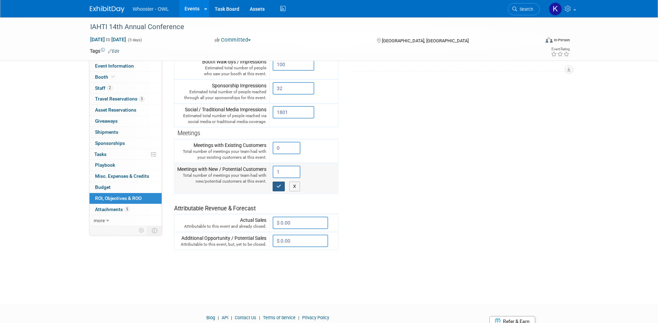
type input "1"
click at [277, 188] on icon "button" at bounding box center [279, 186] width 5 height 5
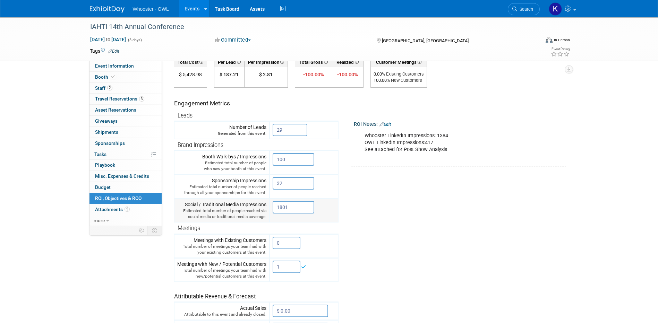
scroll to position [5, 0]
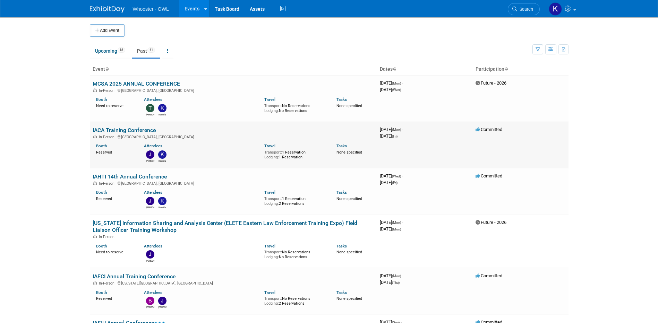
click at [137, 131] on link "IACA Training Conference" at bounding box center [124, 130] width 63 height 7
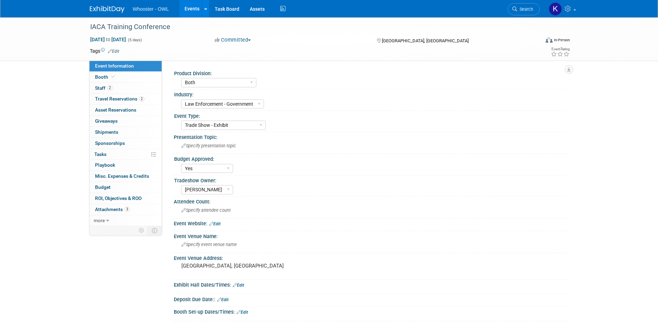
select select "Both"
select select "Law Enforcement - Government"
select select "Trade Show - Exhibit"
select select "Yes"
select select "[PERSON_NAME]"
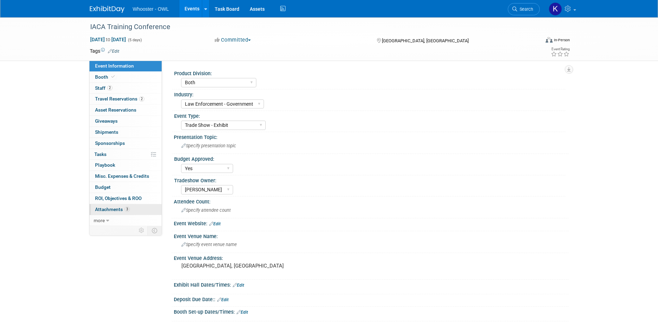
click at [127, 210] on span "3" at bounding box center [127, 209] width 5 height 5
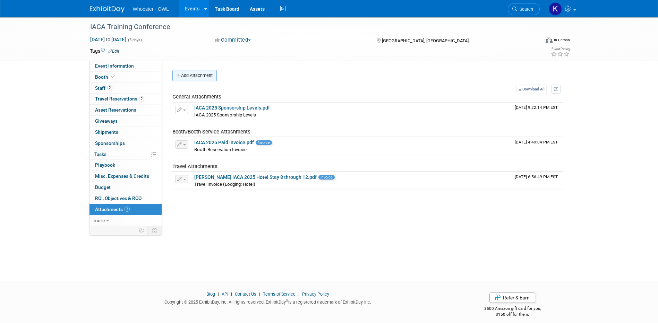
click at [196, 74] on button "Add Attachment" at bounding box center [194, 75] width 44 height 11
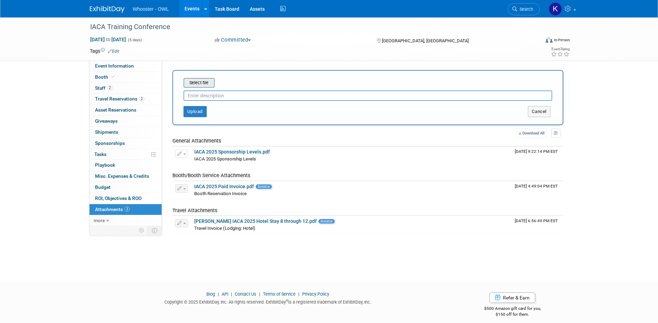
click at [200, 84] on input "file" at bounding box center [173, 83] width 83 height 8
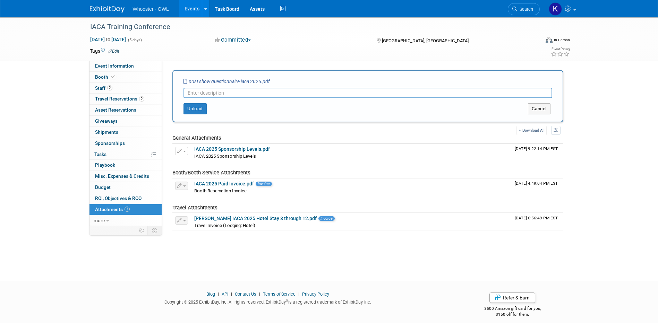
click at [260, 78] on div "post show questionnaire iaca 2025.pdf" at bounding box center [227, 81] width 86 height 7
drag, startPoint x: 260, startPoint y: 83, endPoint x: 240, endPoint y: 81, distance: 19.9
click at [240, 81] on icon "post show questionnaire iaca 2025.pdf" at bounding box center [227, 82] width 86 height 6
drag, startPoint x: 240, startPoint y: 81, endPoint x: 261, endPoint y: 80, distance: 20.8
click at [261, 80] on icon "post show questionnaire iaca 2025.pdf" at bounding box center [227, 82] width 86 height 6
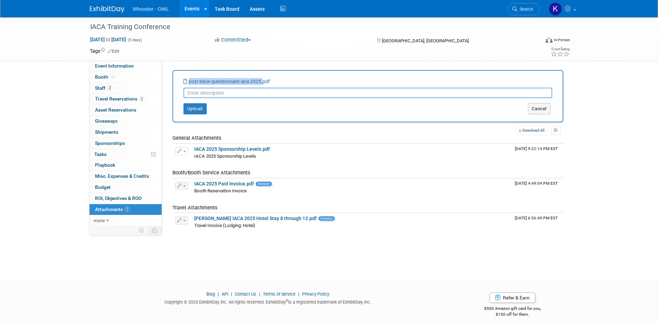
drag, startPoint x: 261, startPoint y: 80, endPoint x: 193, endPoint y: 76, distance: 68.2
click at [193, 76] on div "Select file post show questionnaire iaca 2025.pdf This is an invoice Upload Can…" at bounding box center [367, 96] width 391 height 52
copy div "Product Division: Whooster Investigative Data OWL Intelligence Platform Both In…"
click at [195, 94] on input "text" at bounding box center [368, 93] width 369 height 10
paste input "post show questionnaire iaca 2025."
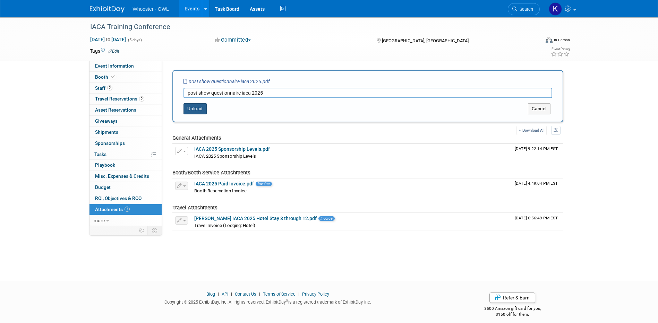
type input "post show questionnaire iaca 2025"
click at [192, 112] on button "Upload" at bounding box center [195, 108] width 23 height 11
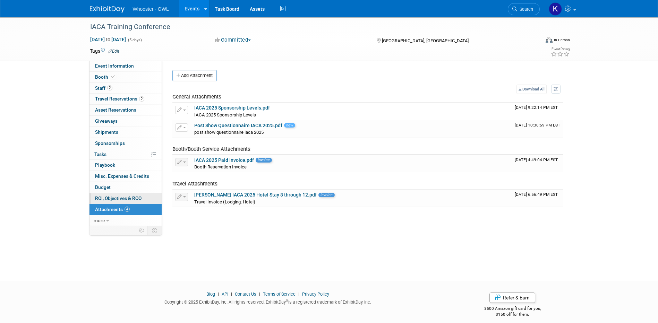
click at [138, 202] on link "0 ROI, Objectives & ROO 0" at bounding box center [126, 198] width 72 height 11
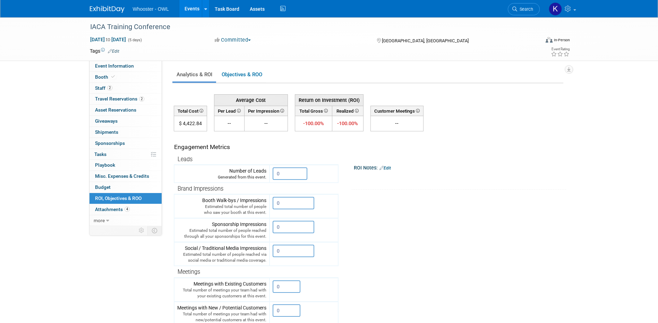
click at [391, 169] on link "Edit" at bounding box center [385, 168] width 11 height 5
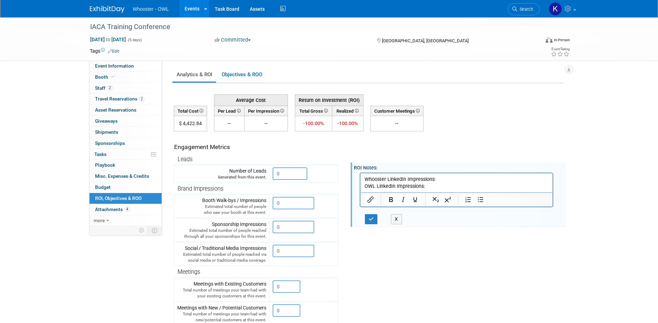
click at [446, 178] on p "Whooster LinkedIn Impressions:" at bounding box center [456, 179] width 185 height 7
click at [434, 186] on p "OWL LinkedIn Impressions:" at bounding box center [456, 186] width 185 height 7
click at [290, 251] on input "0" at bounding box center [294, 251] width 42 height 12
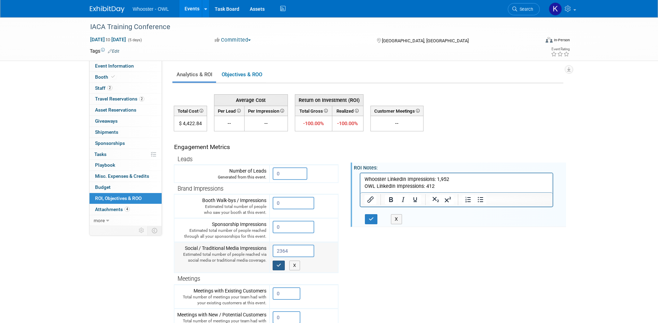
type input "2364"
click at [281, 266] on icon "button" at bounding box center [279, 265] width 5 height 5
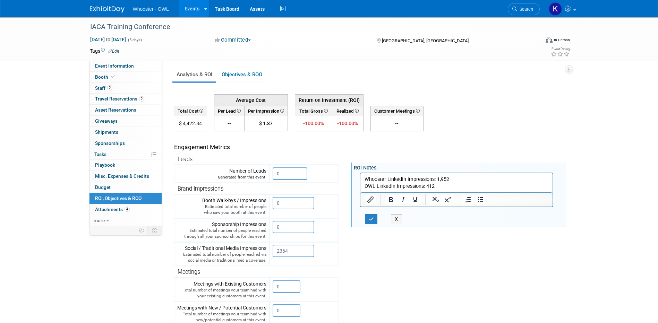
click at [464, 187] on p "OWL LinkedIn Impressions: 412" at bounding box center [456, 186] width 185 height 7
click at [373, 226] on icon "button" at bounding box center [371, 223] width 5 height 5
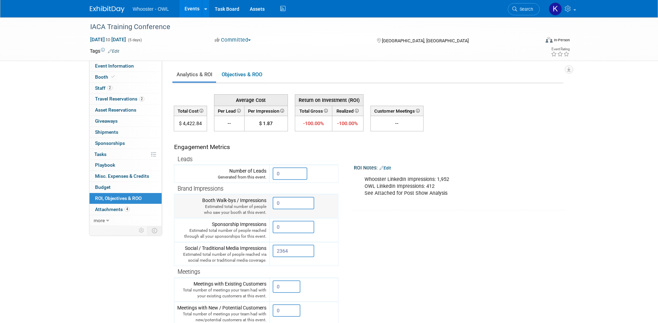
click at [289, 203] on input "0" at bounding box center [294, 203] width 42 height 12
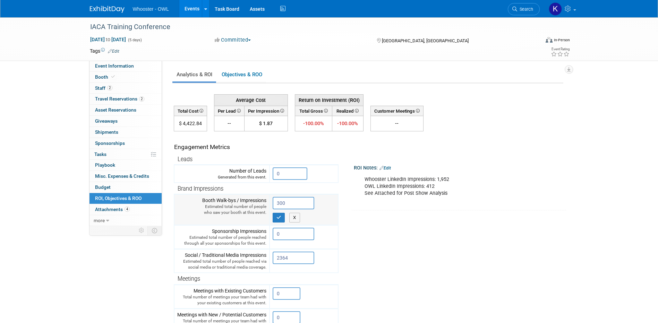
type input "300"
click at [282, 223] on td "300 X" at bounding box center [304, 210] width 69 height 31
click at [282, 221] on button "button" at bounding box center [279, 218] width 12 height 10
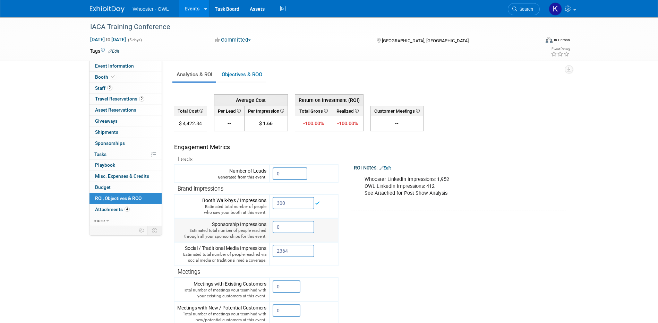
click at [290, 227] on input "0" at bounding box center [294, 227] width 42 height 12
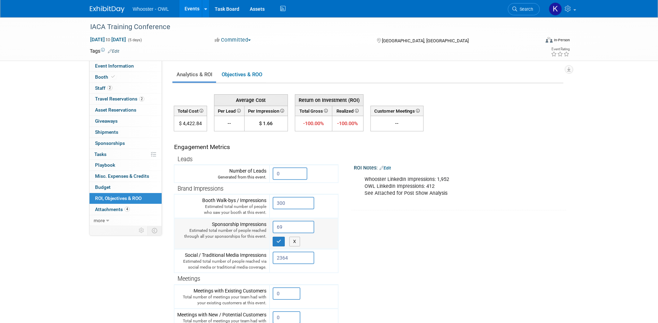
click at [282, 233] on input "69" at bounding box center [294, 227] width 42 height 12
type input "69"
click at [281, 239] on icon "button" at bounding box center [279, 241] width 5 height 5
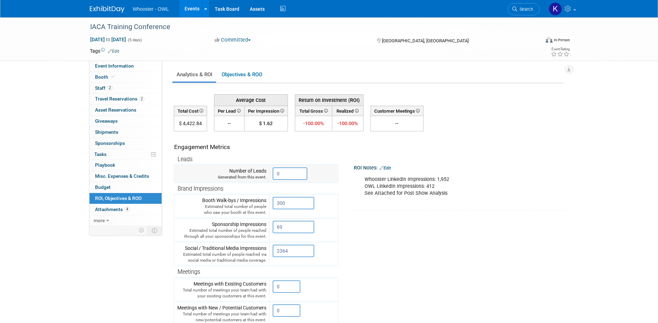
click at [289, 179] on input "0" at bounding box center [290, 174] width 35 height 12
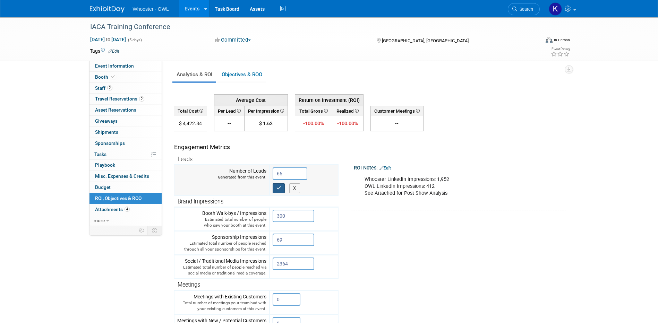
type input "66"
click at [281, 189] on icon "button" at bounding box center [279, 188] width 5 height 5
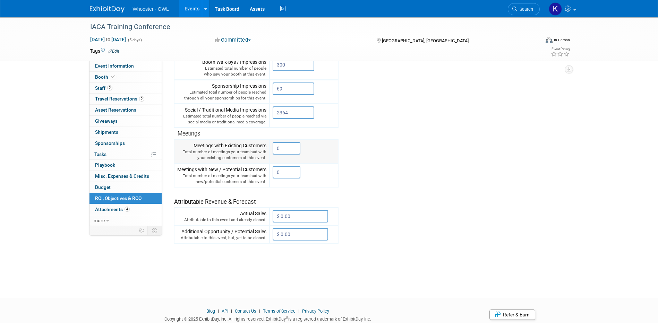
scroll to position [139, 0]
click at [292, 171] on input "0" at bounding box center [287, 172] width 28 height 12
drag, startPoint x: 294, startPoint y: 147, endPoint x: 295, endPoint y: 151, distance: 4.2
click at [294, 147] on input "0" at bounding box center [287, 148] width 28 height 12
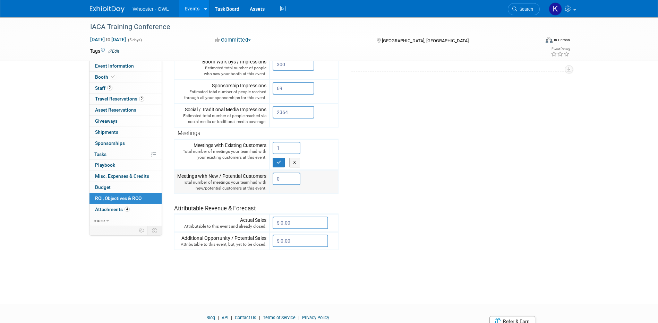
type input "1"
click at [285, 183] on input "0" at bounding box center [287, 179] width 28 height 12
click at [286, 181] on input "0" at bounding box center [287, 179] width 28 height 12
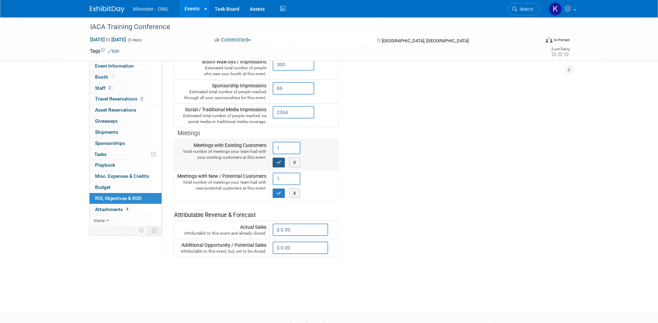
type input "1"
click at [283, 164] on button "button" at bounding box center [279, 163] width 12 height 10
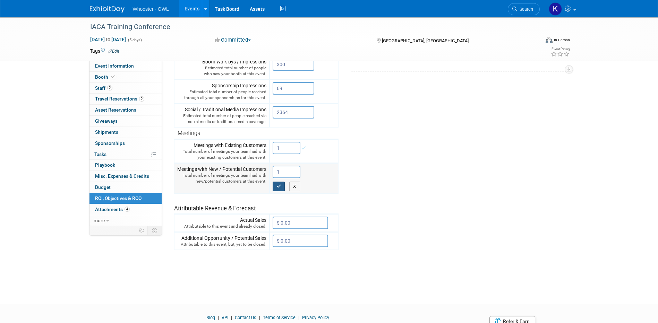
click at [281, 196] on div "Attributable Revenue & Forecast" at bounding box center [254, 204] width 161 height 17
click at [281, 187] on icon "button" at bounding box center [279, 186] width 5 height 5
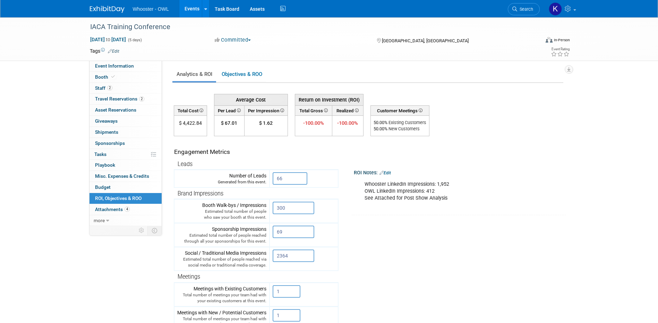
scroll to position [0, 0]
